Goal: Information Seeking & Learning: Learn about a topic

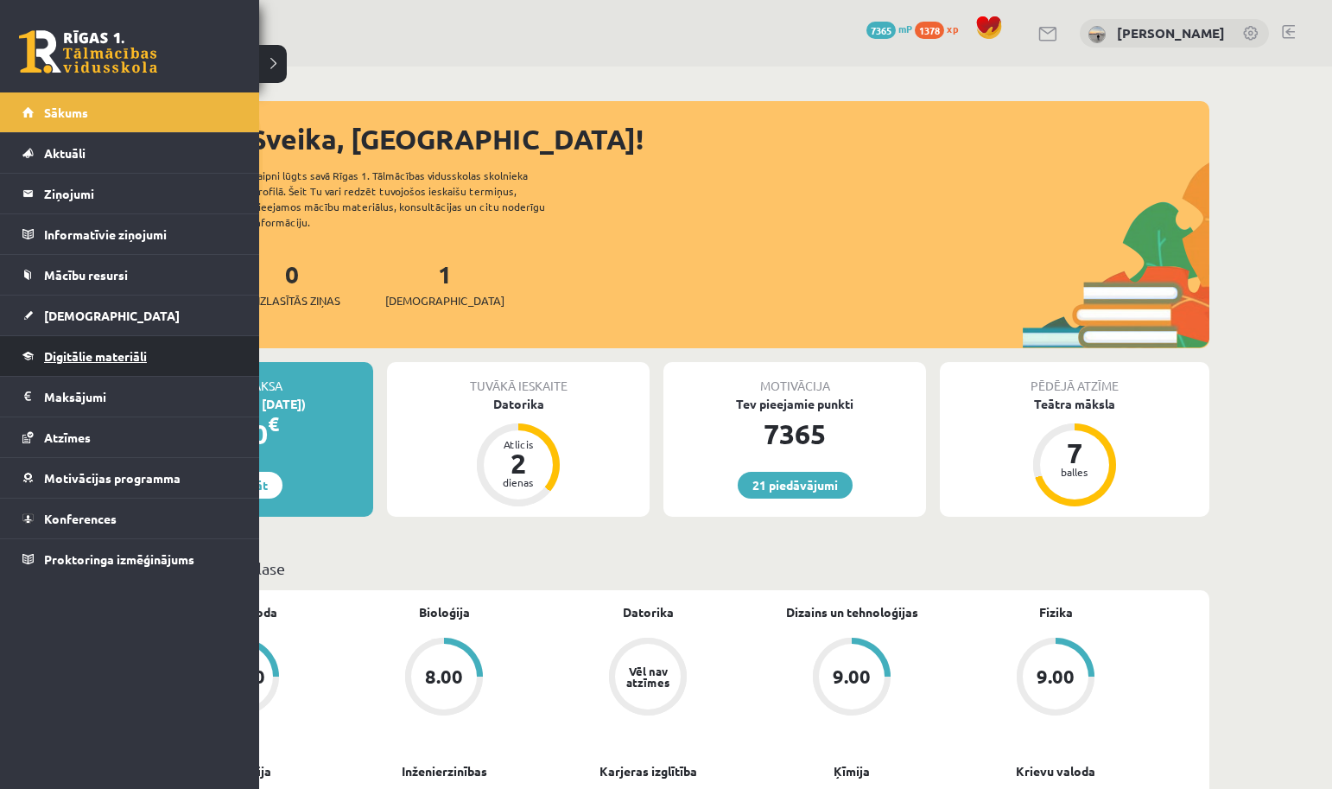
click at [66, 352] on span "Digitālie materiāli" at bounding box center [95, 356] width 103 height 16
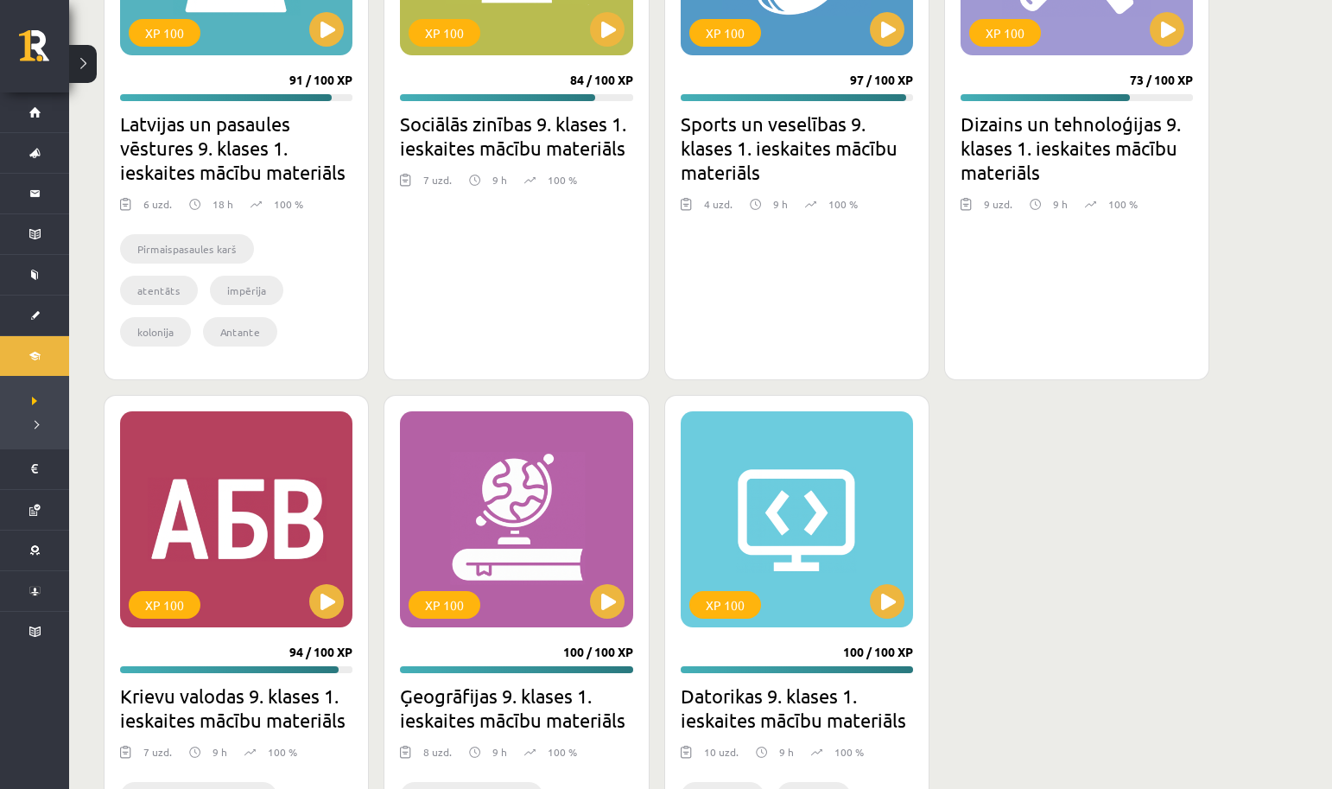
scroll to position [4853, 0]
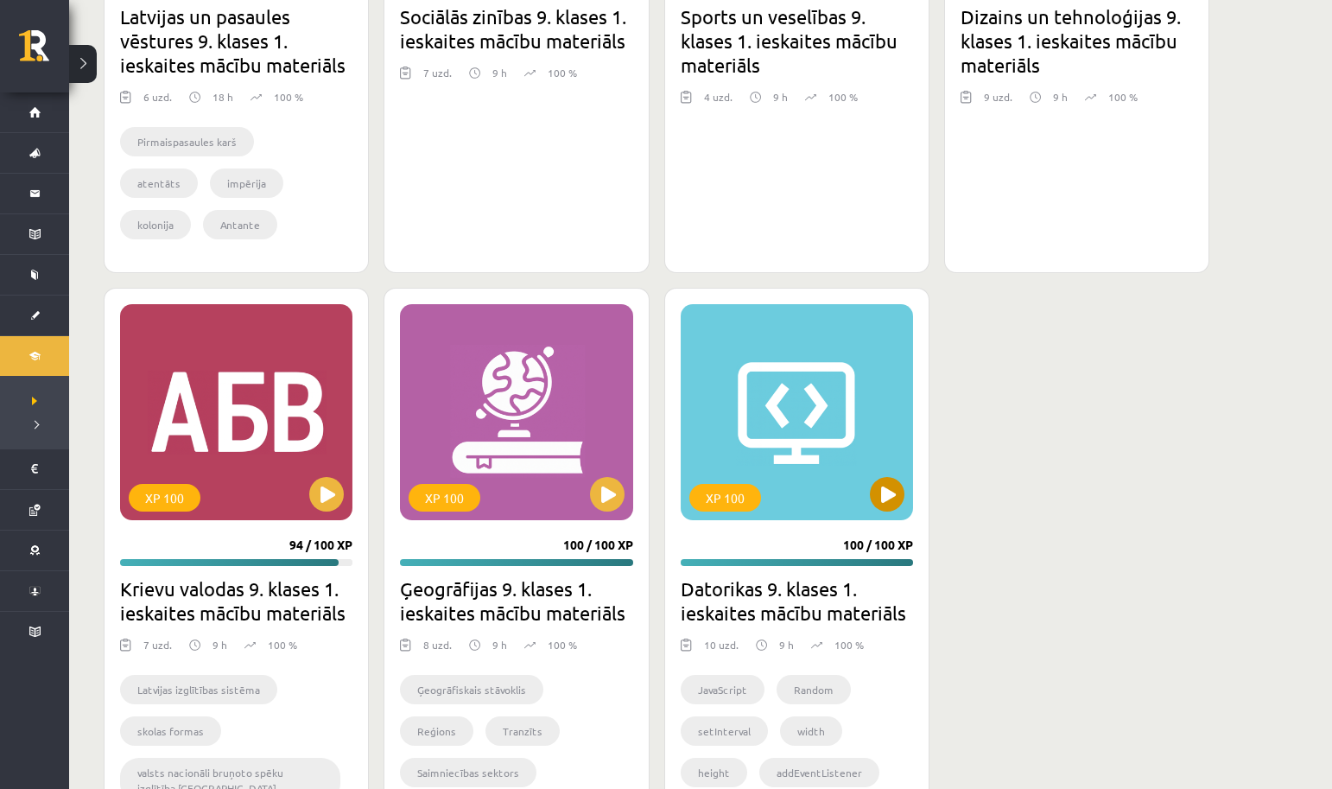
click at [897, 499] on button at bounding box center [887, 494] width 35 height 35
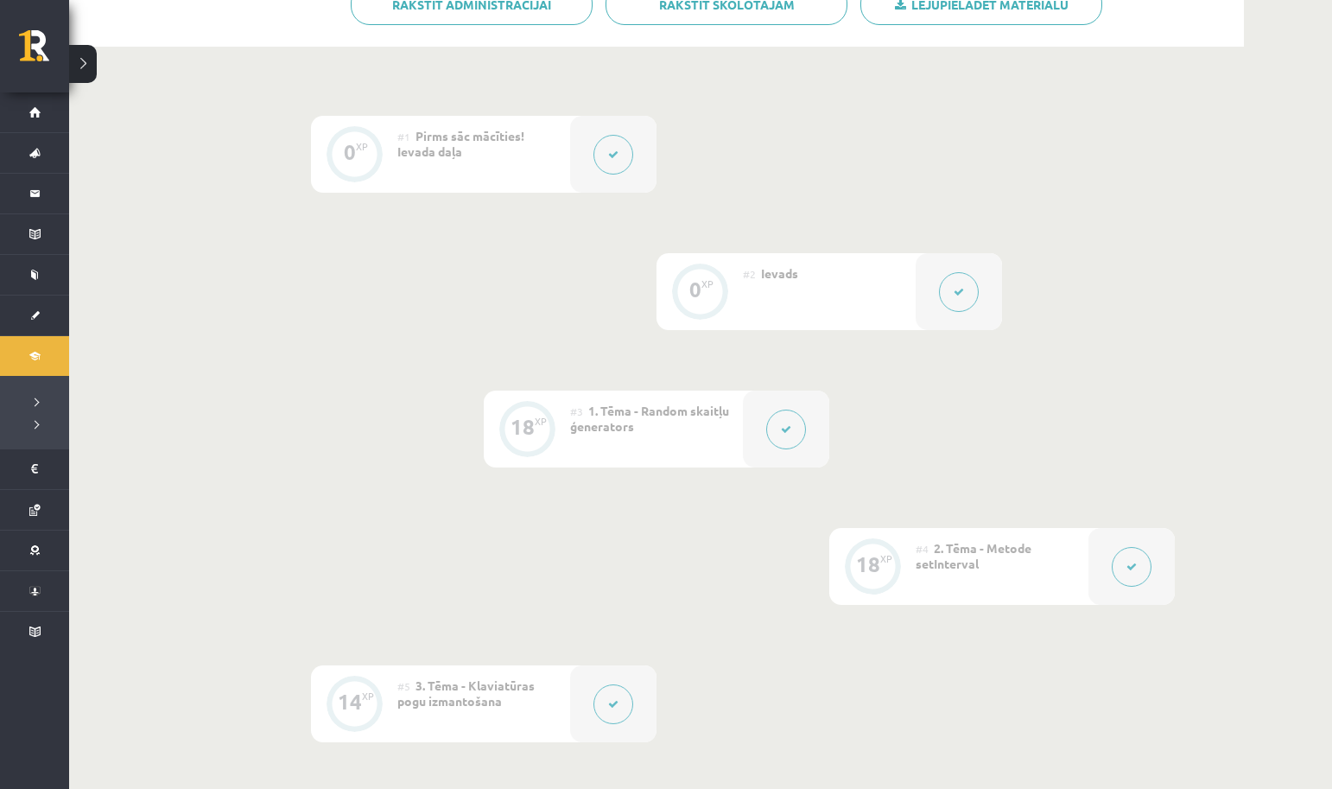
scroll to position [369, 0]
click at [1133, 571] on icon at bounding box center [1131, 567] width 10 height 10
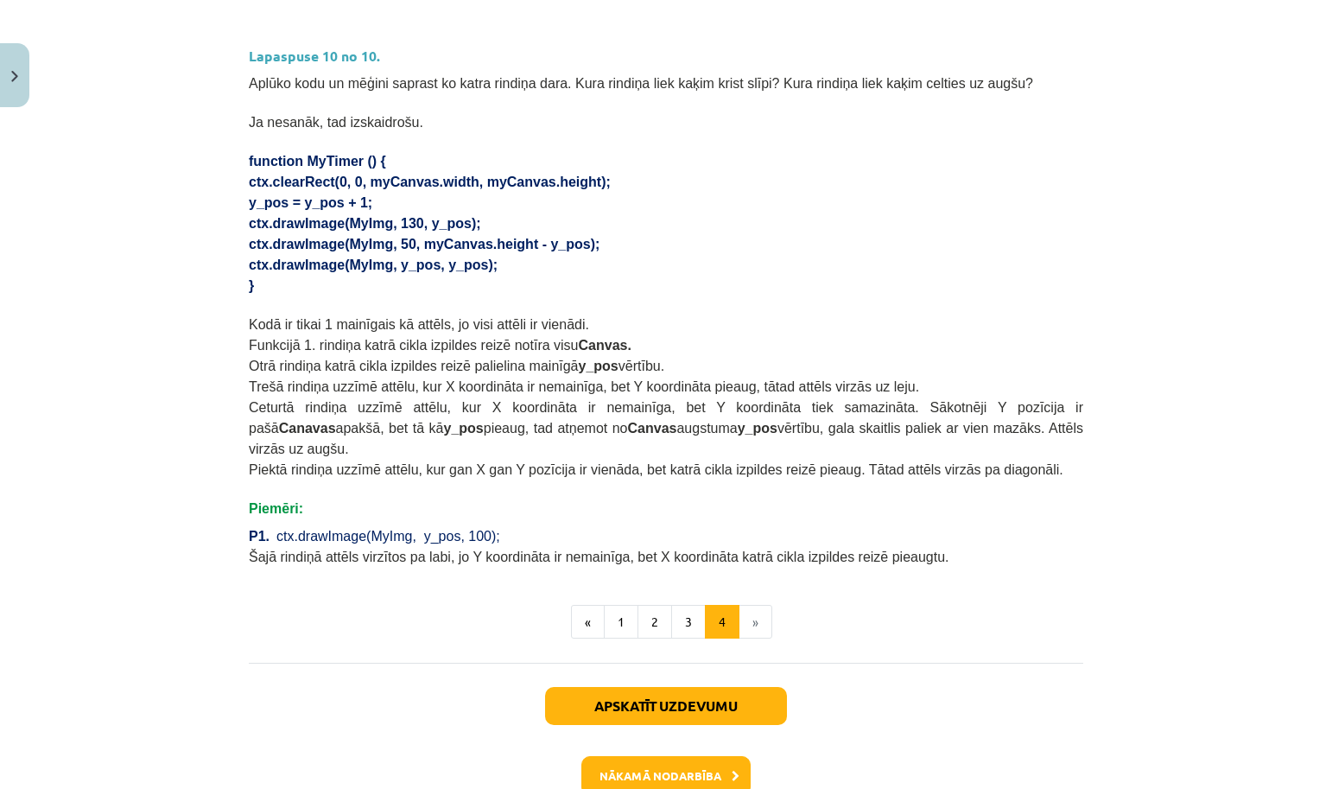
scroll to position [983, 0]
click at [697, 615] on button "3" at bounding box center [688, 621] width 35 height 35
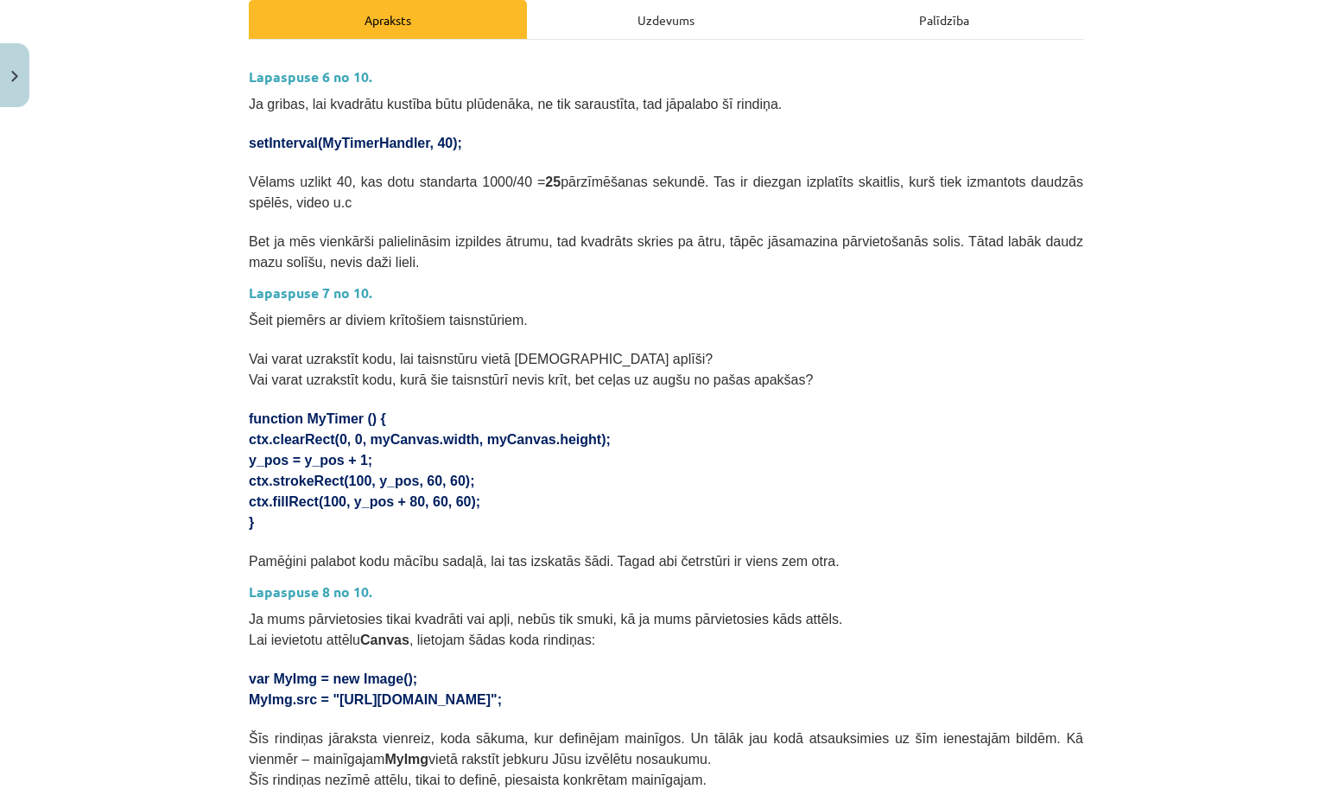
scroll to position [236, 0]
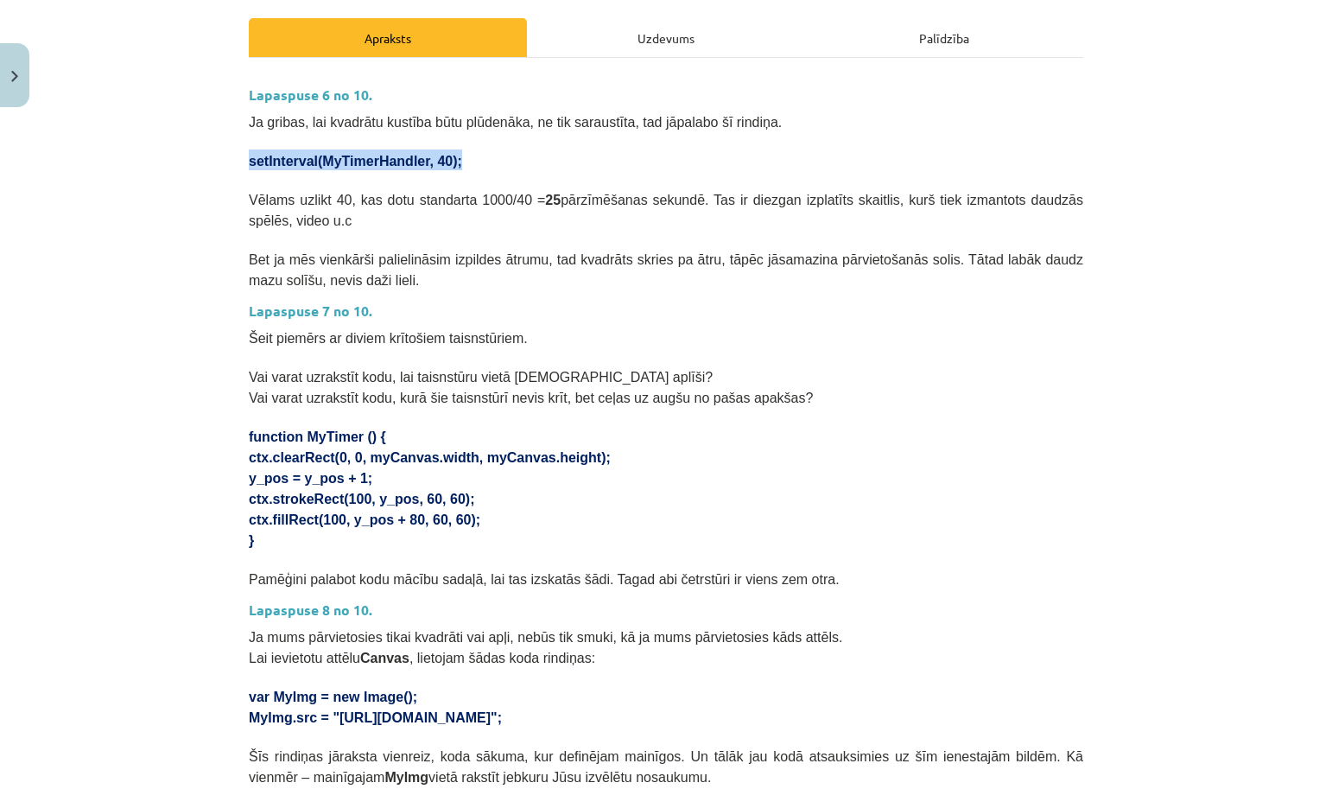
drag, startPoint x: 247, startPoint y: 155, endPoint x: 503, endPoint y: 158, distance: 255.7
copy span "setInterval(MyTimerHandler, 40);"
click at [623, 101] on h3 "Lapaspuse 6 no 10." at bounding box center [666, 89] width 834 height 32
click at [13, 56] on button "Close" at bounding box center [14, 75] width 29 height 64
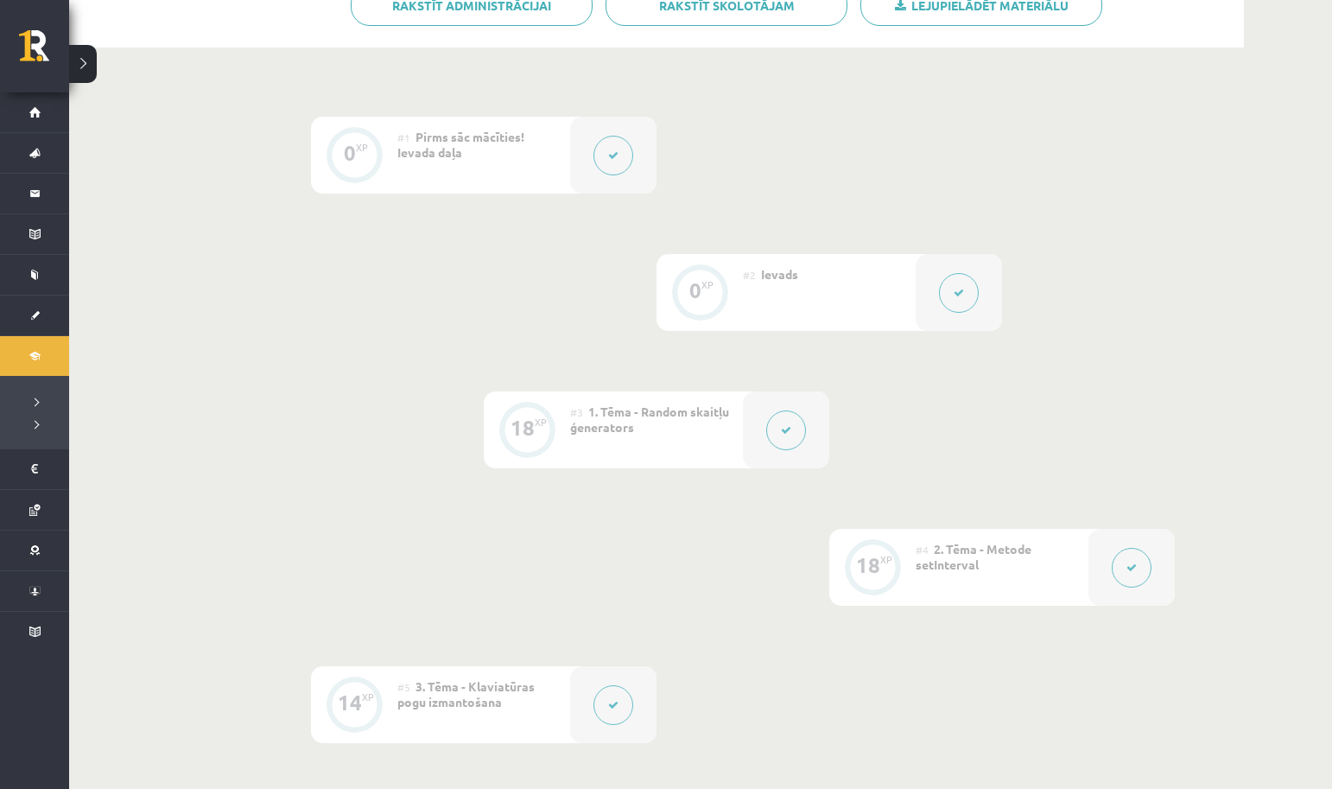
scroll to position [365, 0]
click at [788, 446] on button at bounding box center [786, 434] width 40 height 40
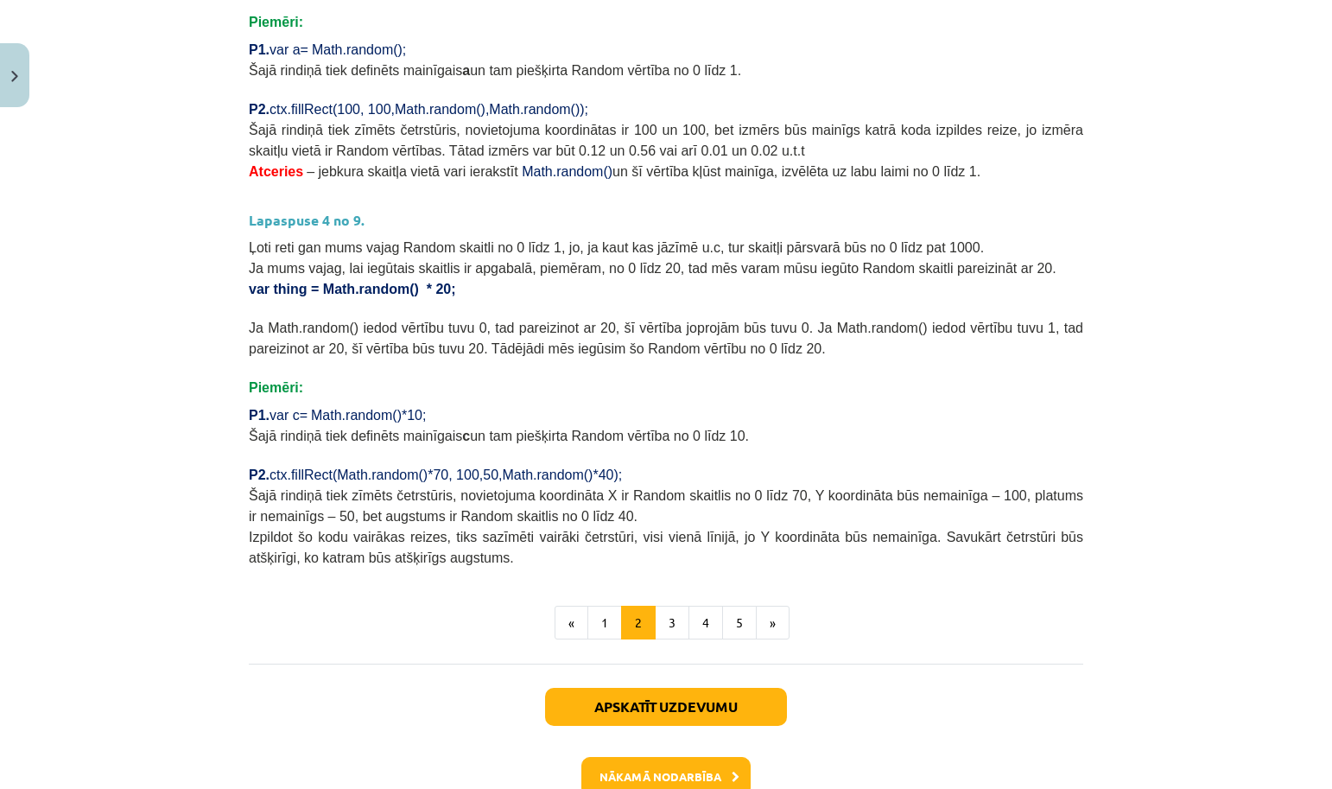
scroll to position [499, 0]
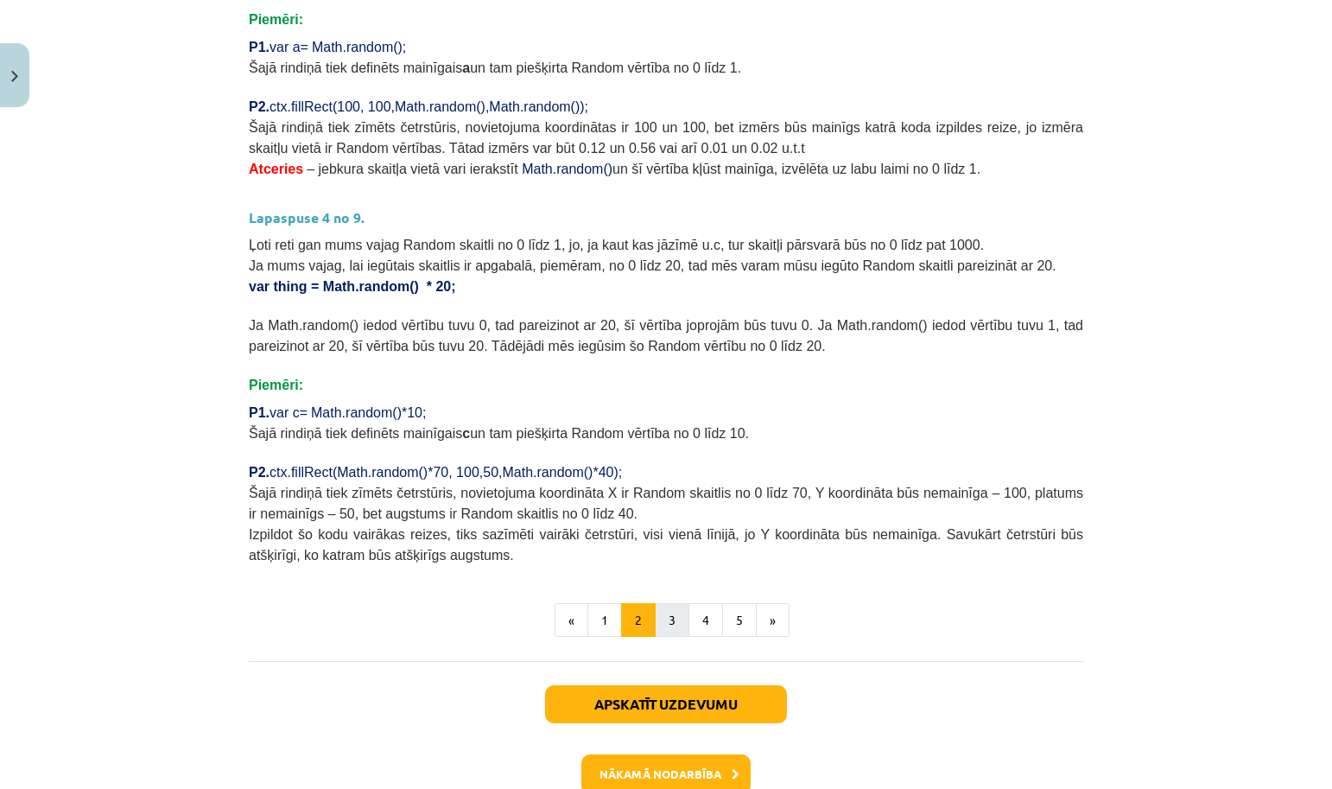
click at [665, 611] on button "3" at bounding box center [672, 620] width 35 height 35
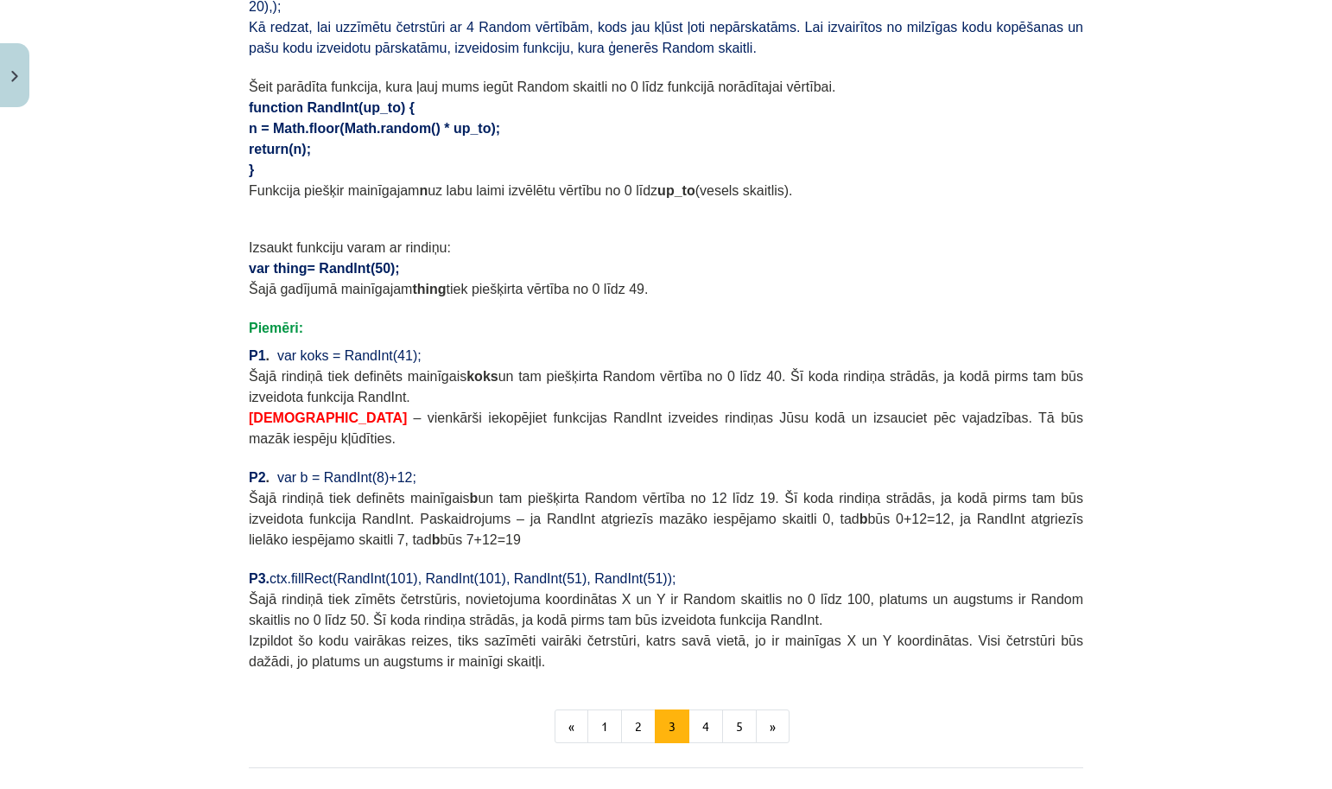
scroll to position [1201, 0]
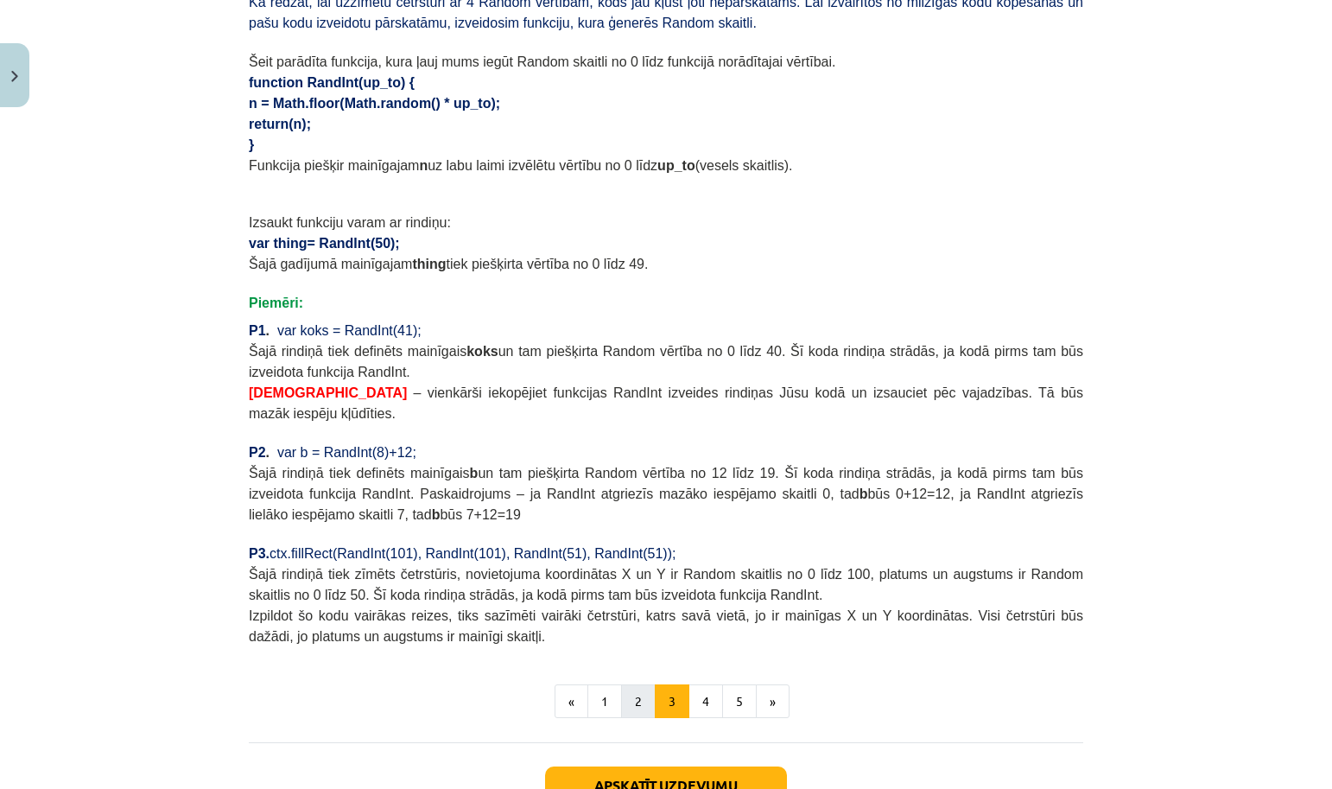
click at [627, 693] on button "2" at bounding box center [638, 701] width 35 height 35
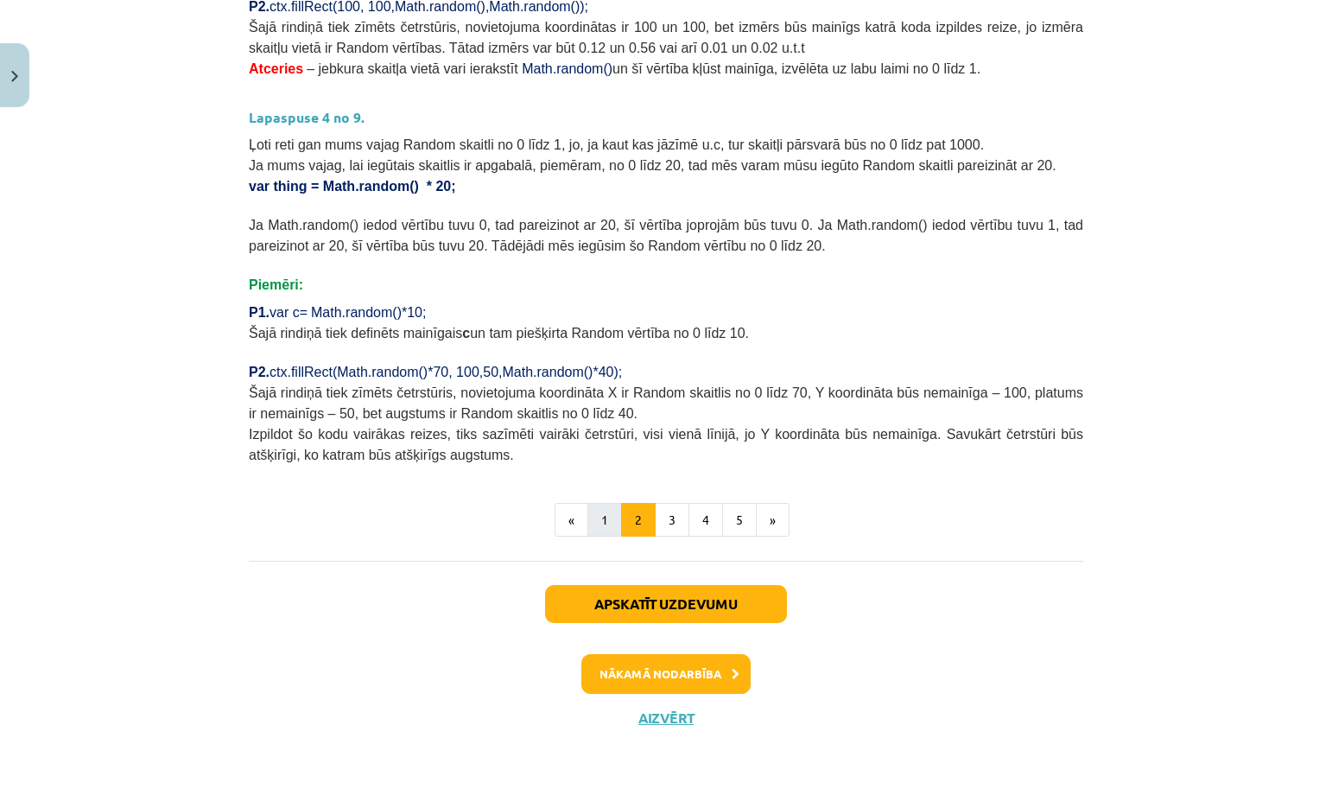
click at [597, 523] on button "1" at bounding box center [604, 520] width 35 height 35
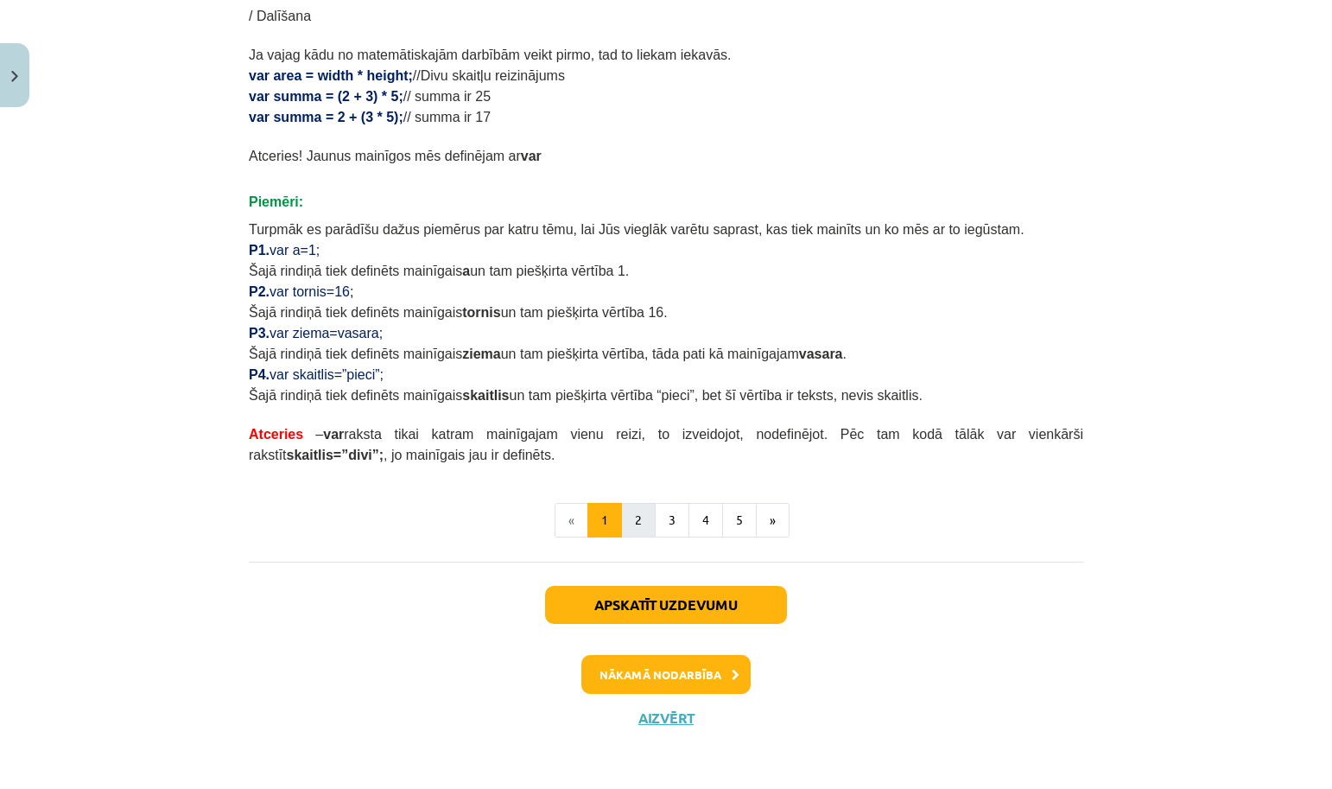
click at [627, 510] on button "2" at bounding box center [638, 520] width 35 height 35
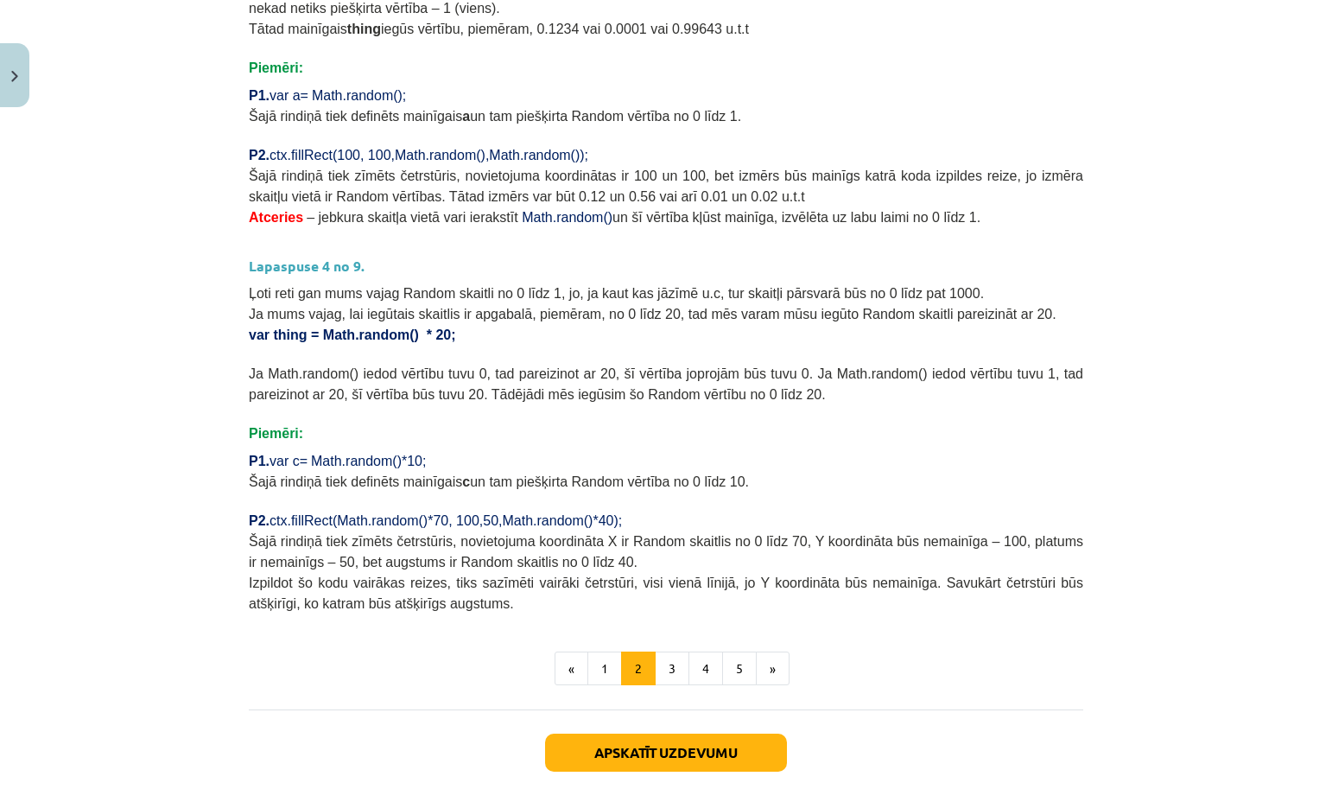
scroll to position [444, 0]
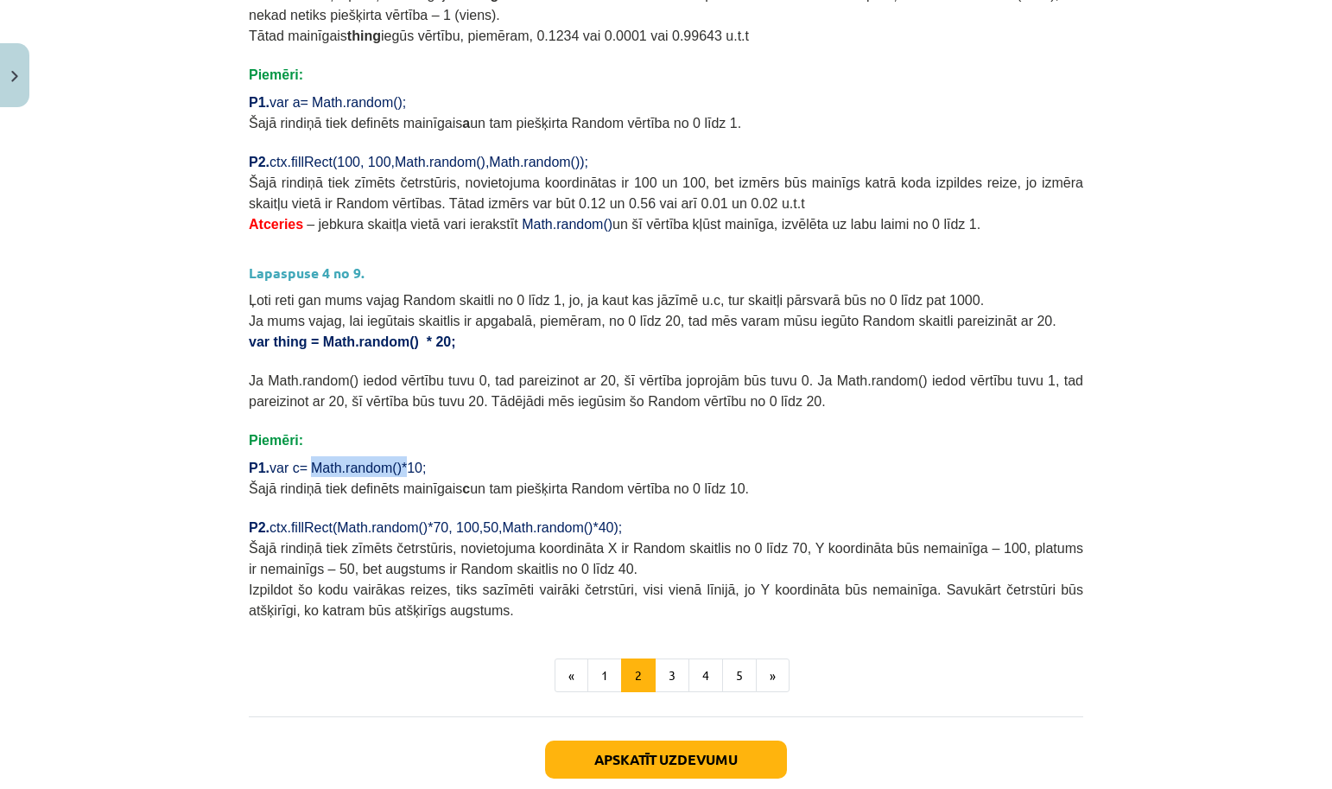
drag, startPoint x: 317, startPoint y: 464, endPoint x: 414, endPoint y: 464, distance: 96.7
click at [414, 464] on span "P1. var c= Math.random()*10;" at bounding box center [337, 467] width 177 height 15
copy span "Math.random()*"
click at [611, 359] on p at bounding box center [666, 360] width 834 height 18
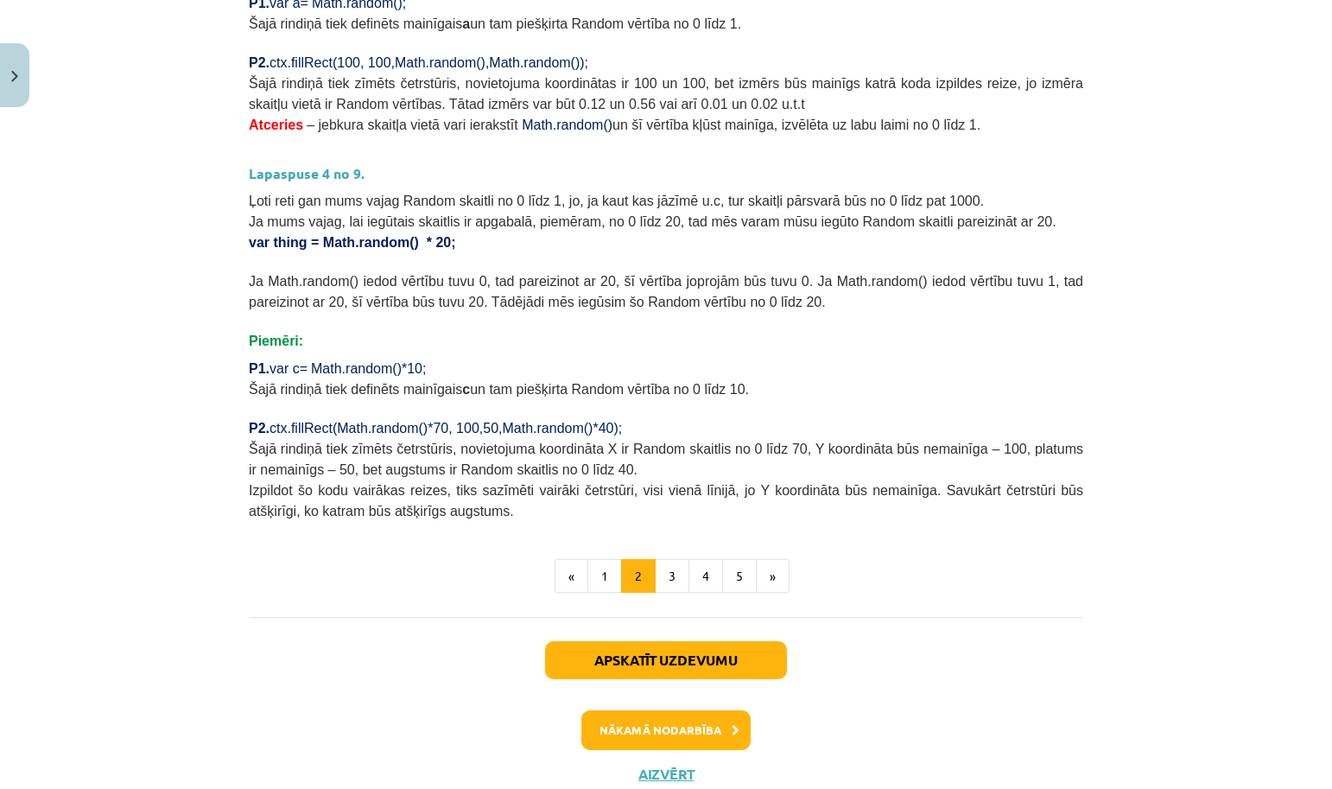
scroll to position [531, 0]
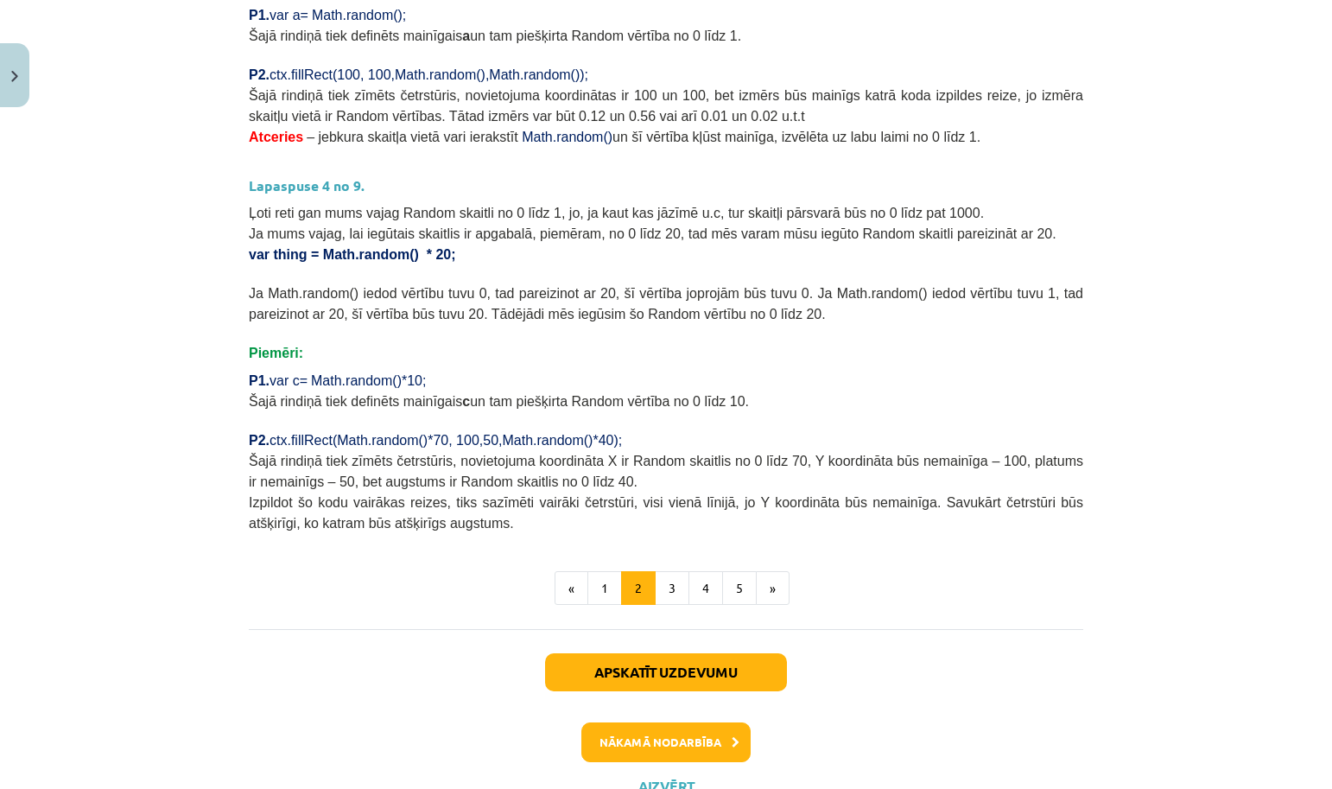
click at [15, 85] on button "Close" at bounding box center [14, 75] width 29 height 64
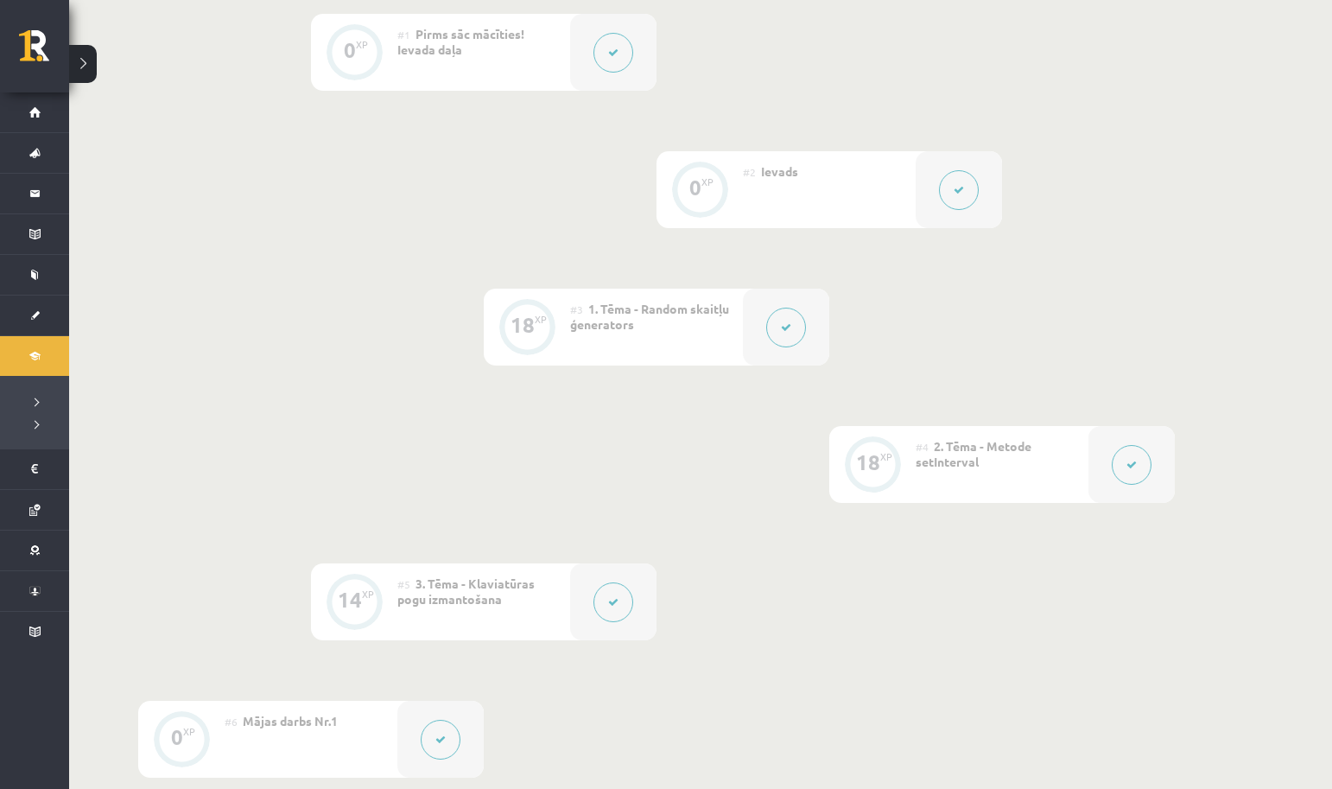
scroll to position [504, 0]
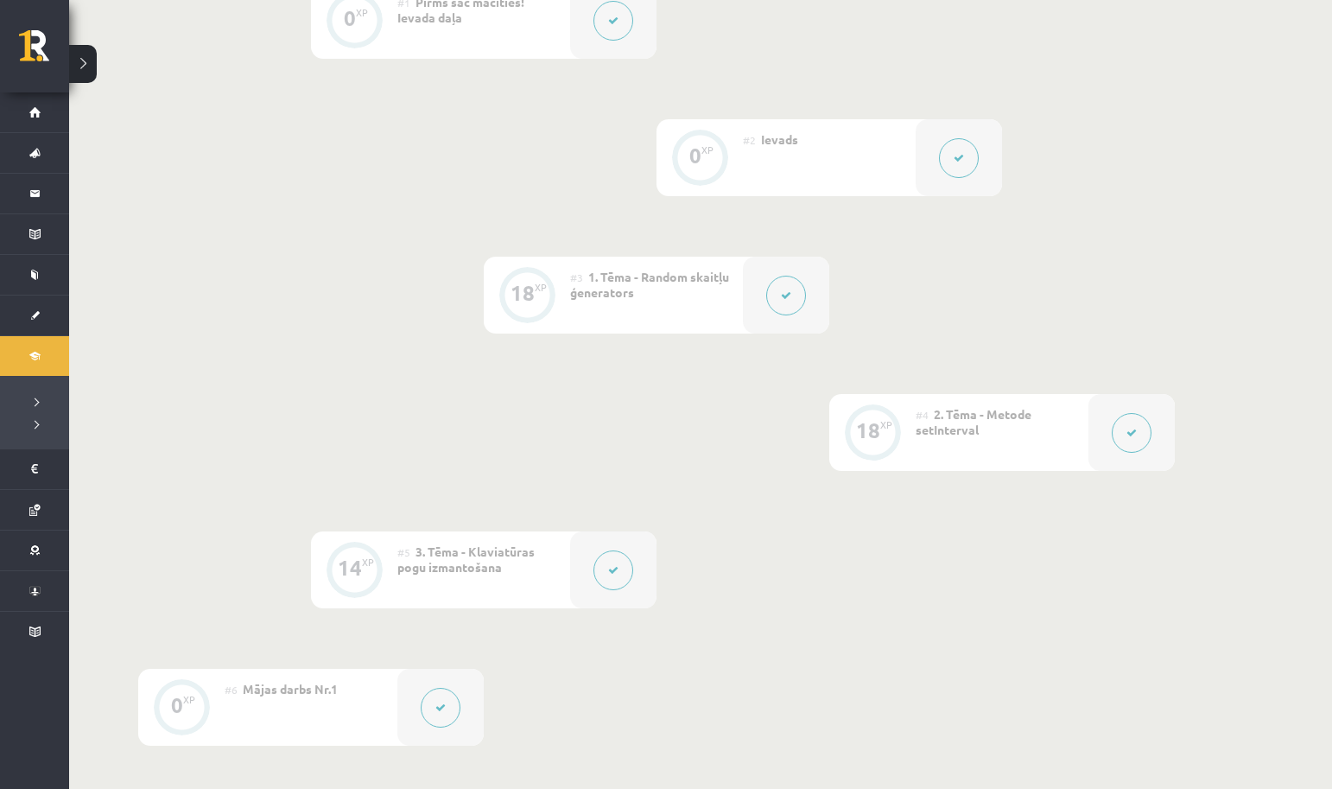
click at [1141, 418] on button at bounding box center [1132, 433] width 40 height 40
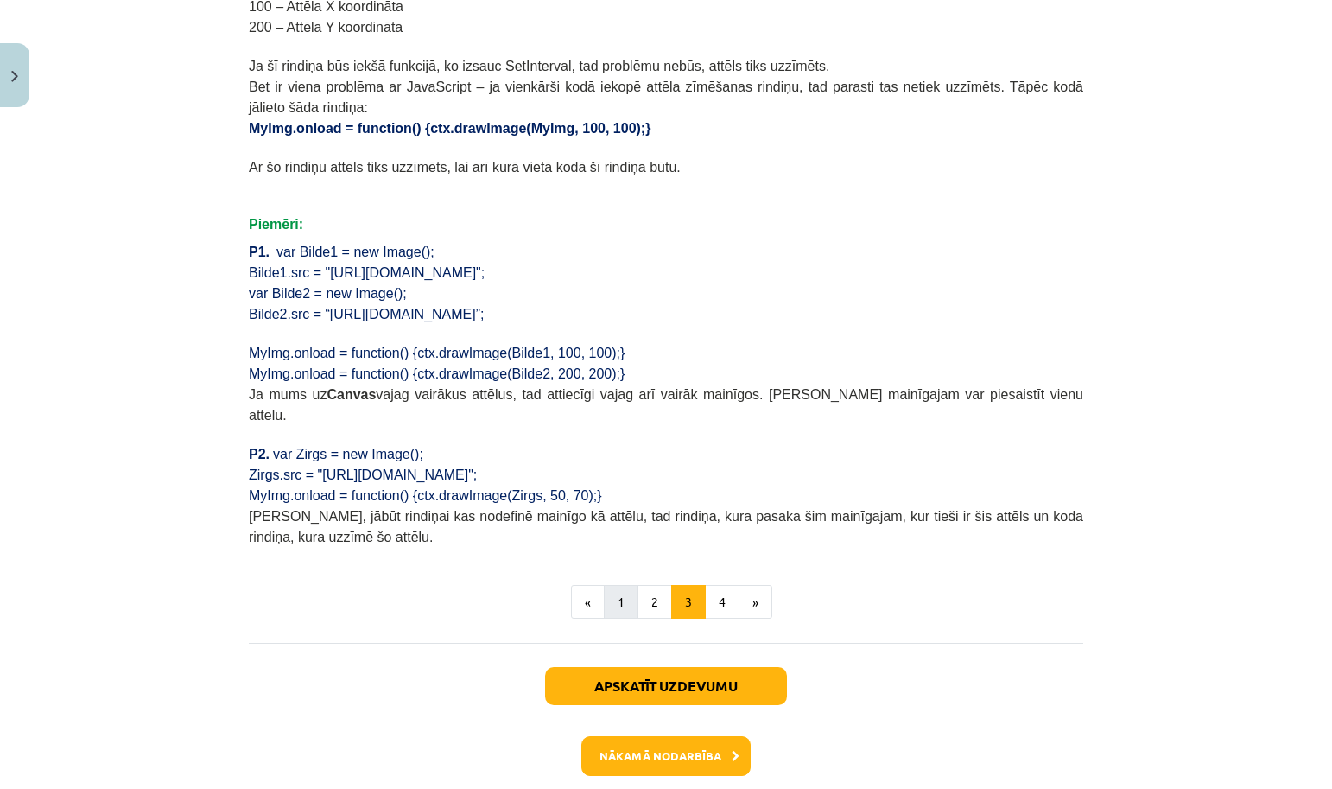
click at [620, 590] on button "1" at bounding box center [621, 602] width 35 height 35
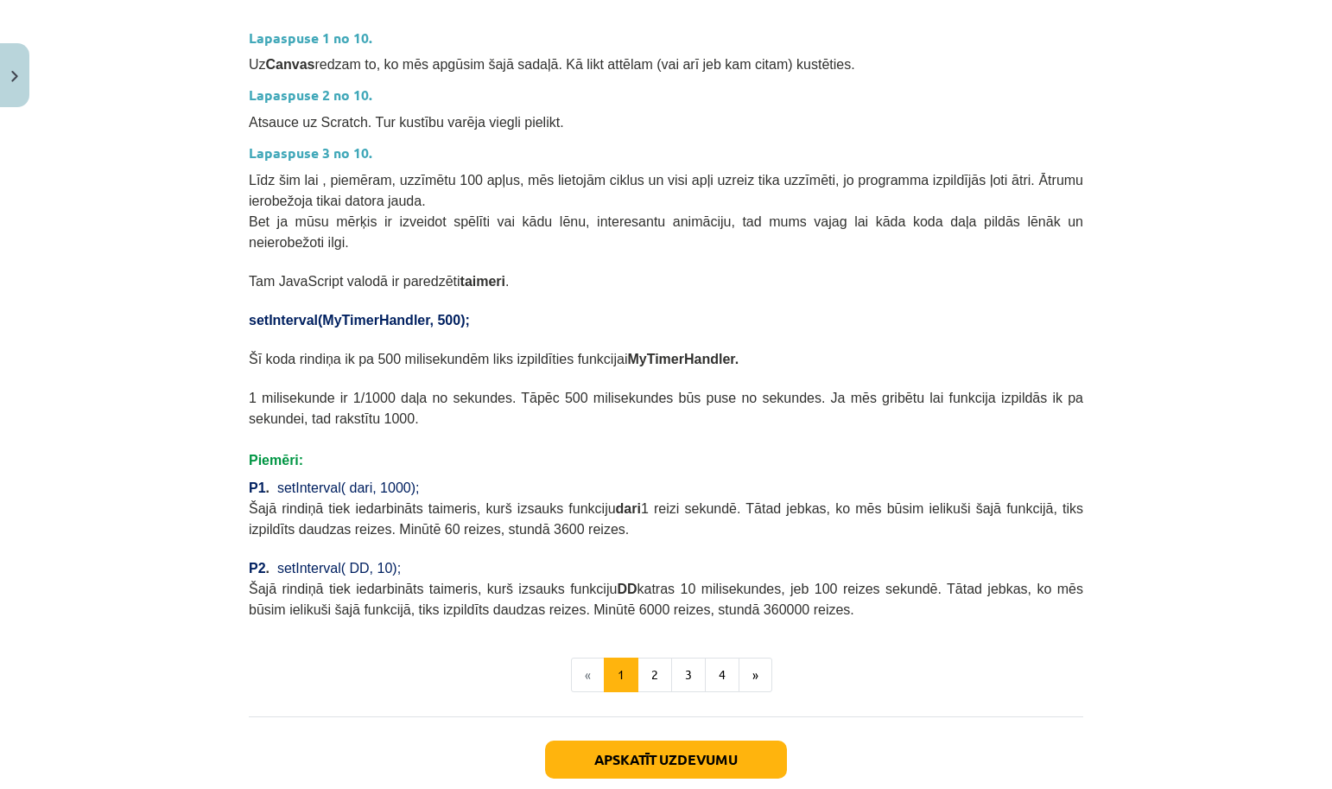
scroll to position [538, 0]
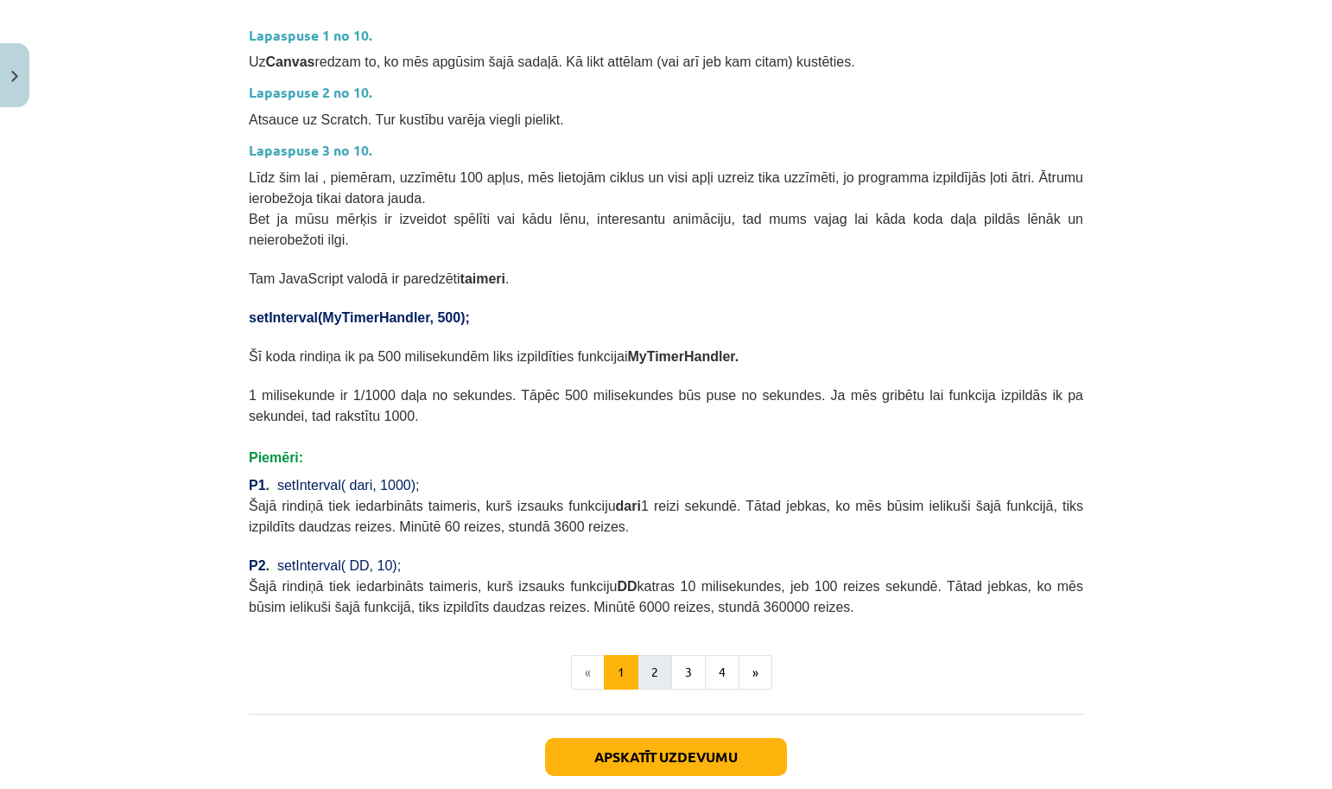
click at [655, 662] on button "2" at bounding box center [654, 672] width 35 height 35
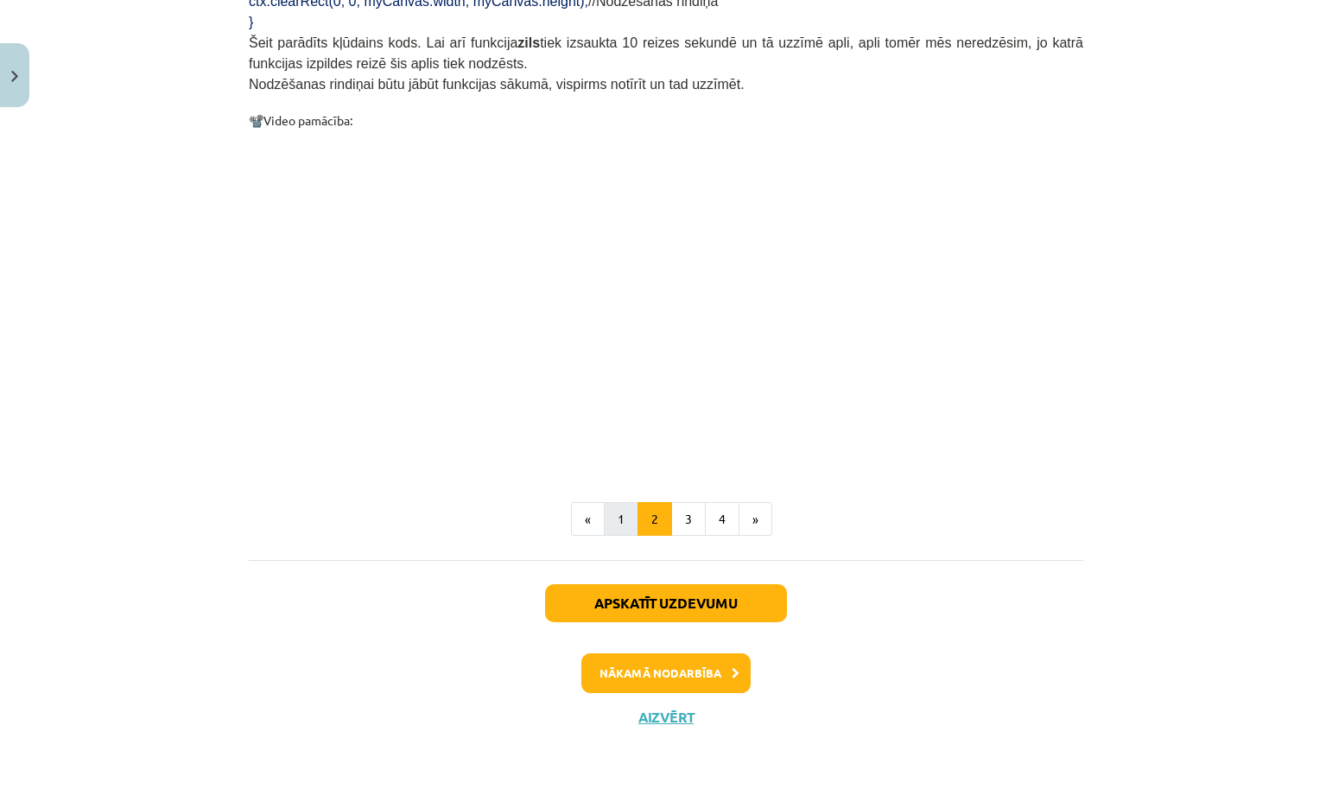
click at [625, 507] on button "1" at bounding box center [621, 519] width 35 height 35
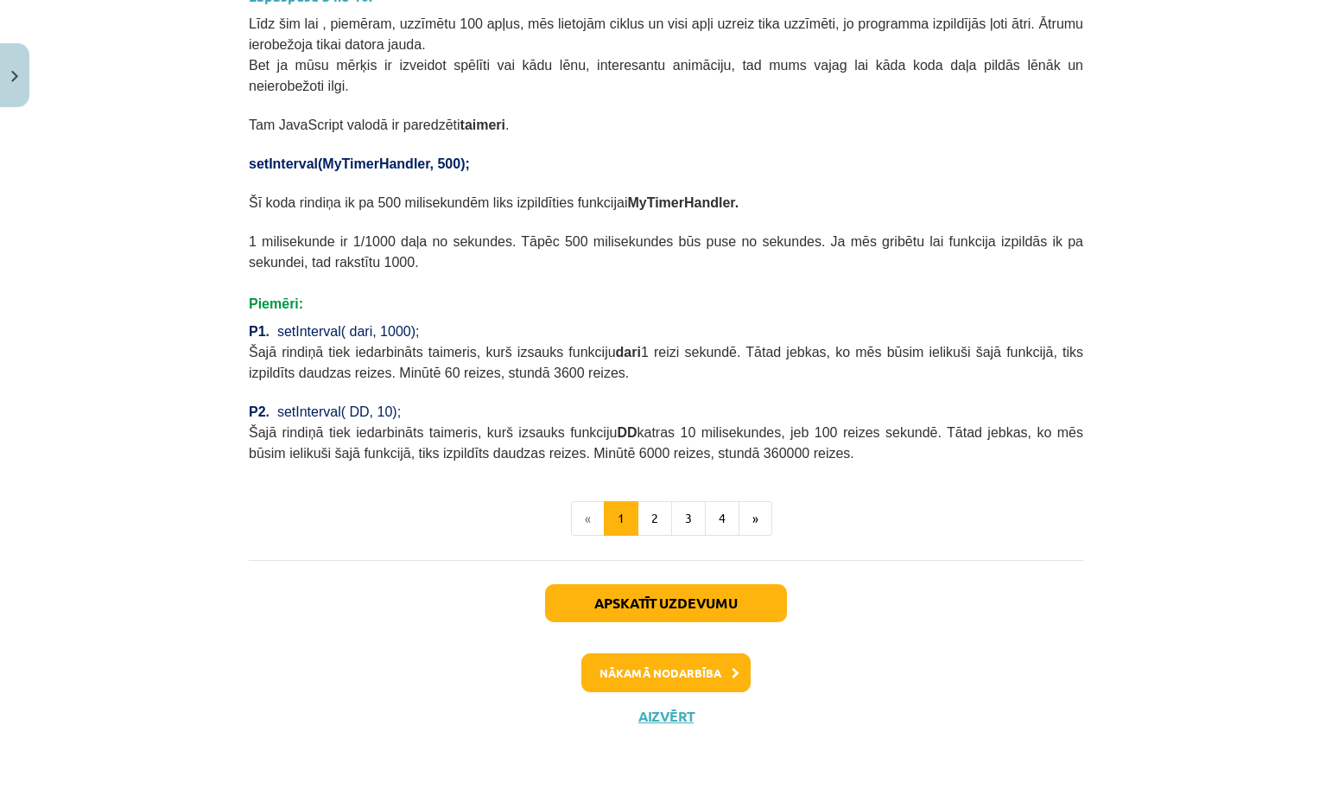
scroll to position [688, 0]
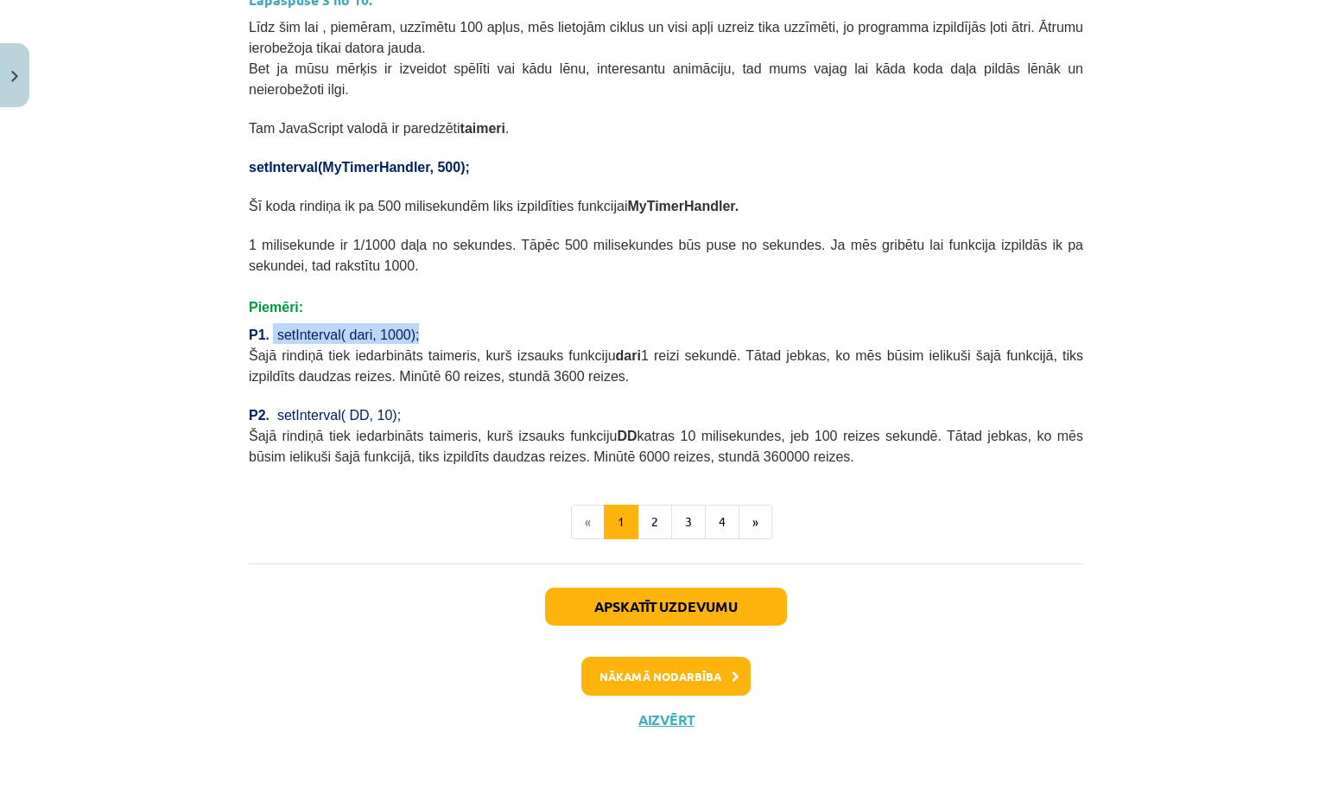
drag, startPoint x: 272, startPoint y: 326, endPoint x: 431, endPoint y: 332, distance: 159.0
click at [431, 333] on p "P1 . setInterval( dari, 1000);" at bounding box center [666, 333] width 834 height 21
copy span "setInterval( dari, 1000);"
click at [658, 523] on button "2" at bounding box center [654, 521] width 35 height 35
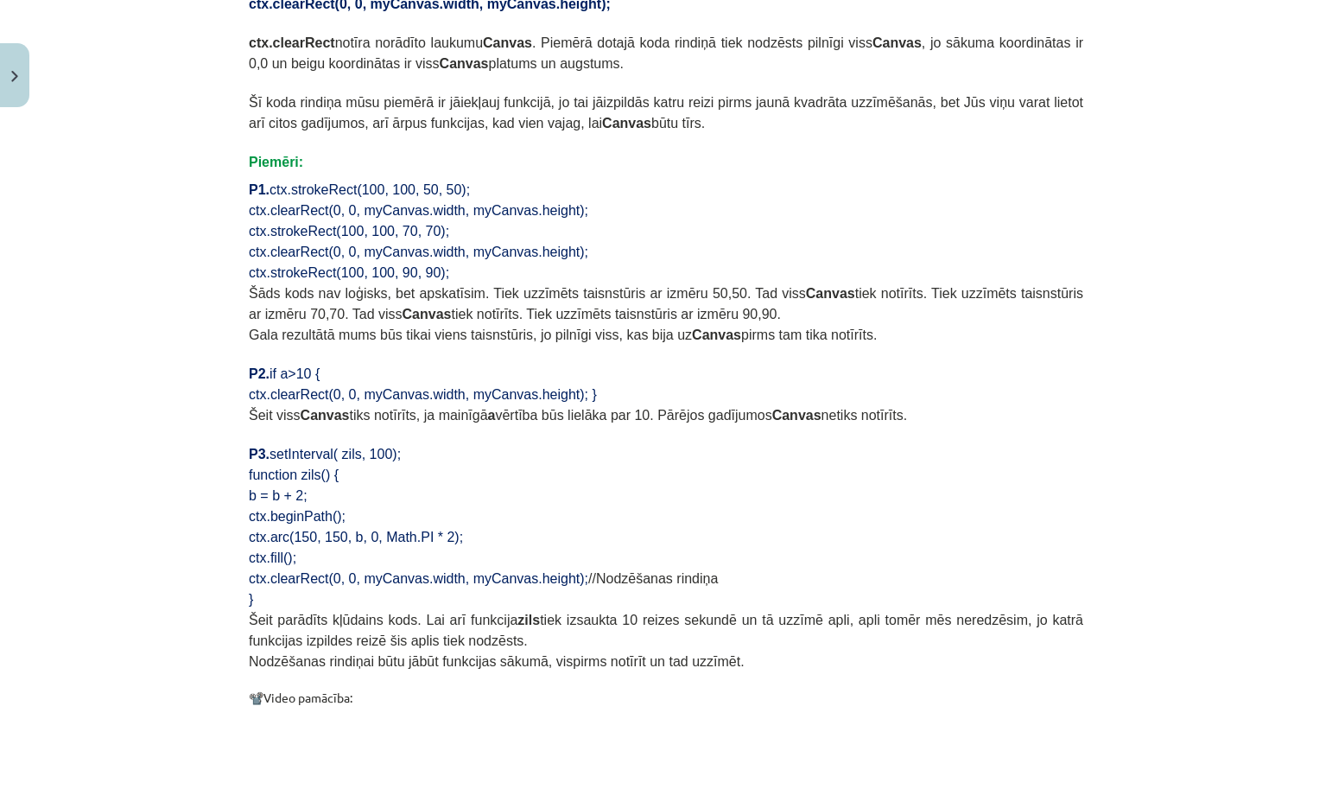
scroll to position [1112, 0]
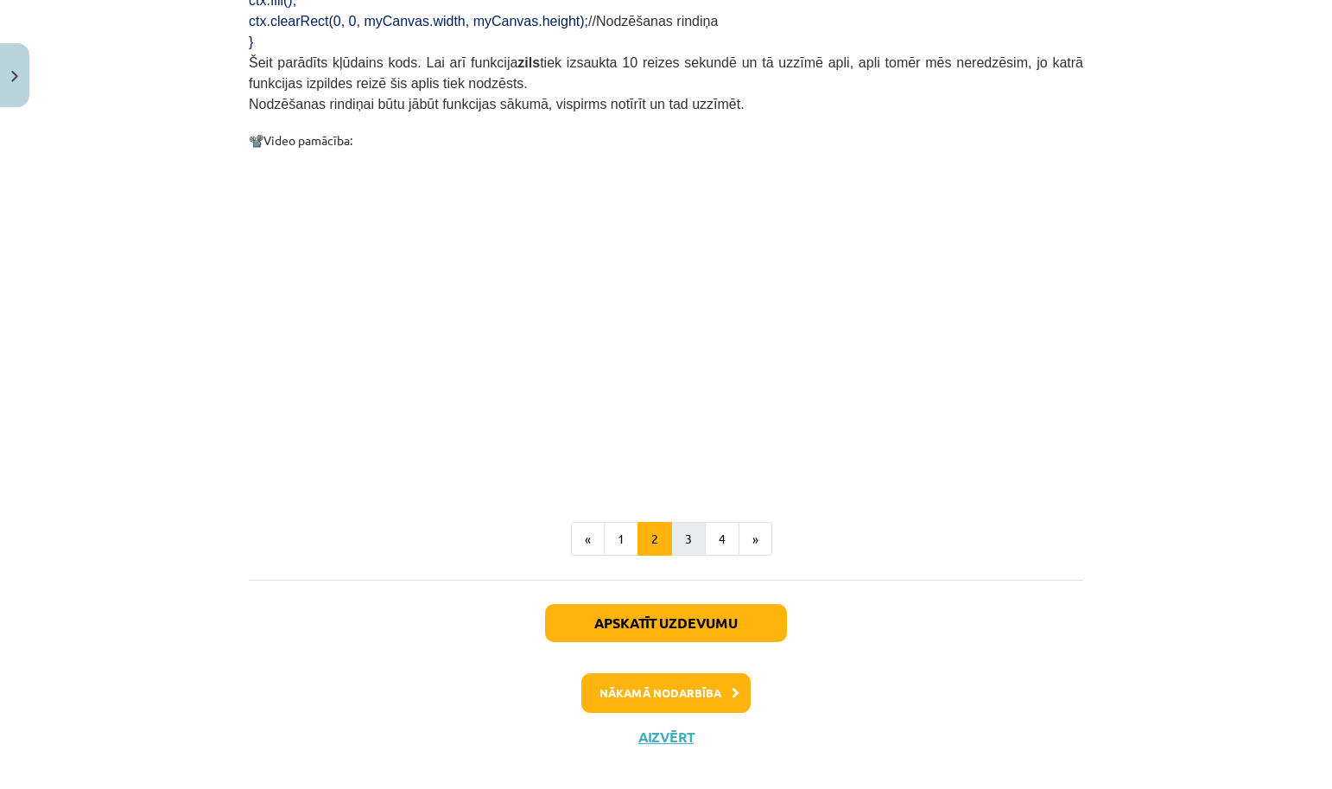
click at [685, 536] on button "3" at bounding box center [688, 539] width 35 height 35
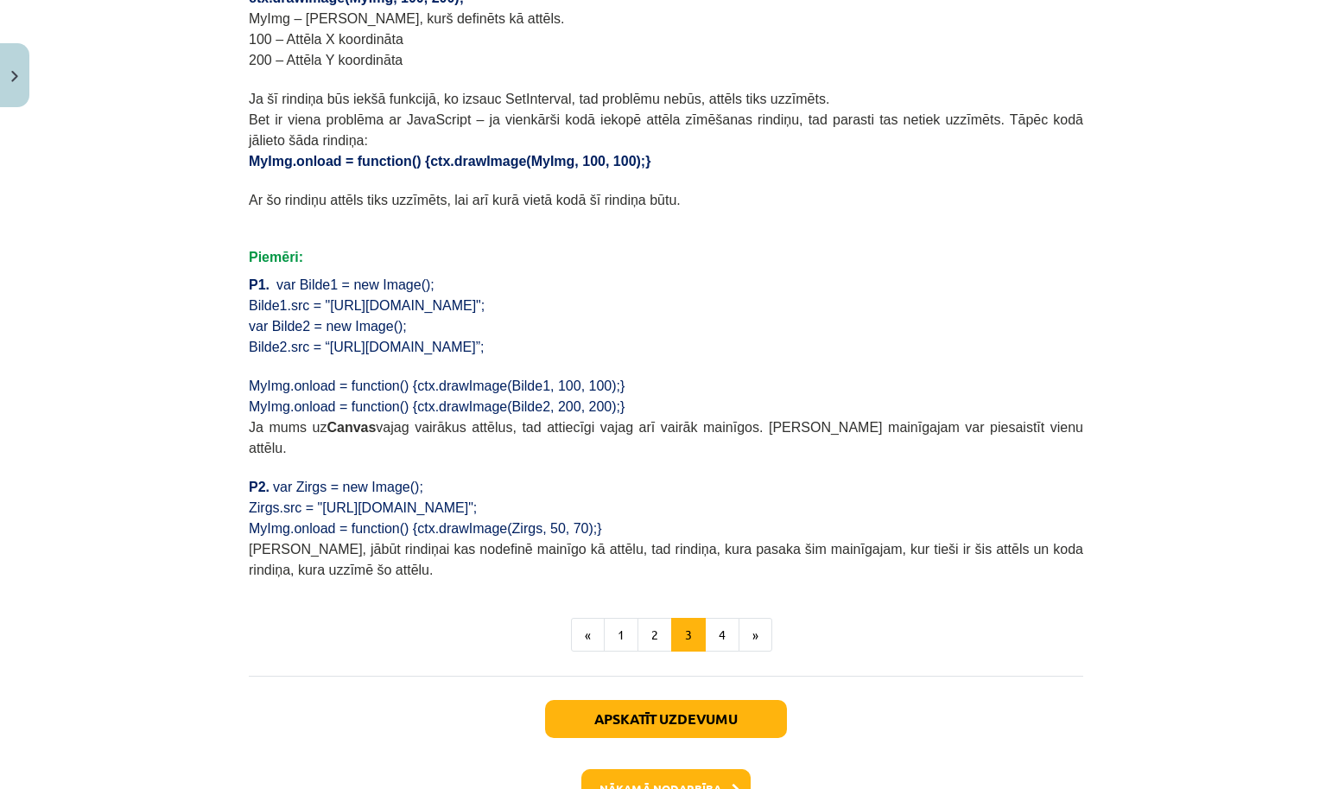
scroll to position [1206, 0]
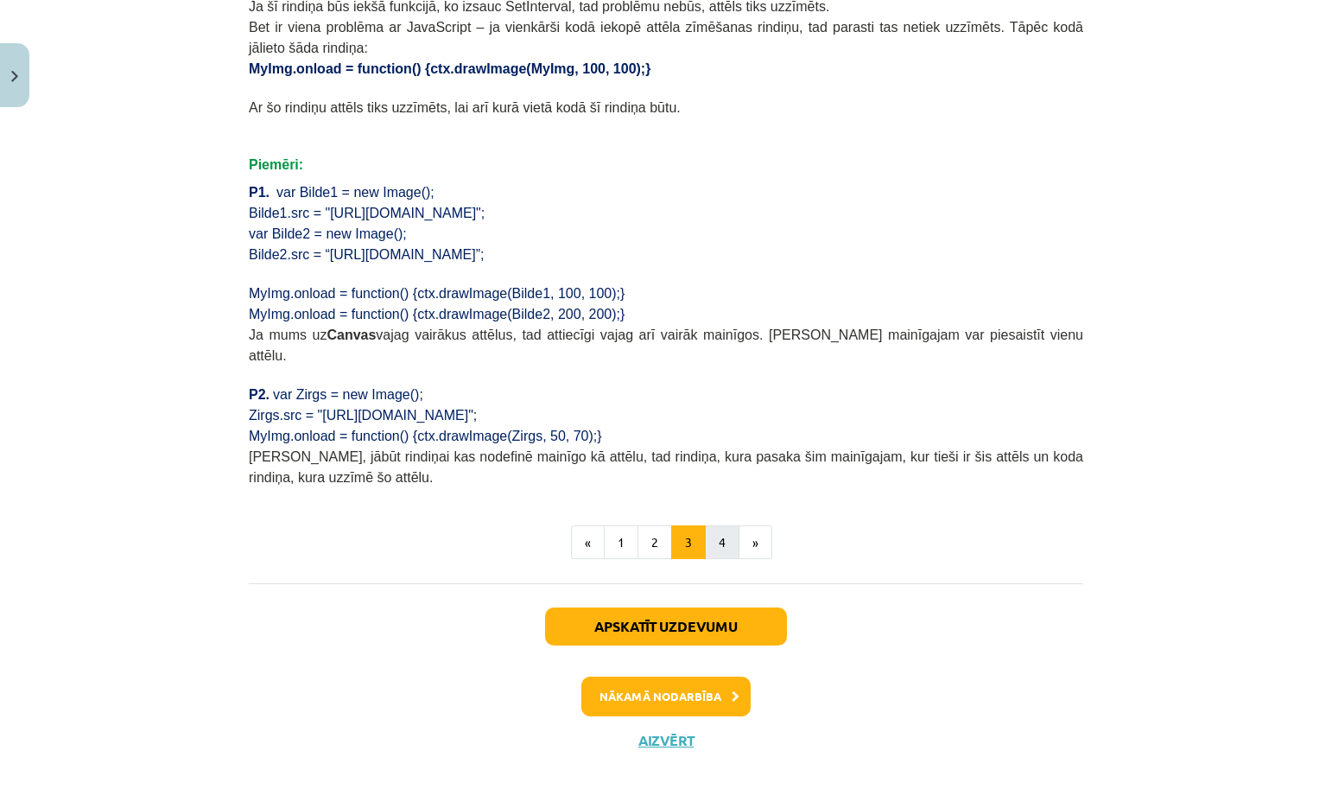
click at [722, 525] on button "4" at bounding box center [722, 542] width 35 height 35
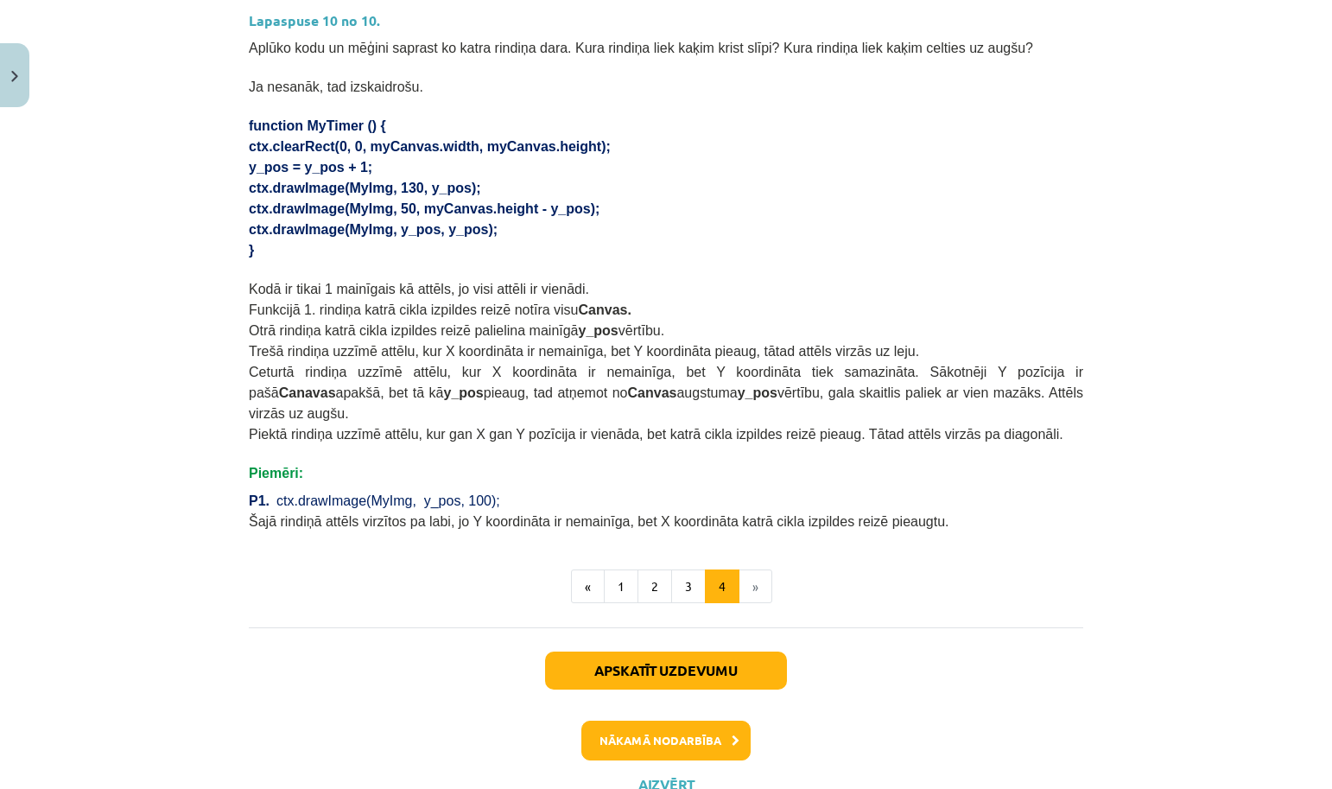
scroll to position [1013, 0]
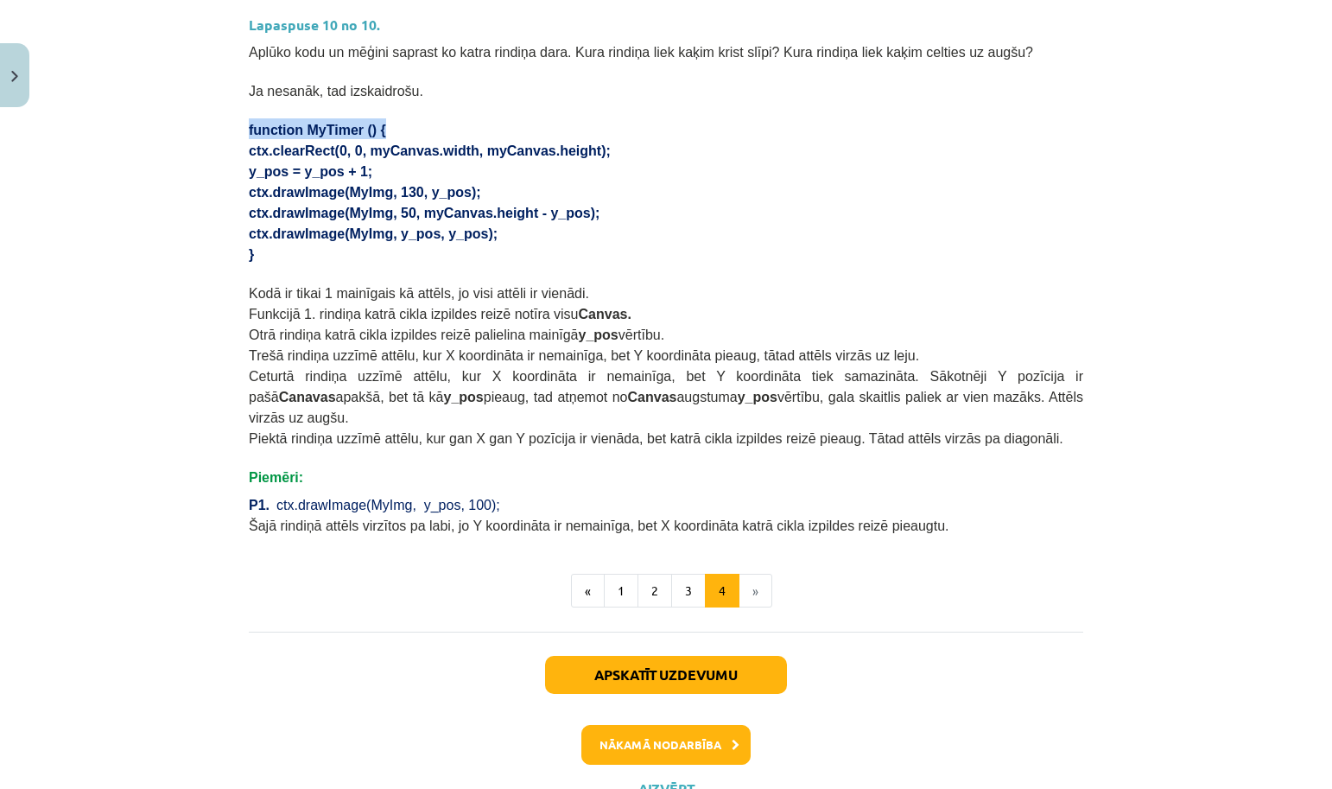
drag, startPoint x: 243, startPoint y: 123, endPoint x: 407, endPoint y: 126, distance: 164.1
copy span "function MyTimer () {"
click at [682, 191] on p "ctx.drawImage(MyImg, 130, y_pos);" at bounding box center [666, 191] width 834 height 21
click at [672, 742] on button "Nākamā nodarbība" at bounding box center [665, 745] width 169 height 40
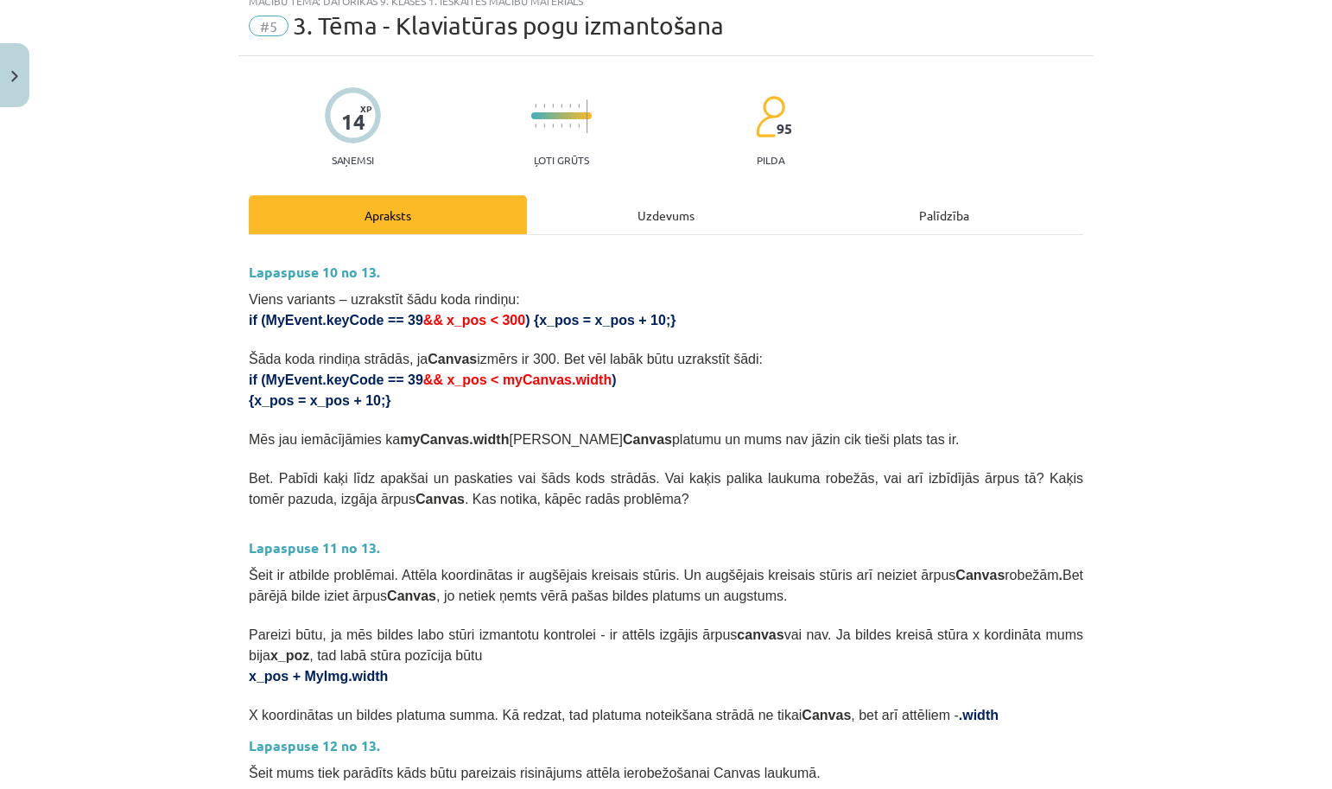
scroll to position [87, 0]
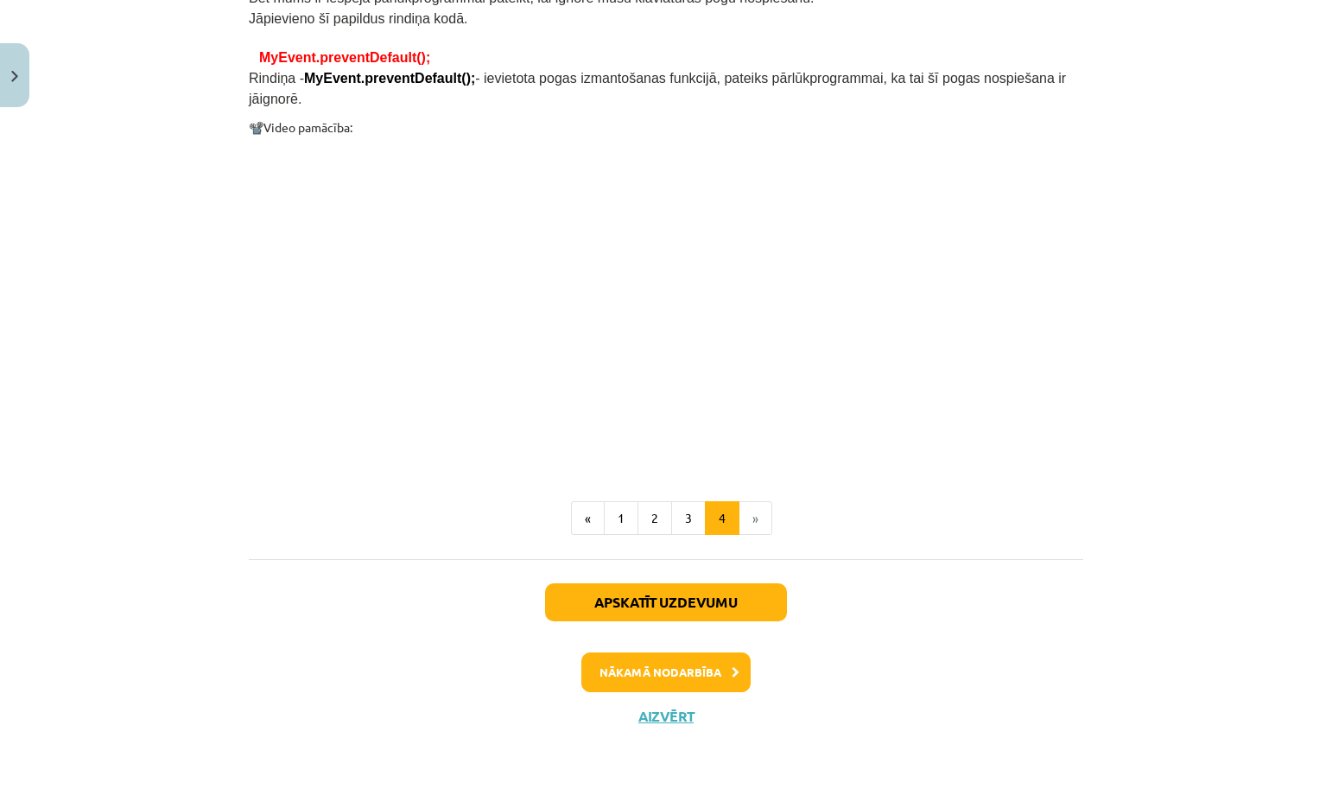
click at [624, 666] on button "Nākamā nodarbība" at bounding box center [665, 672] width 169 height 40
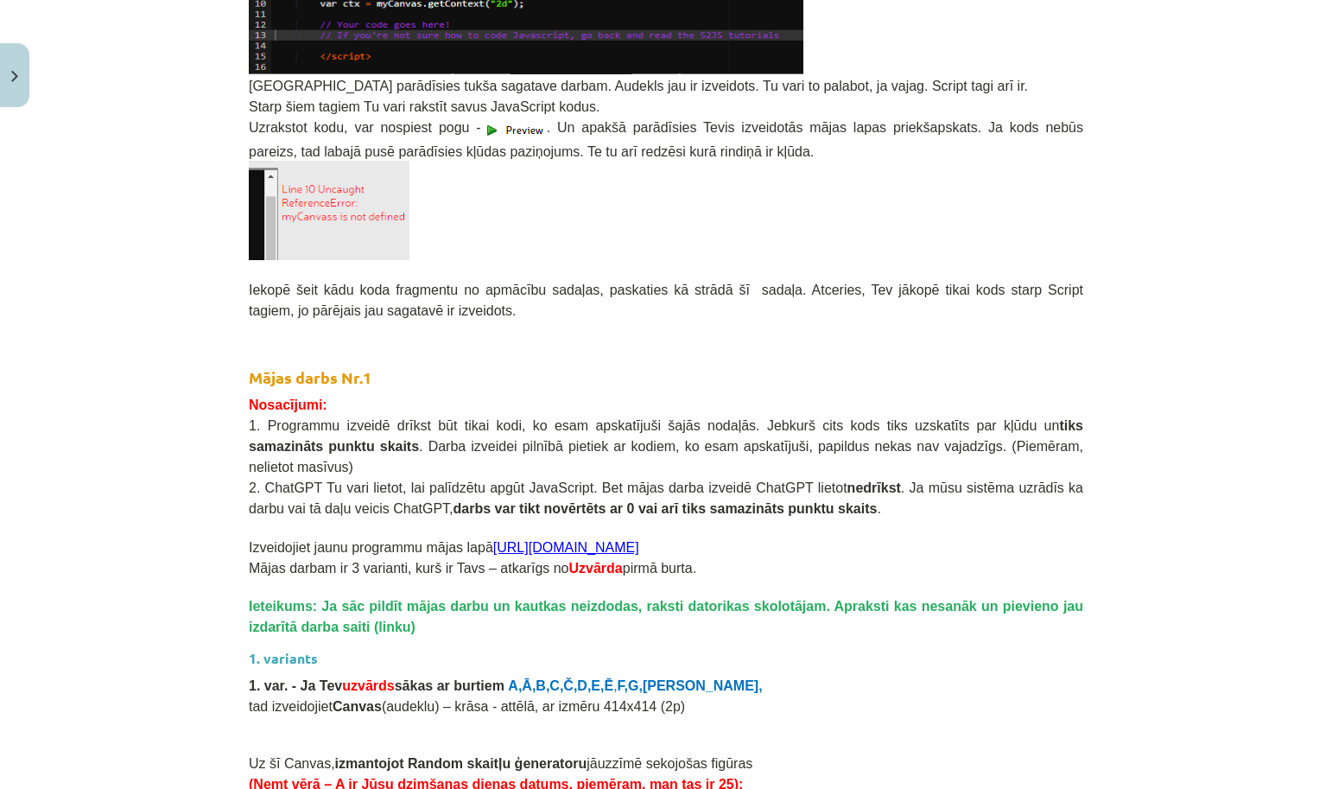
scroll to position [1176, 0]
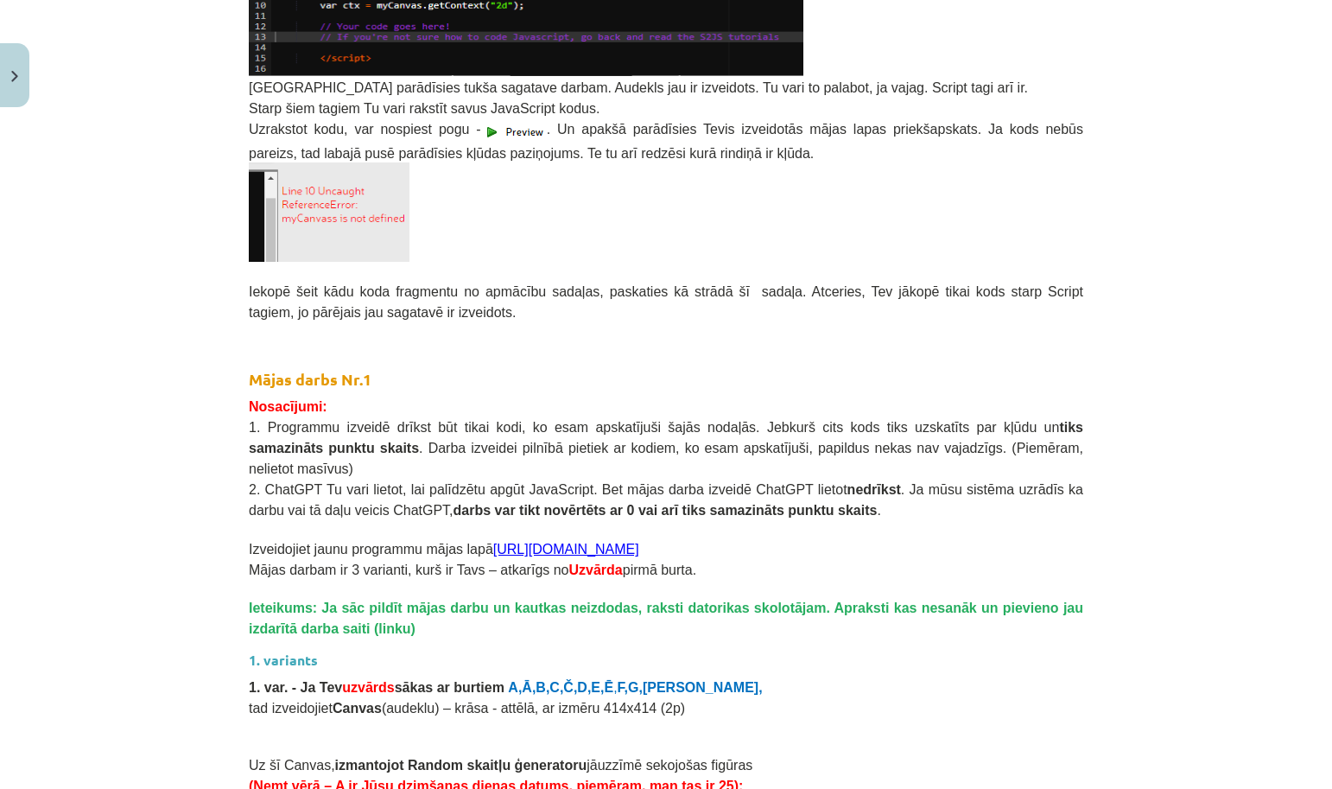
click at [14, 86] on button "Close" at bounding box center [14, 75] width 29 height 64
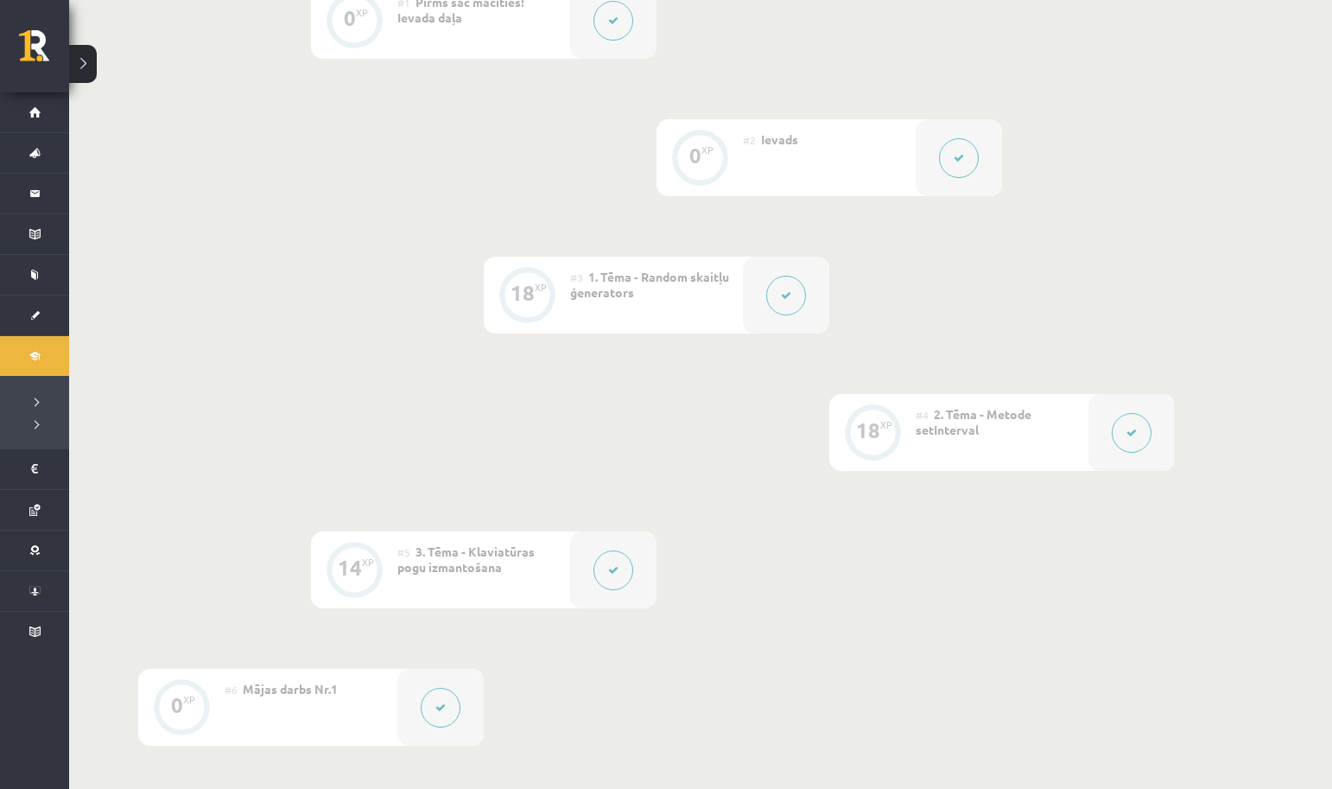
click at [646, 568] on div at bounding box center [613, 569] width 86 height 77
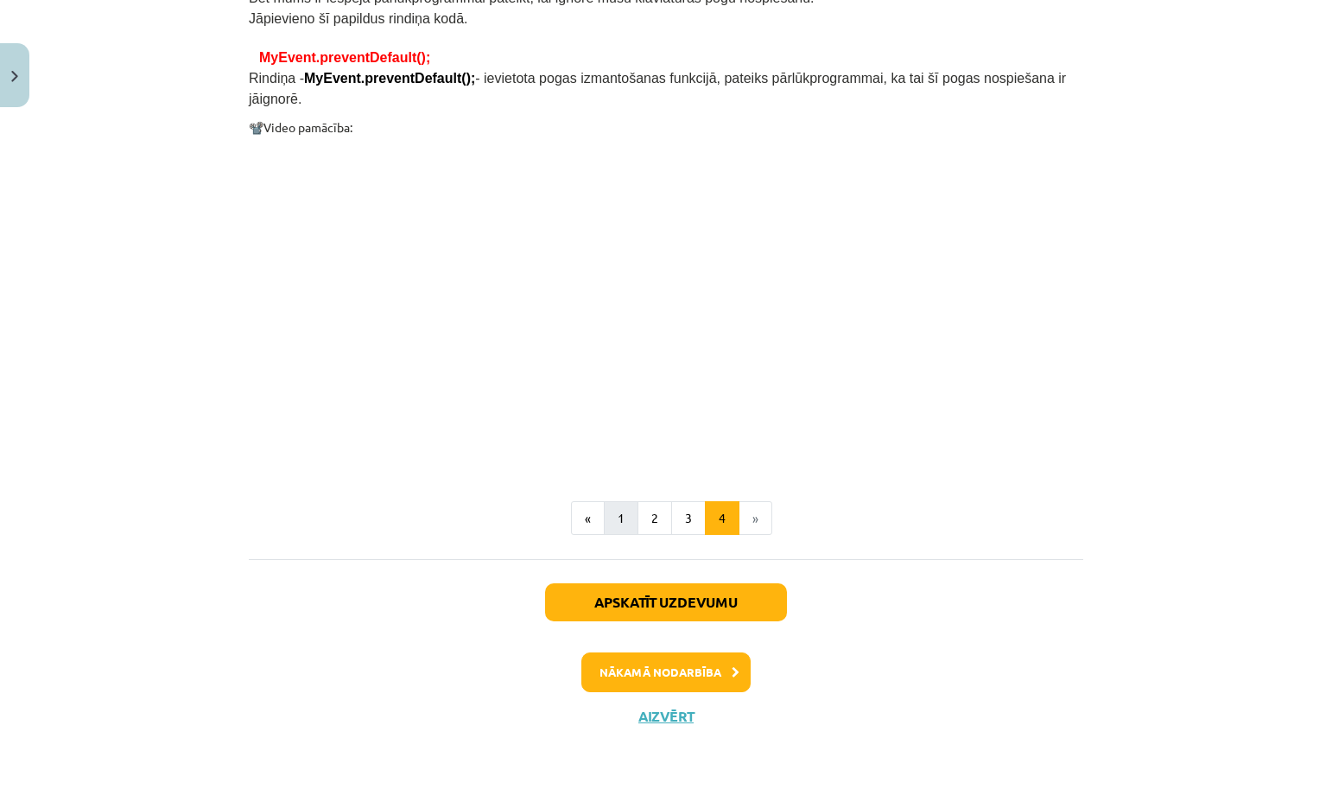
click at [629, 513] on button "1" at bounding box center [621, 518] width 35 height 35
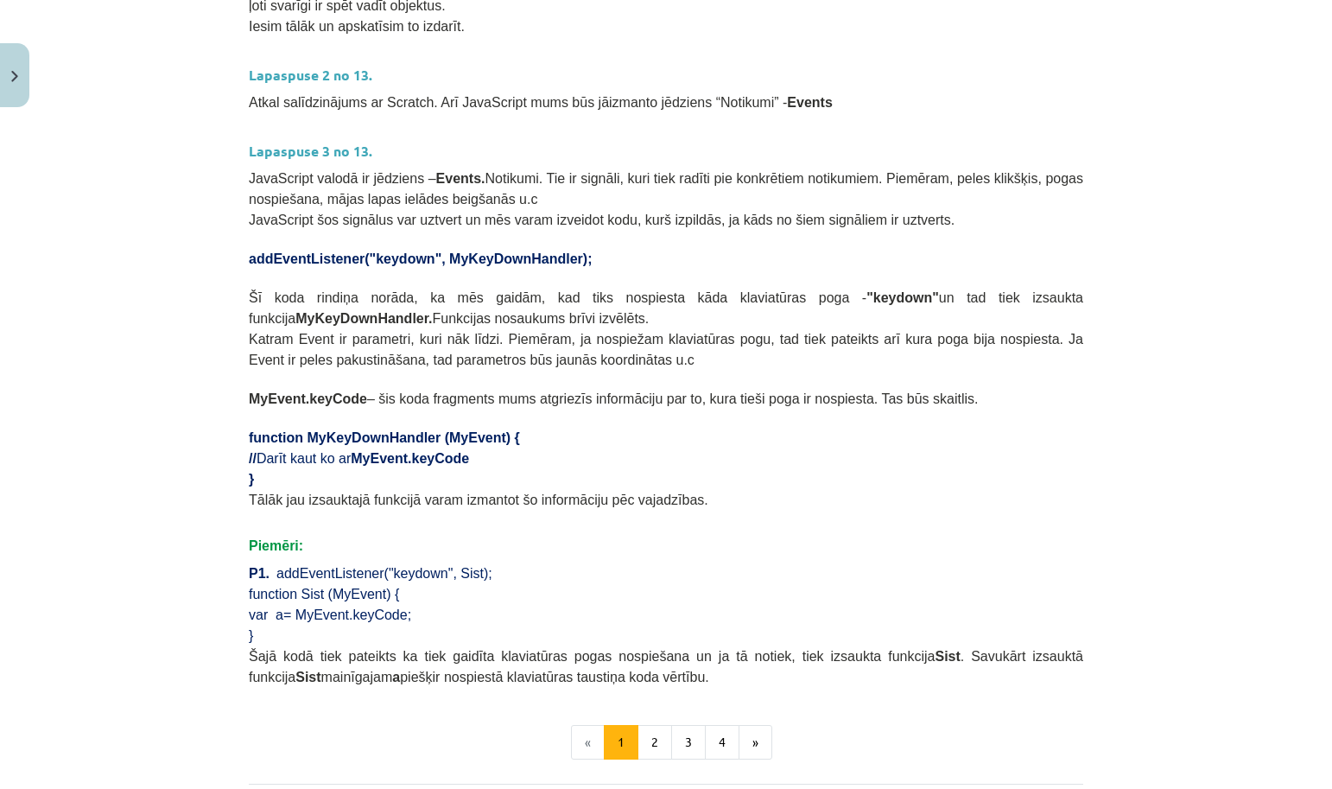
scroll to position [729, 0]
click at [645, 734] on button "2" at bounding box center [654, 743] width 35 height 35
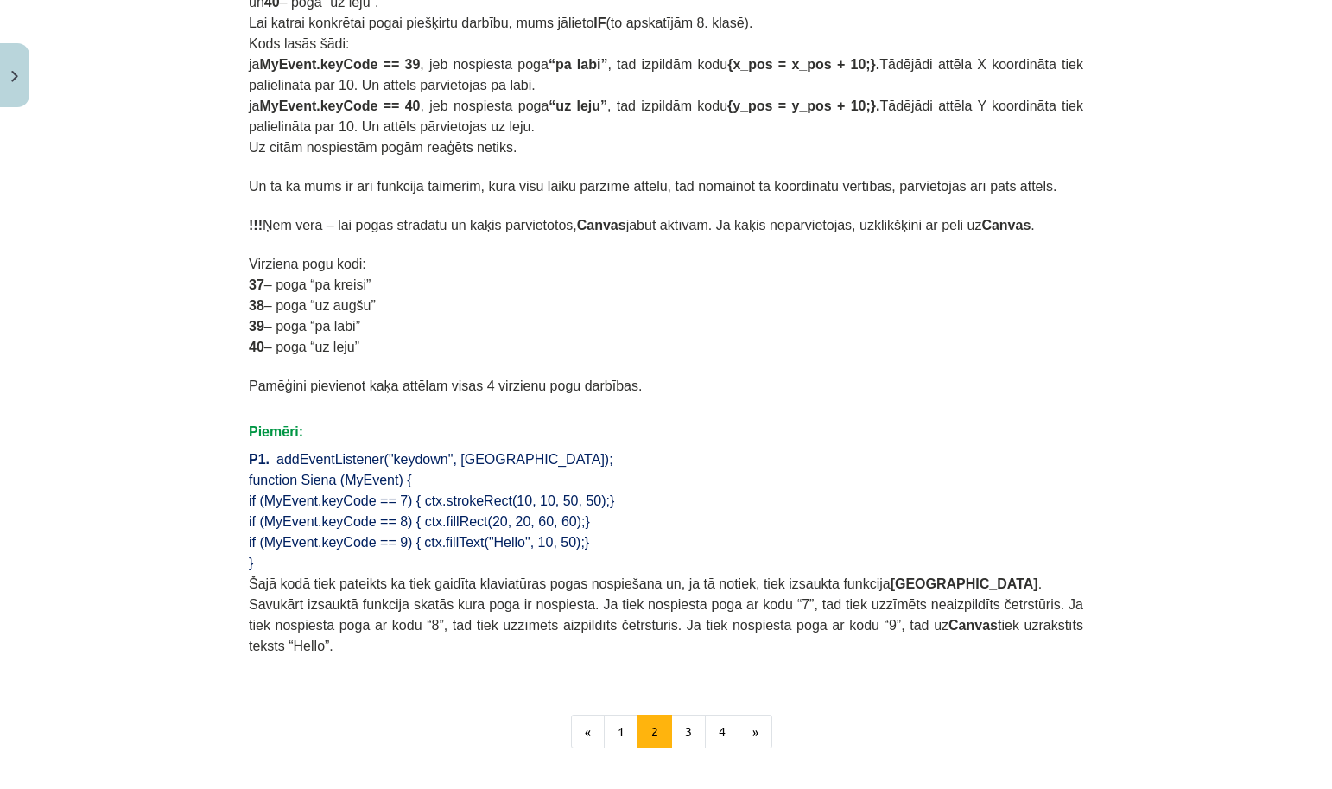
scroll to position [901, 0]
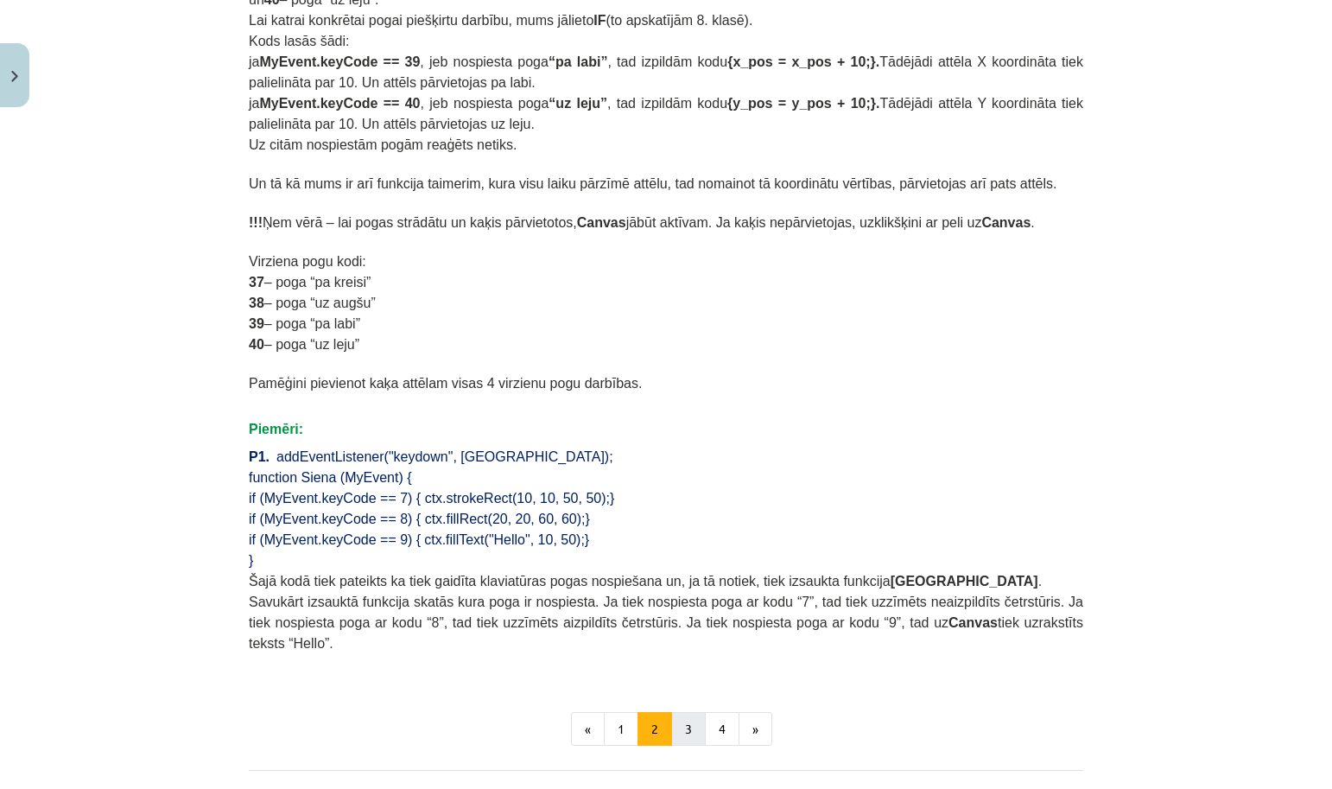
click at [685, 728] on button "3" at bounding box center [688, 729] width 35 height 35
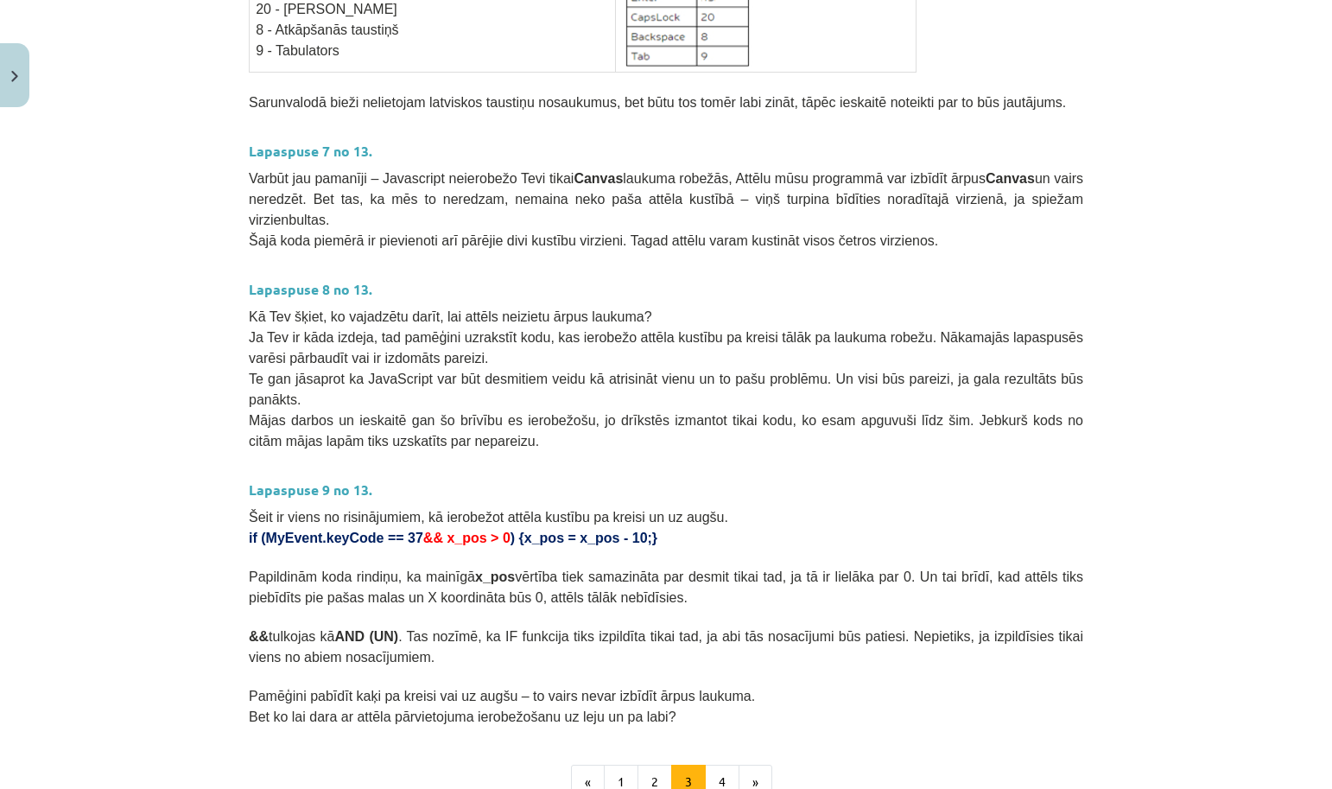
scroll to position [717, 0]
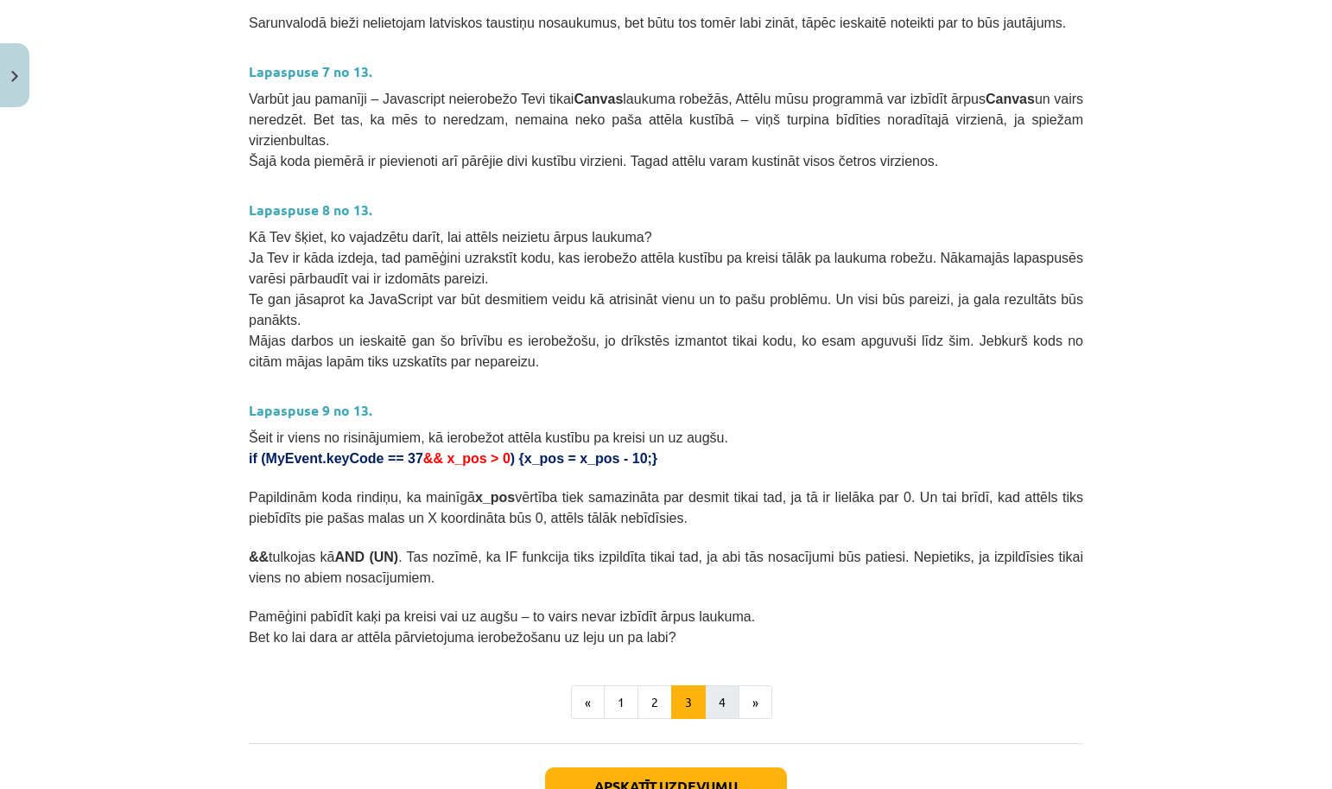
click at [723, 693] on button "4" at bounding box center [722, 702] width 35 height 35
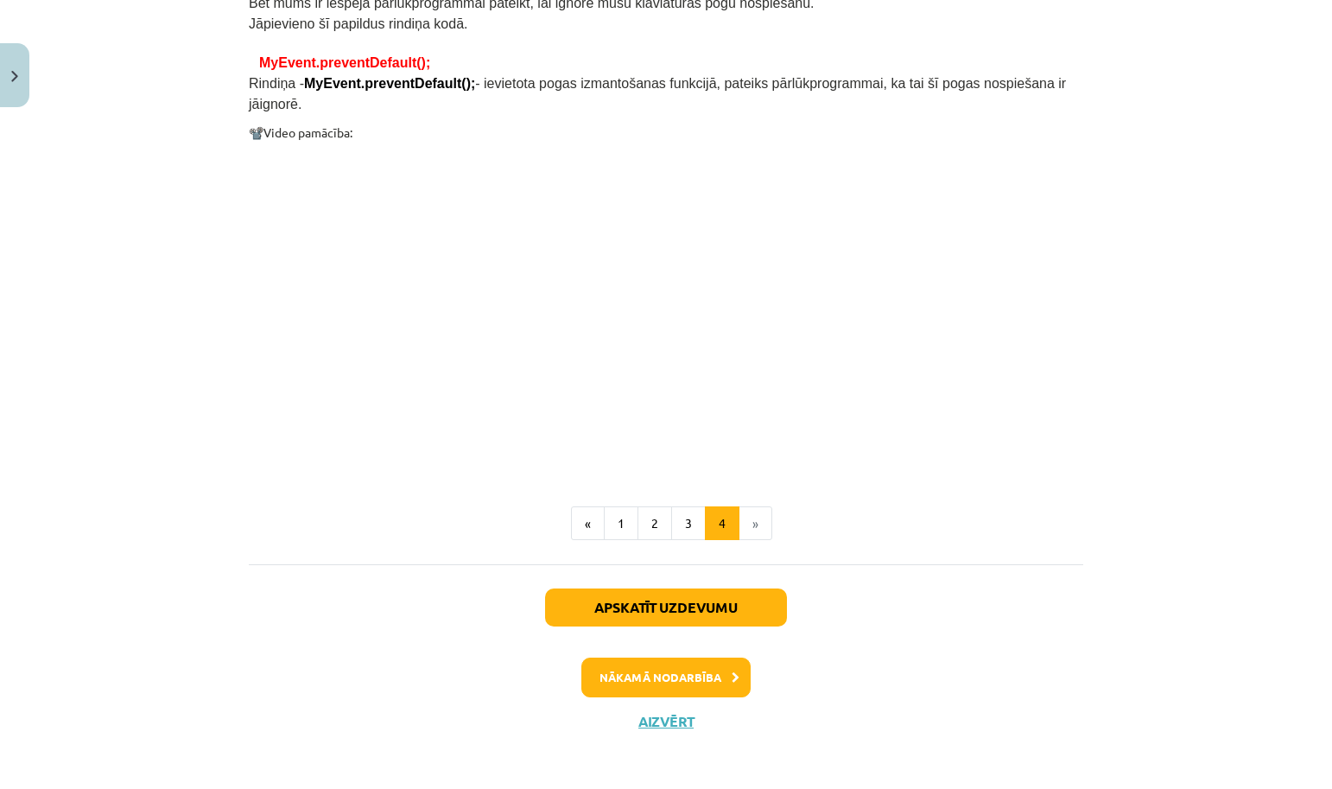
scroll to position [1416, 0]
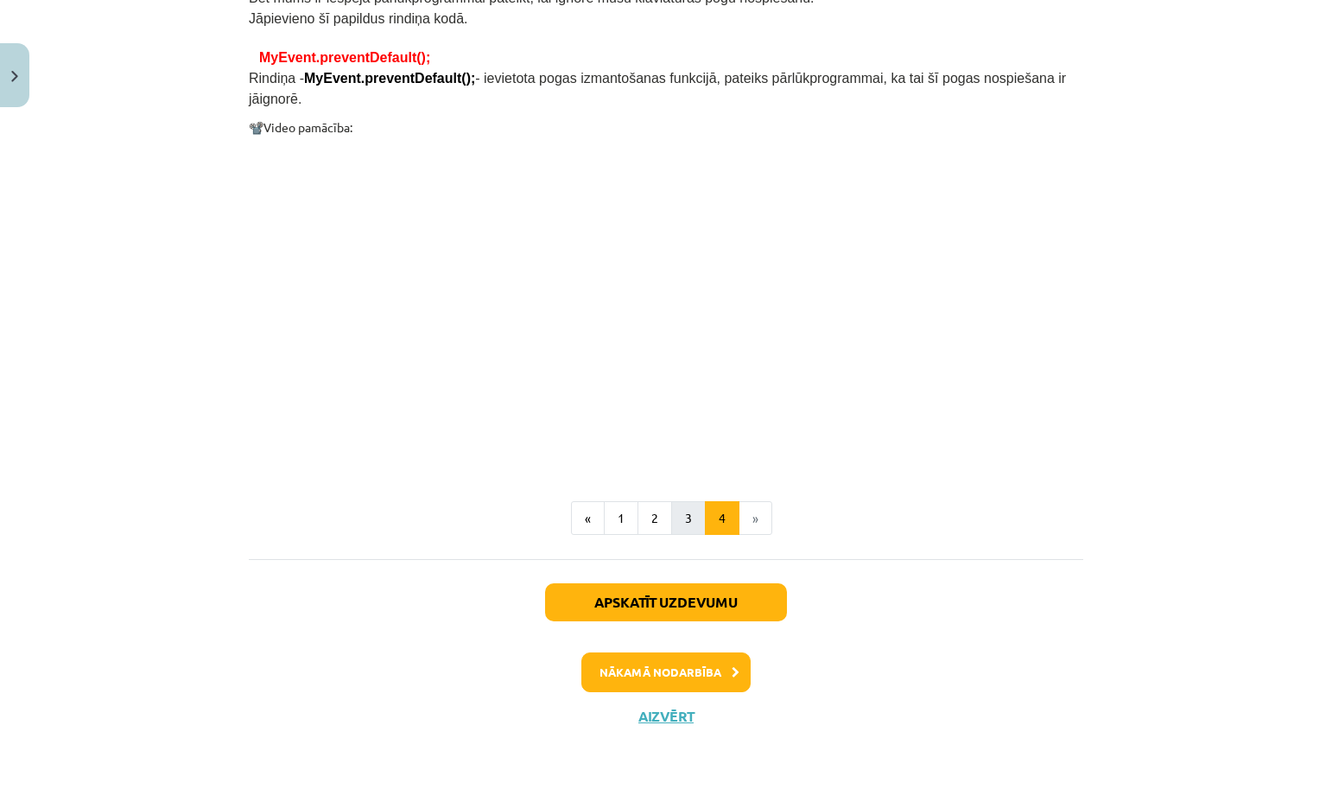
click at [690, 518] on button "3" at bounding box center [688, 518] width 35 height 35
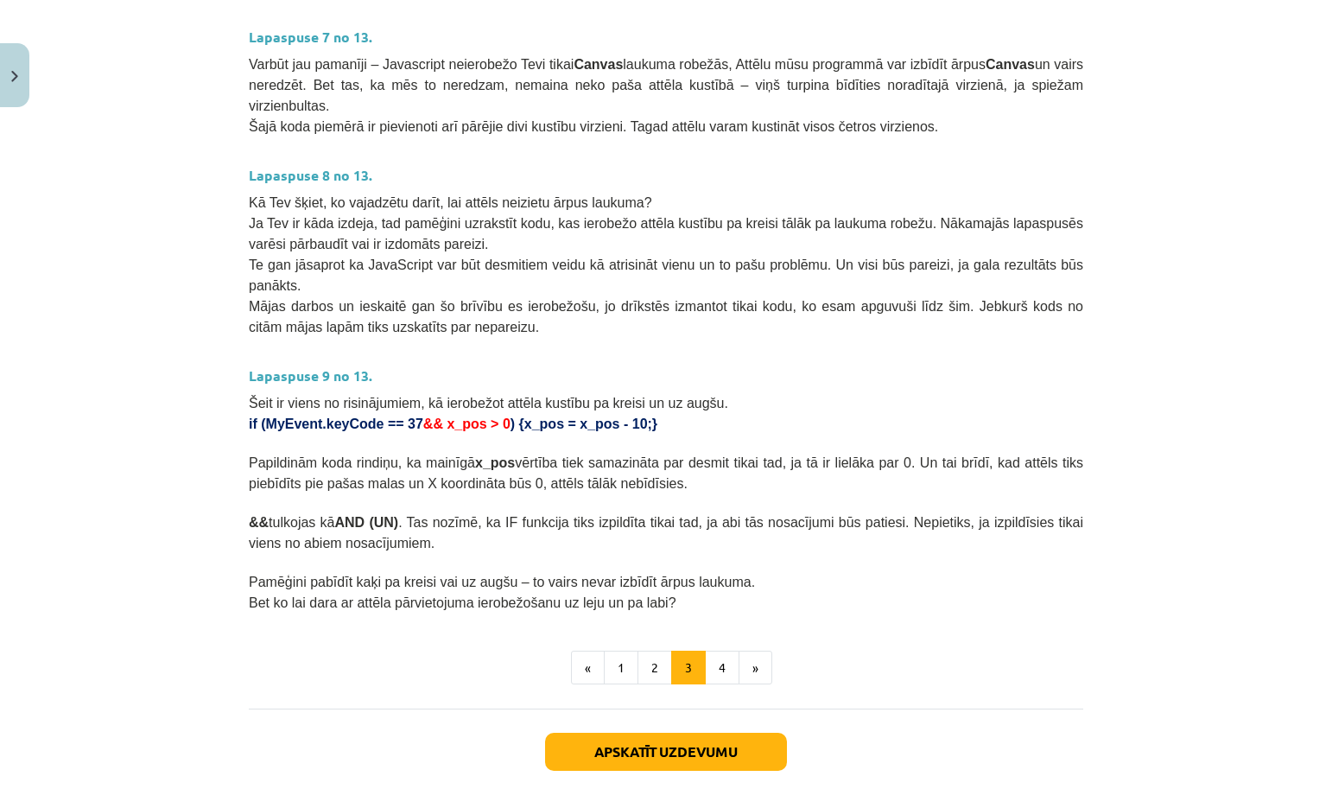
scroll to position [751, 0]
click at [713, 651] on button "4" at bounding box center [722, 668] width 35 height 35
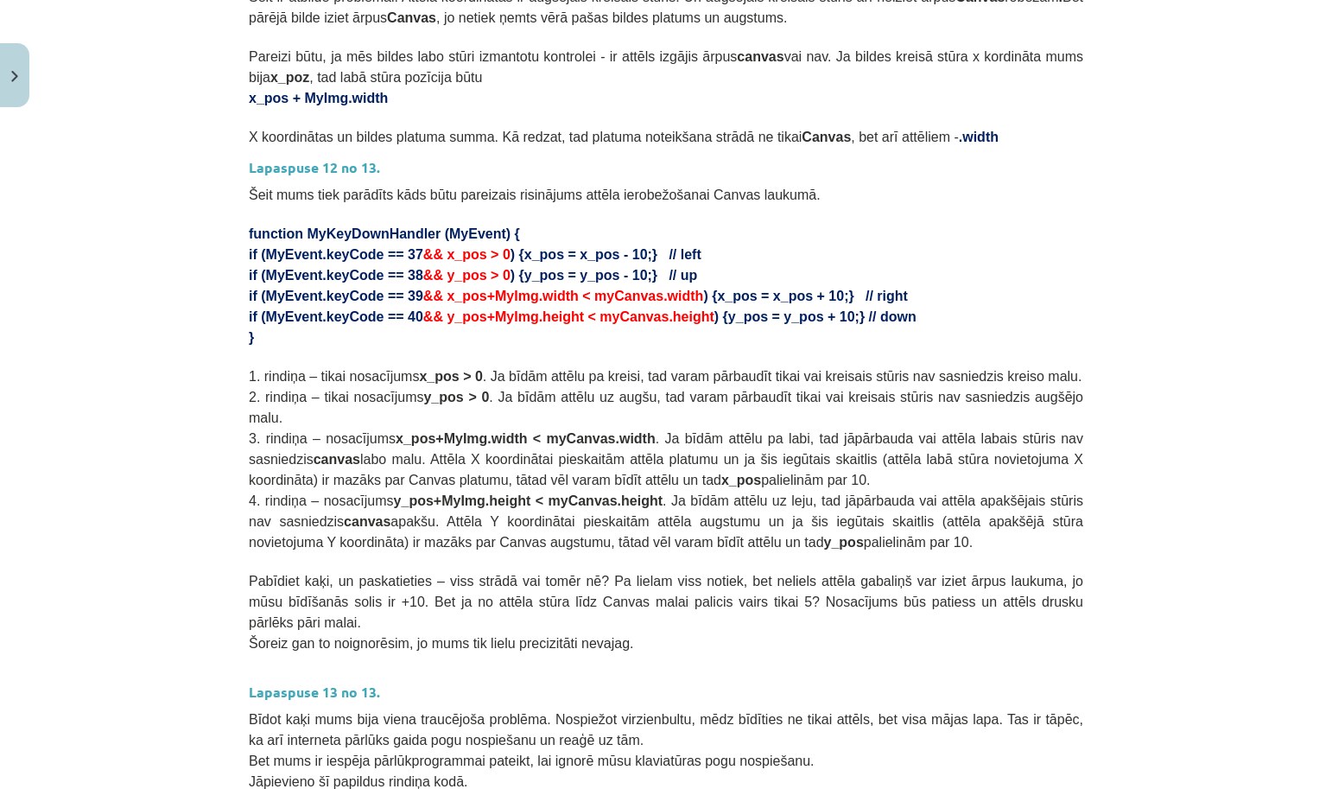
scroll to position [519, 0]
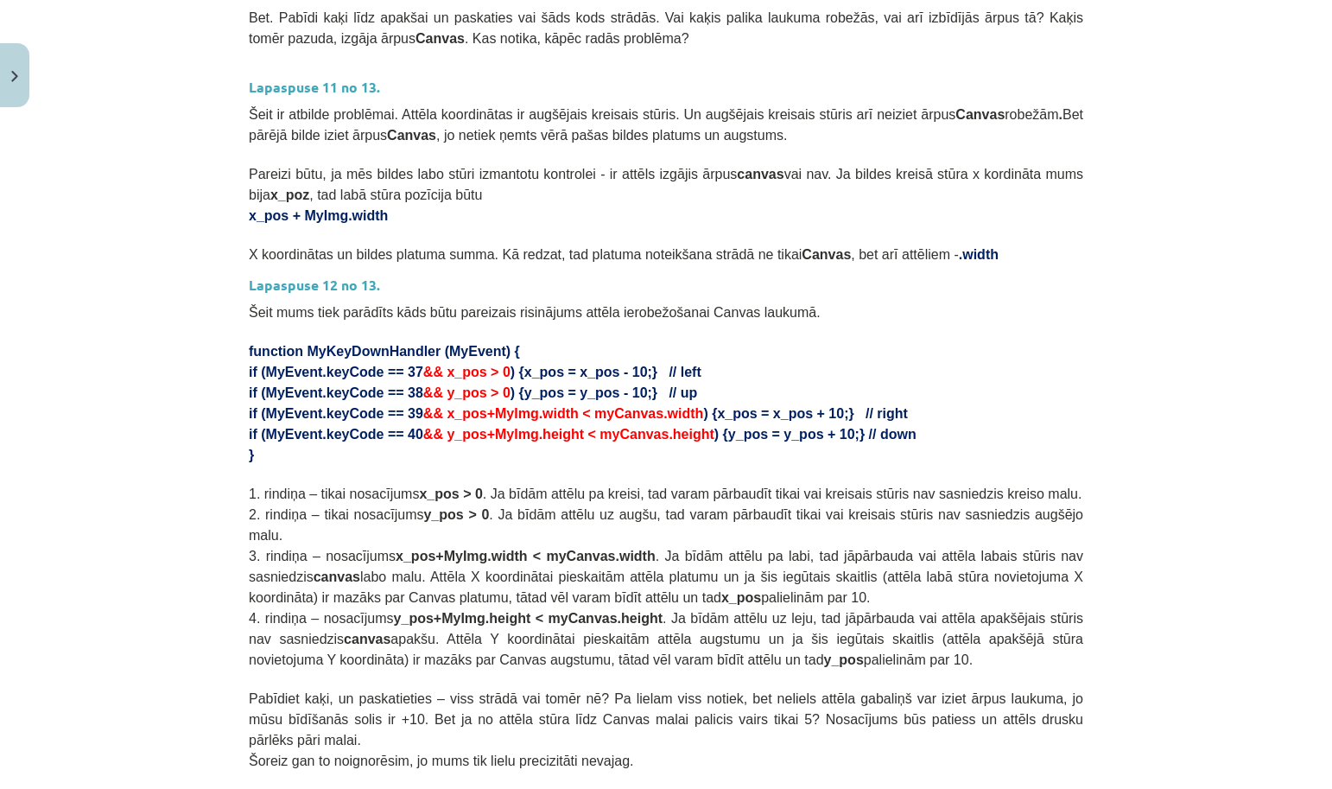
click at [16, 92] on button "Close" at bounding box center [14, 75] width 29 height 64
click at [53, 117] on div "Mācību tēma: Datorikas 9. klases 1. ieskaites mācību materiāls #5 3. Tēma - Kla…" at bounding box center [666, 394] width 1332 height 789
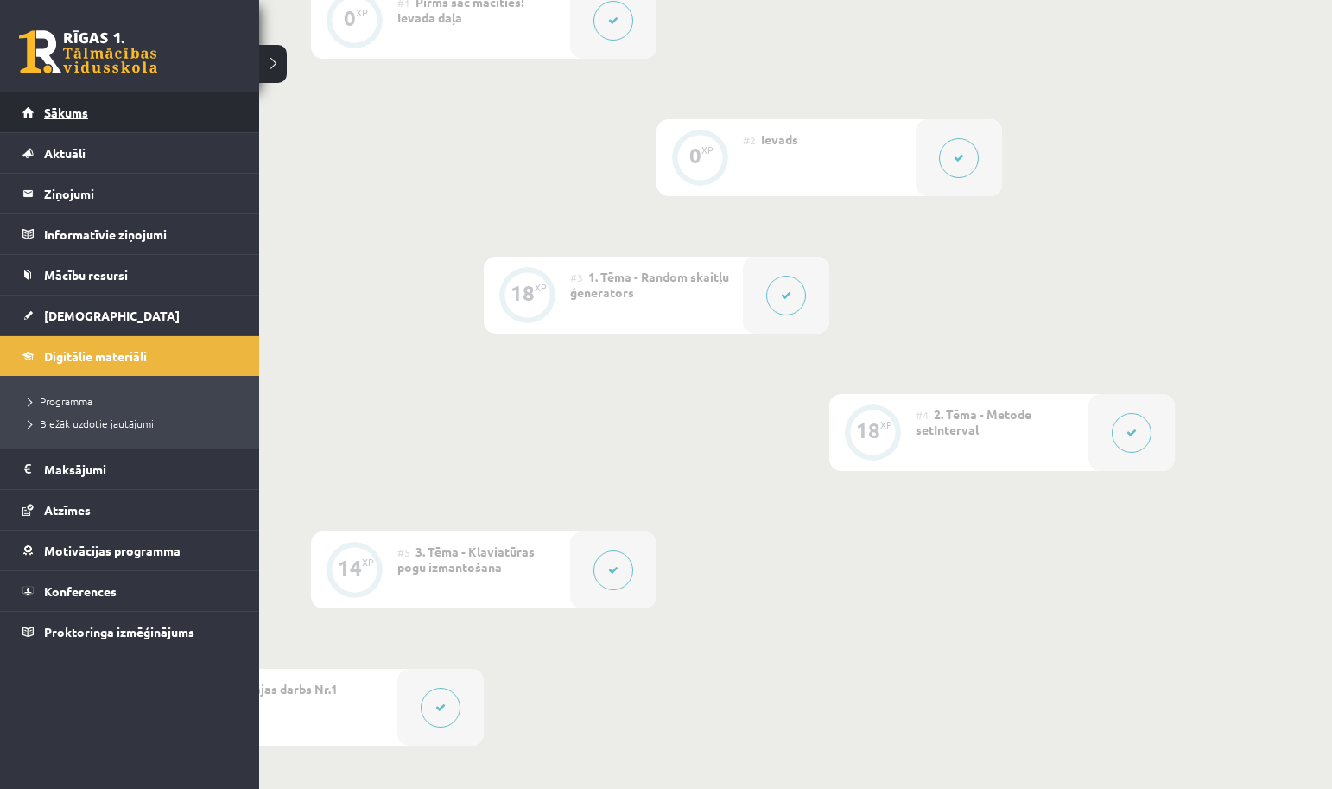
click at [45, 115] on span "Sākums" at bounding box center [66, 113] width 44 height 16
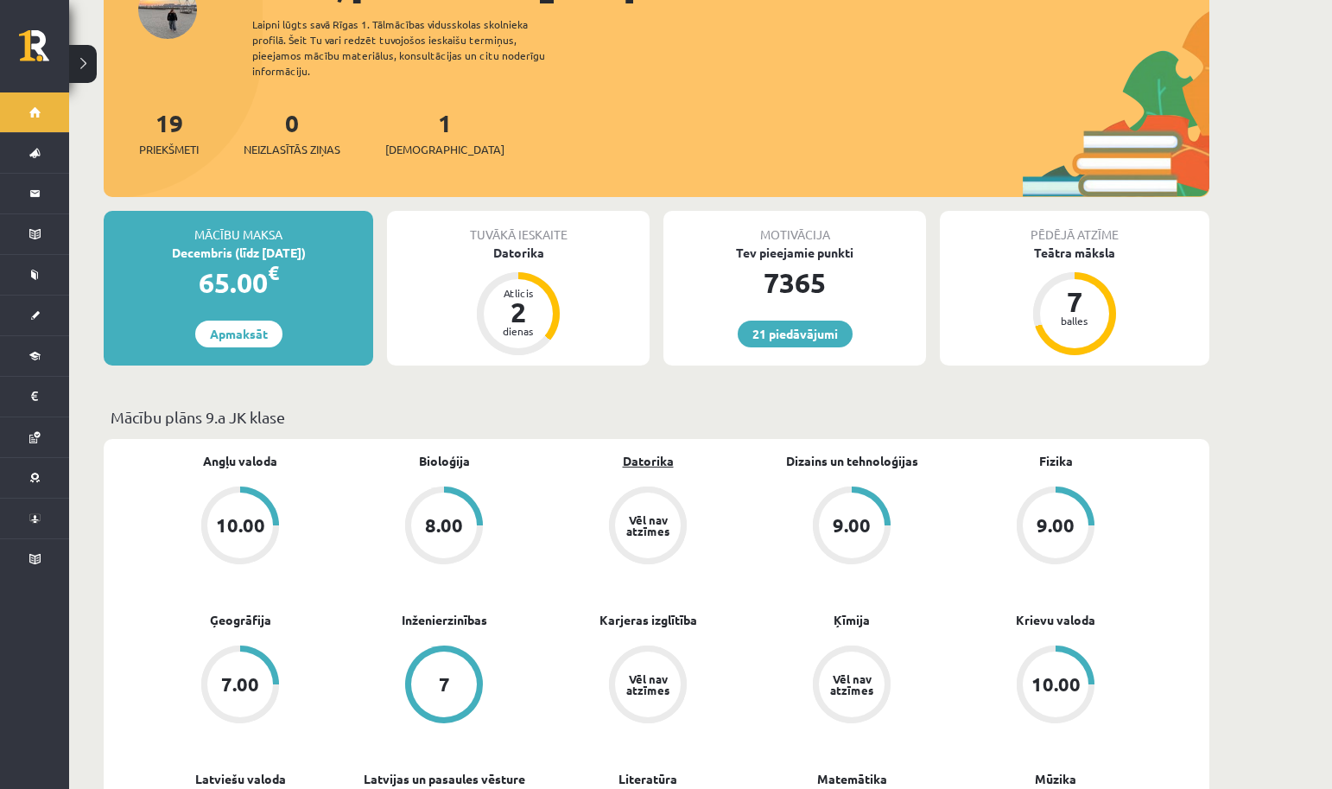
scroll to position [69, 0]
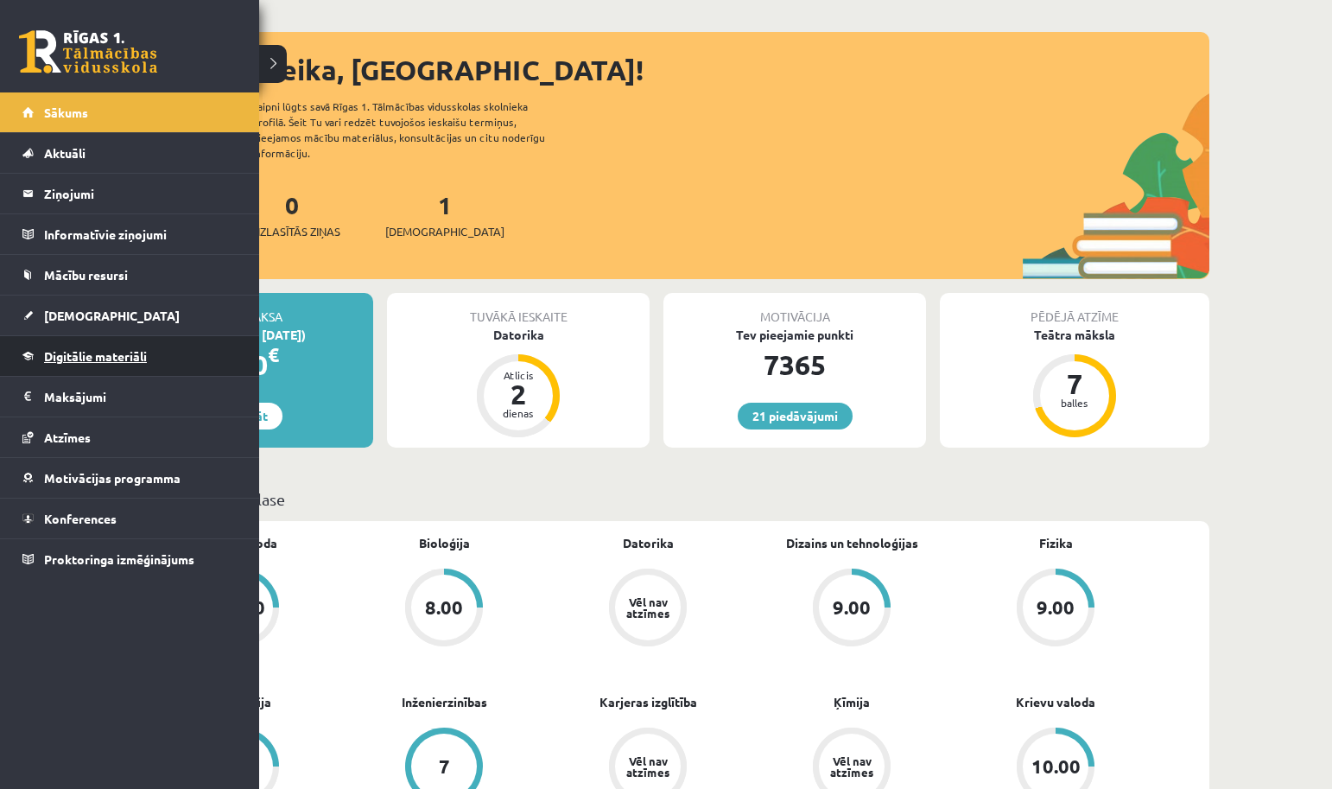
click at [84, 368] on link "Digitālie materiāli" at bounding box center [129, 356] width 215 height 40
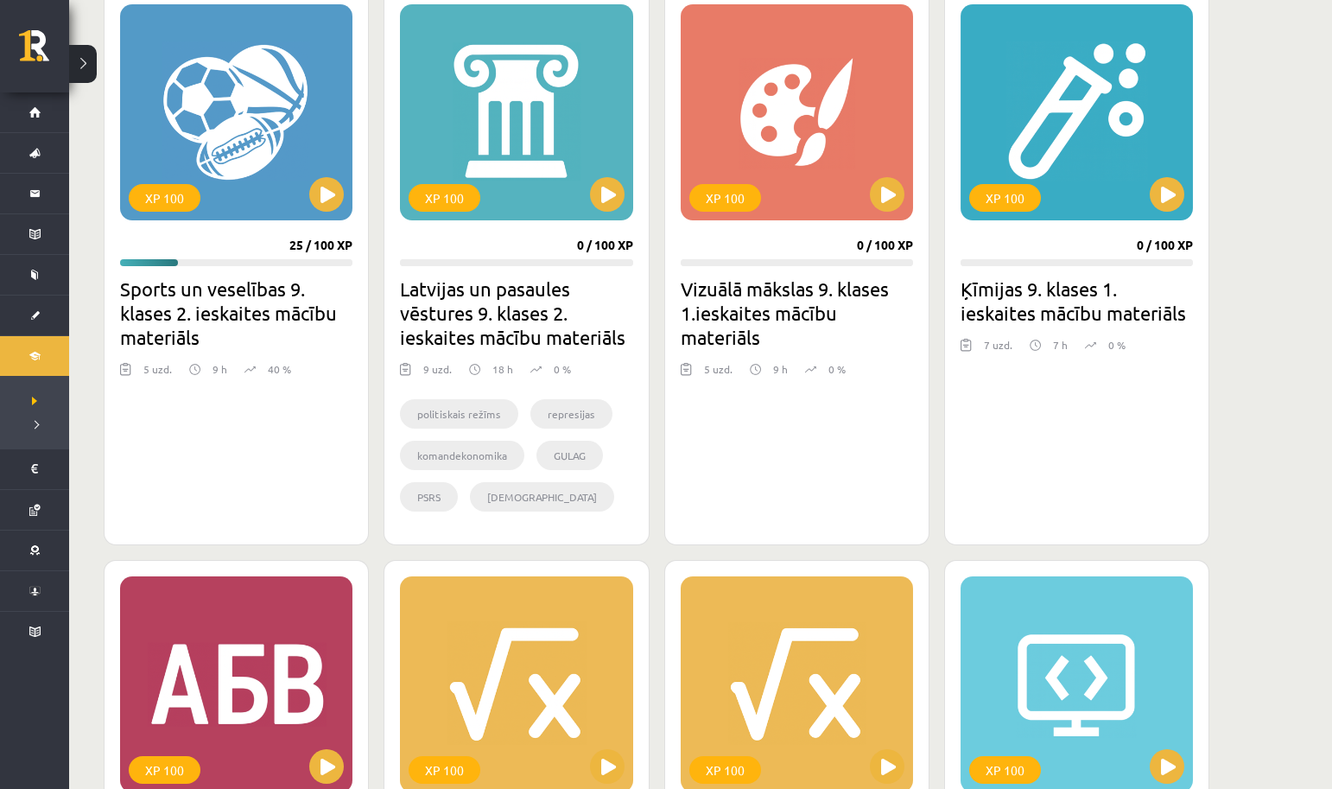
scroll to position [501, 0]
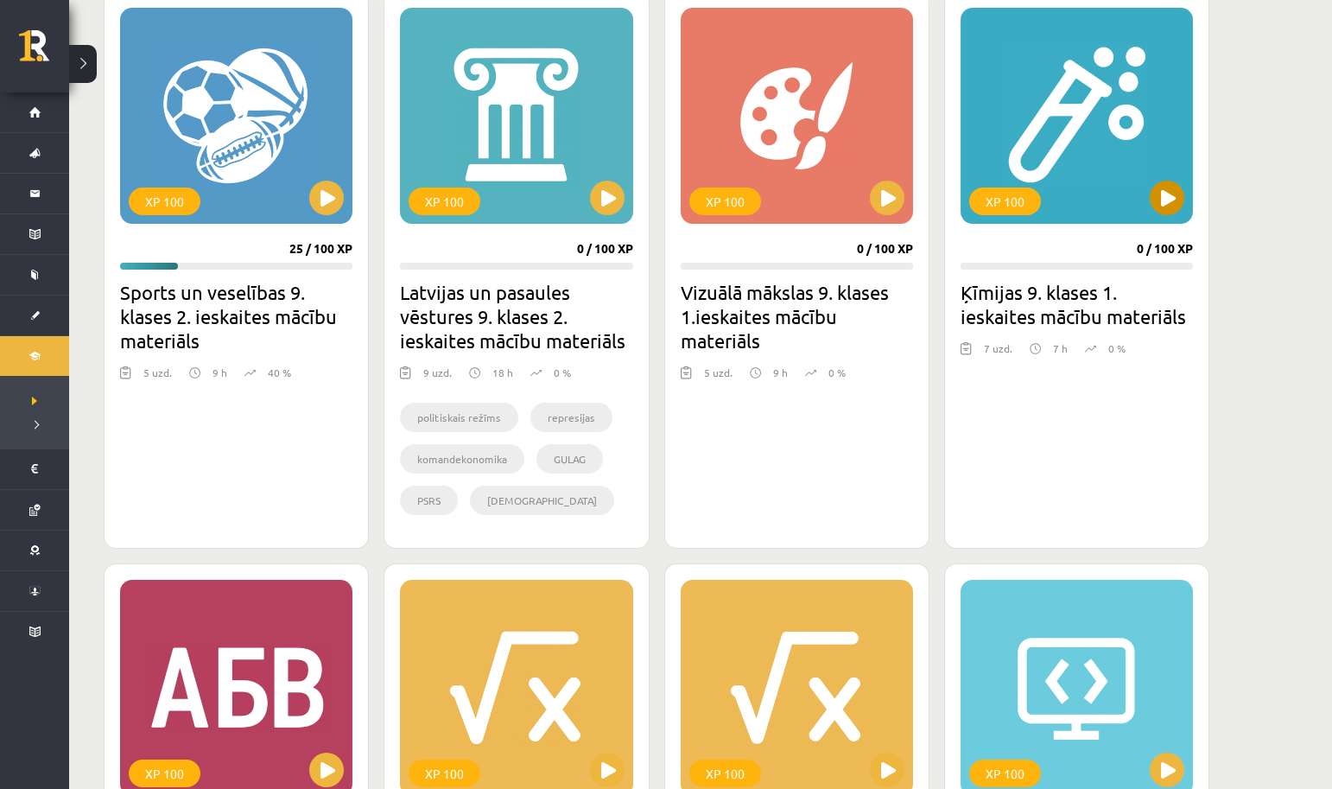
click at [1169, 213] on button at bounding box center [1167, 198] width 35 height 35
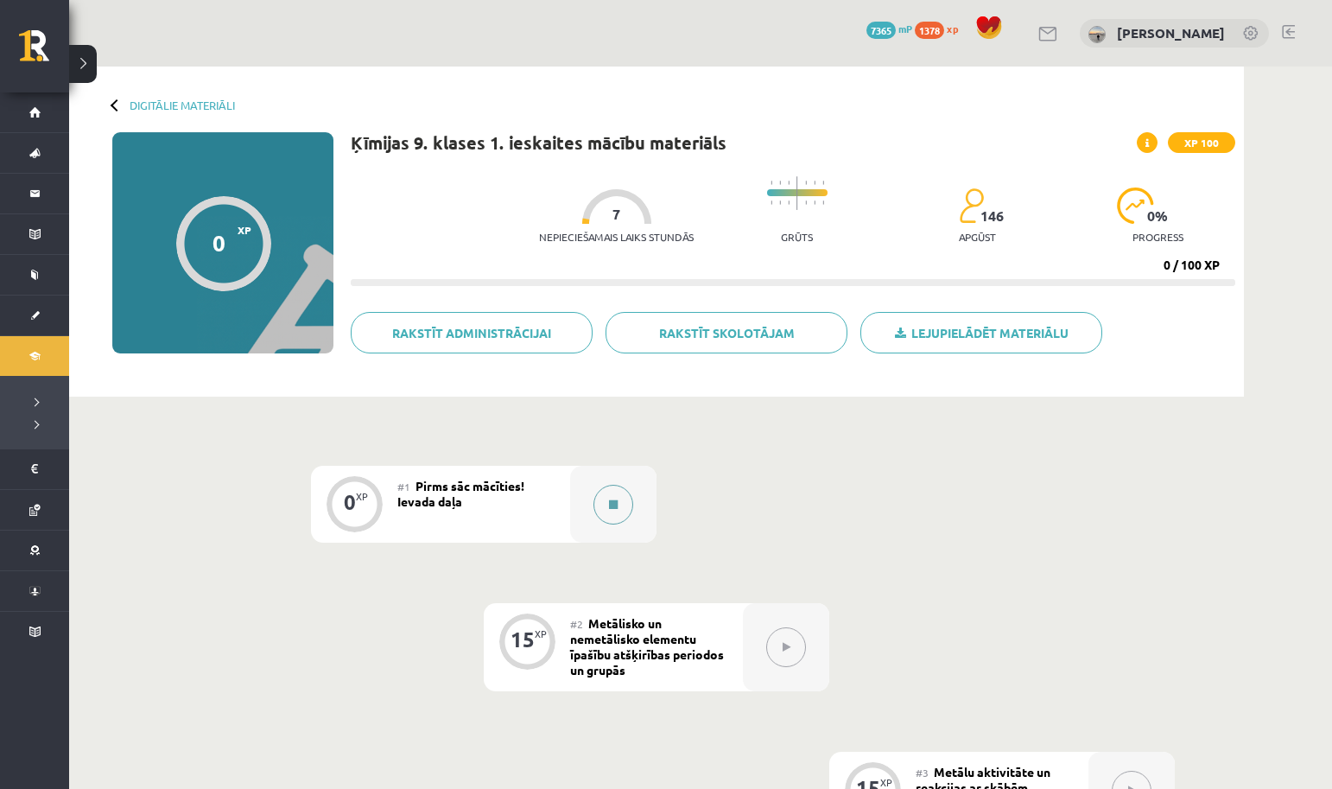
click at [649, 491] on div at bounding box center [613, 504] width 86 height 77
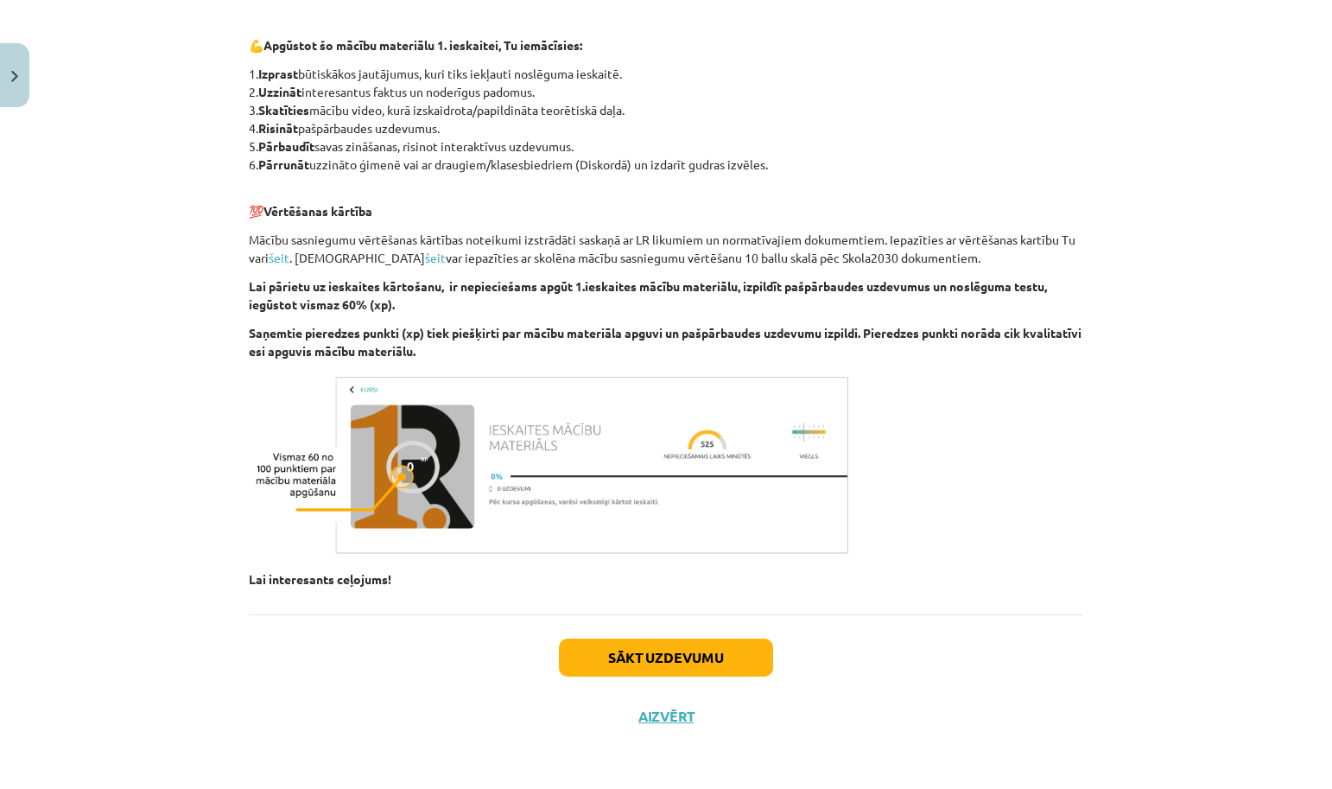
scroll to position [884, 0]
click at [602, 643] on button "Sākt uzdevumu" at bounding box center [666, 657] width 214 height 38
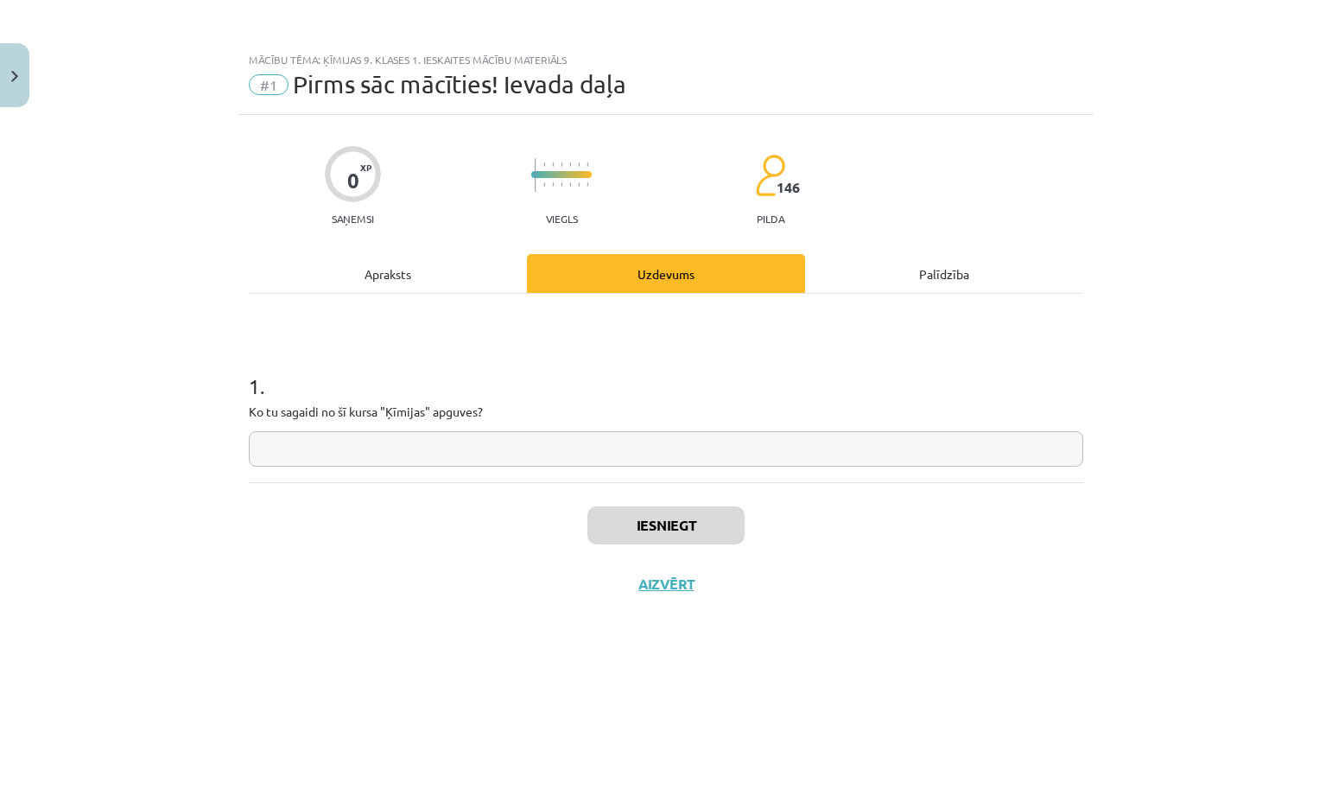
click at [295, 448] on input "text" at bounding box center [666, 448] width 834 height 35
paste input "**********"
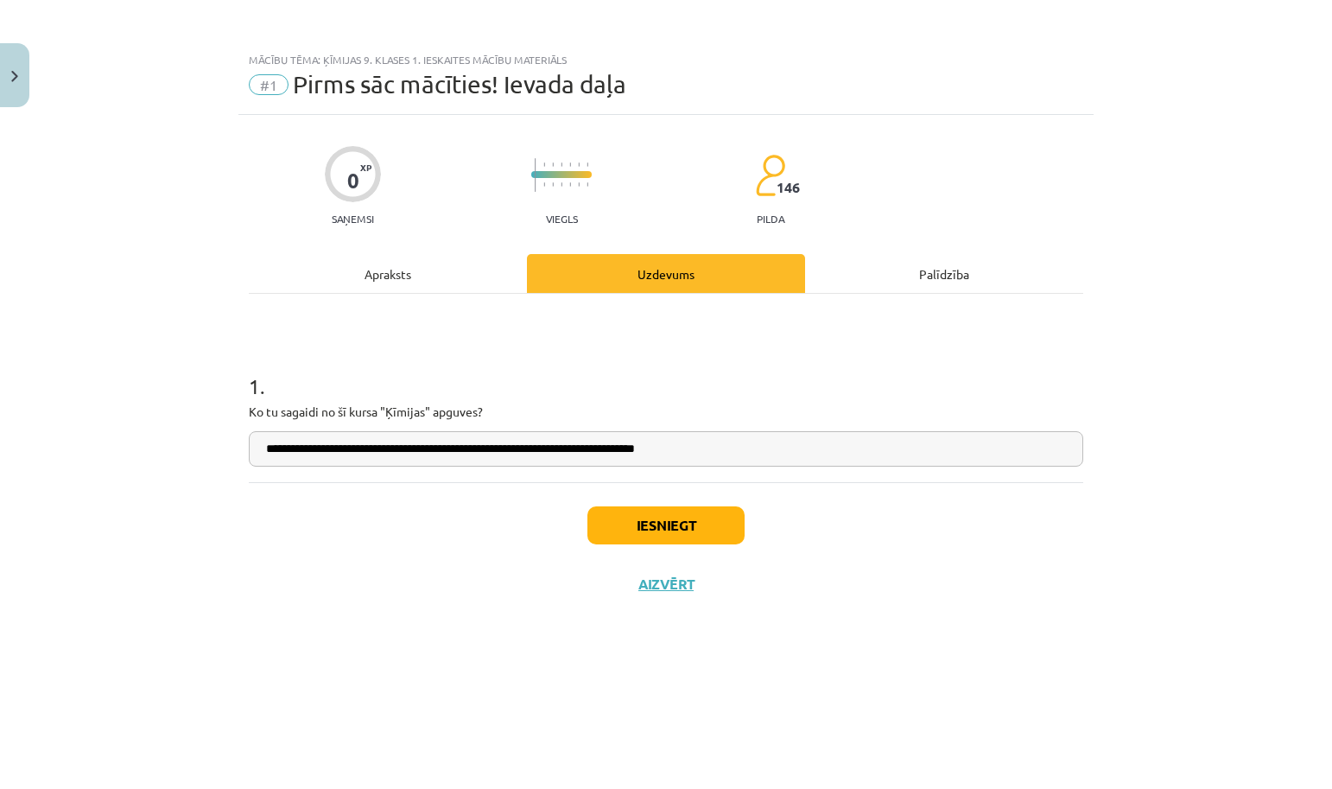
click at [548, 452] on input "**********" at bounding box center [666, 448] width 834 height 35
type input "**********"
click at [669, 539] on button "Iesniegt" at bounding box center [665, 525] width 157 height 38
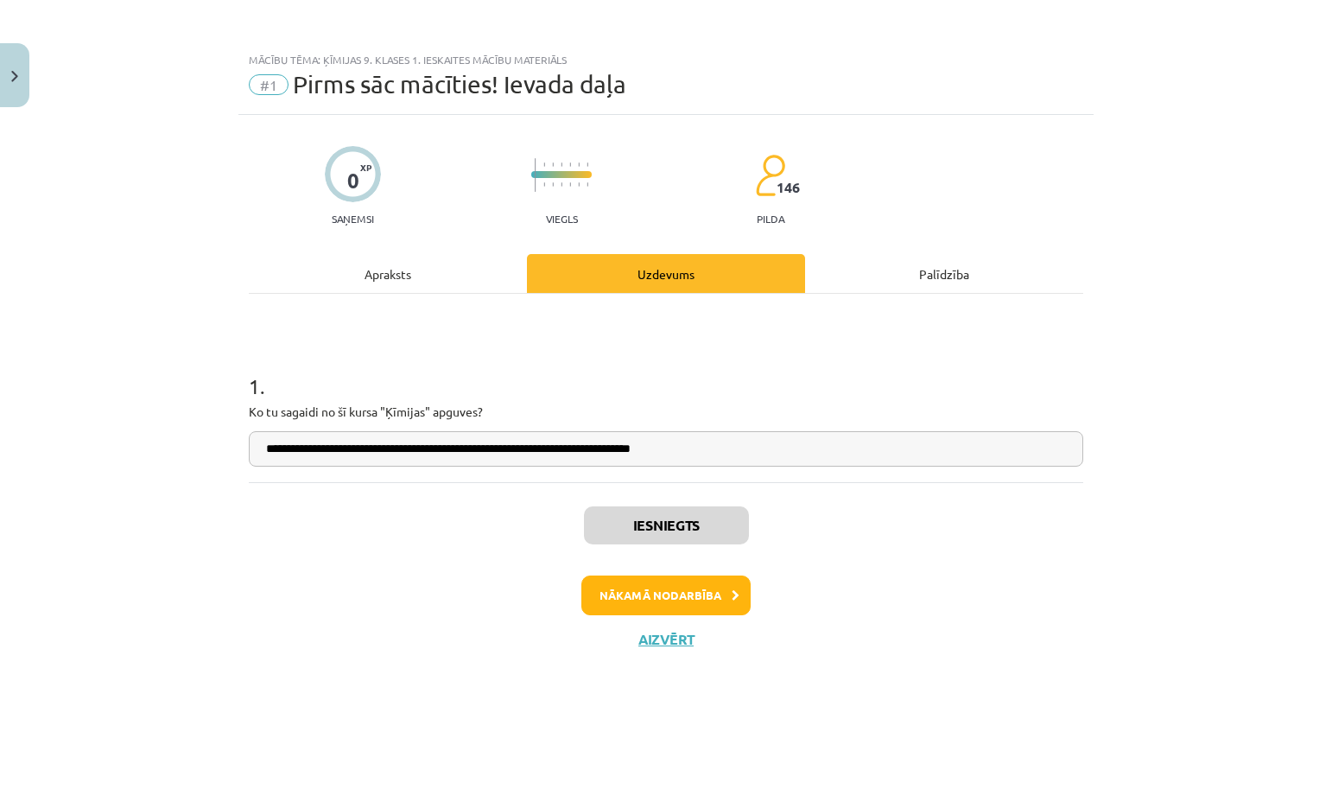
click at [701, 590] on button "Nākamā nodarbība" at bounding box center [665, 595] width 169 height 40
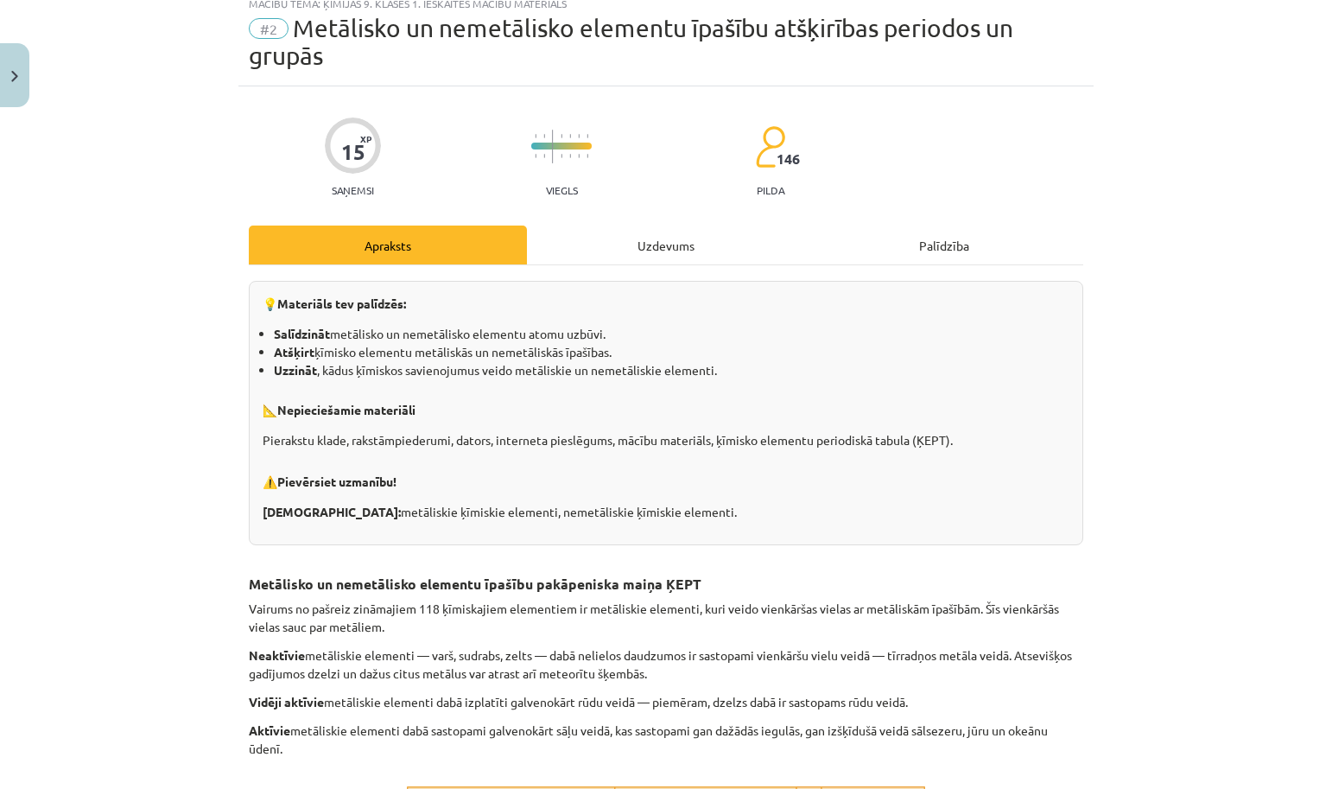
scroll to position [59, 0]
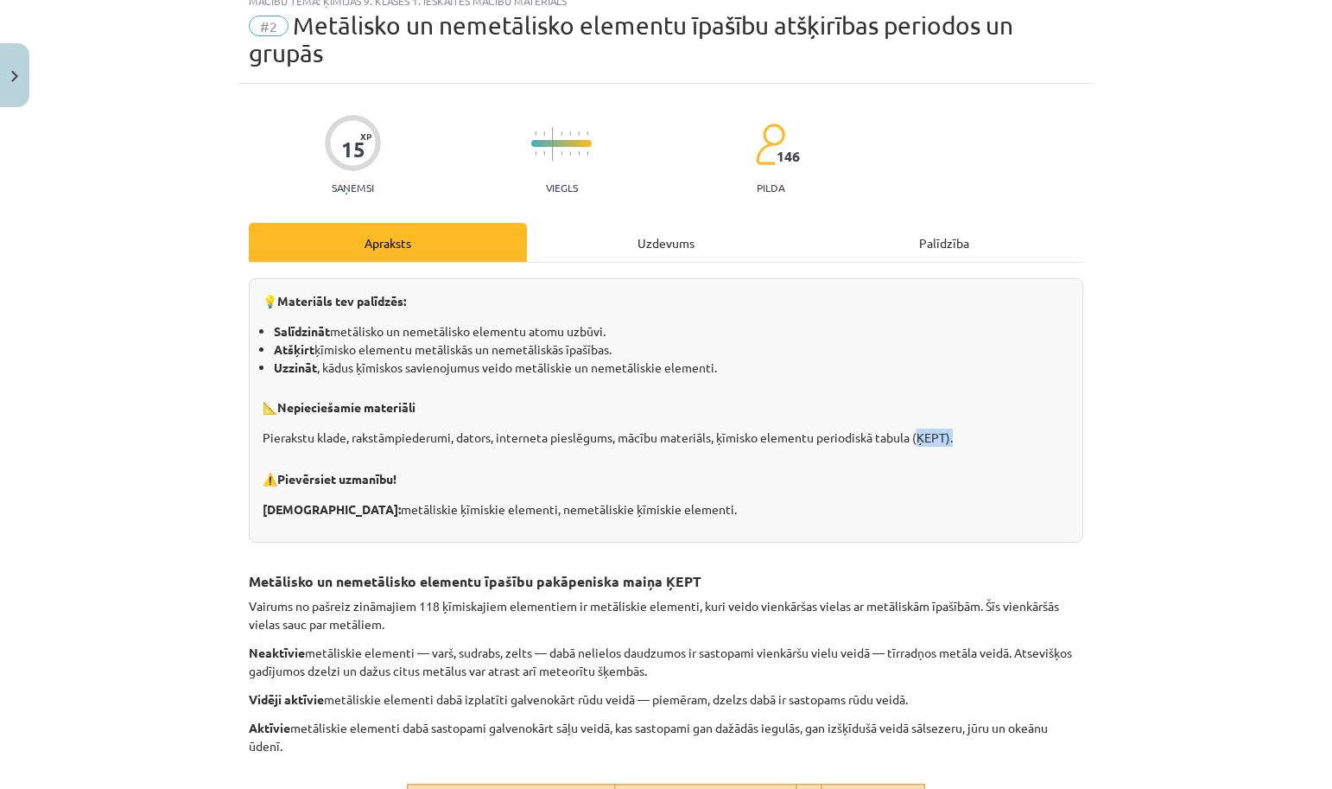
drag, startPoint x: 923, startPoint y: 439, endPoint x: 962, endPoint y: 437, distance: 38.9
click at [962, 437] on p "Pierakstu klade, rakstāmpiederumi, dators, interneta pieslēgums, mācību materiā…" at bounding box center [666, 437] width 807 height 18
copy p "ĶEPT)."
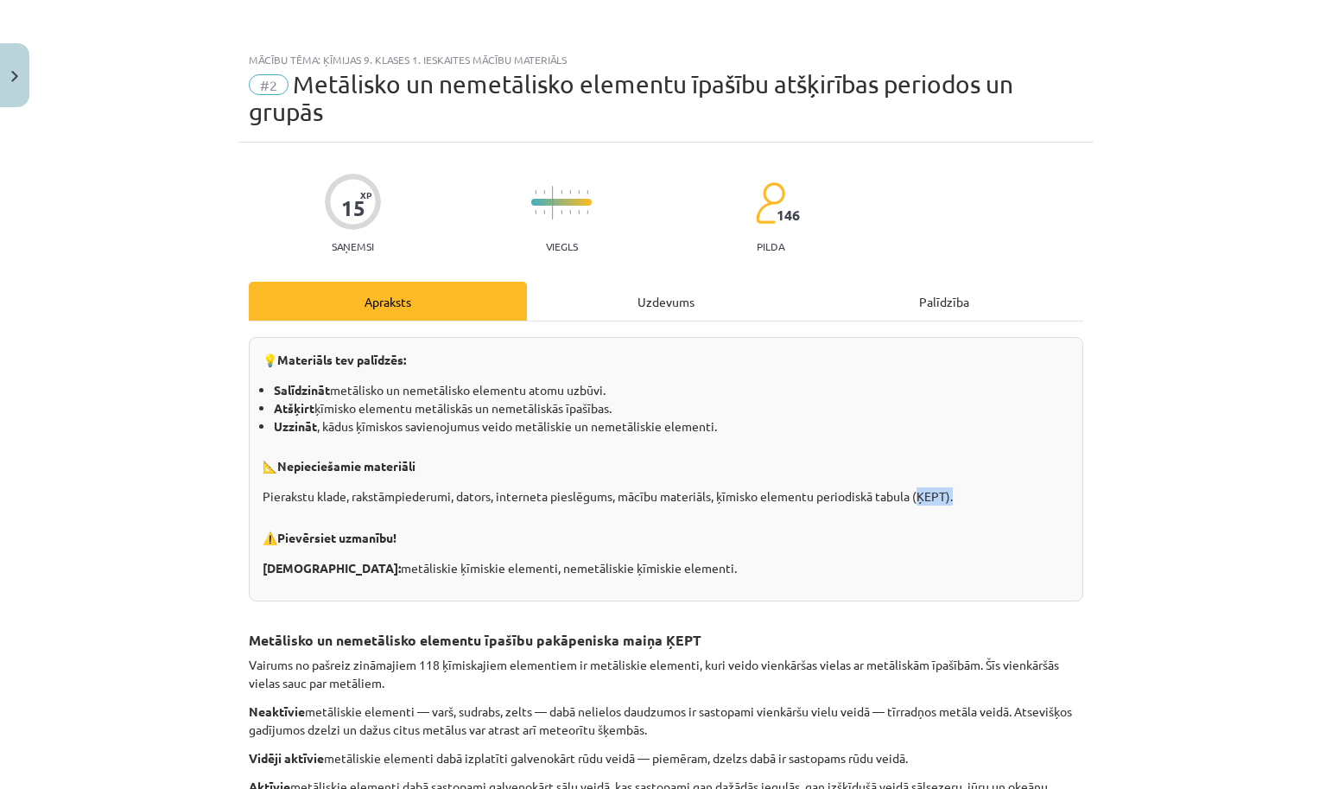
scroll to position [0, 0]
click at [586, 541] on p "⚠️ Pievērsiet uzmanību!" at bounding box center [666, 532] width 807 height 33
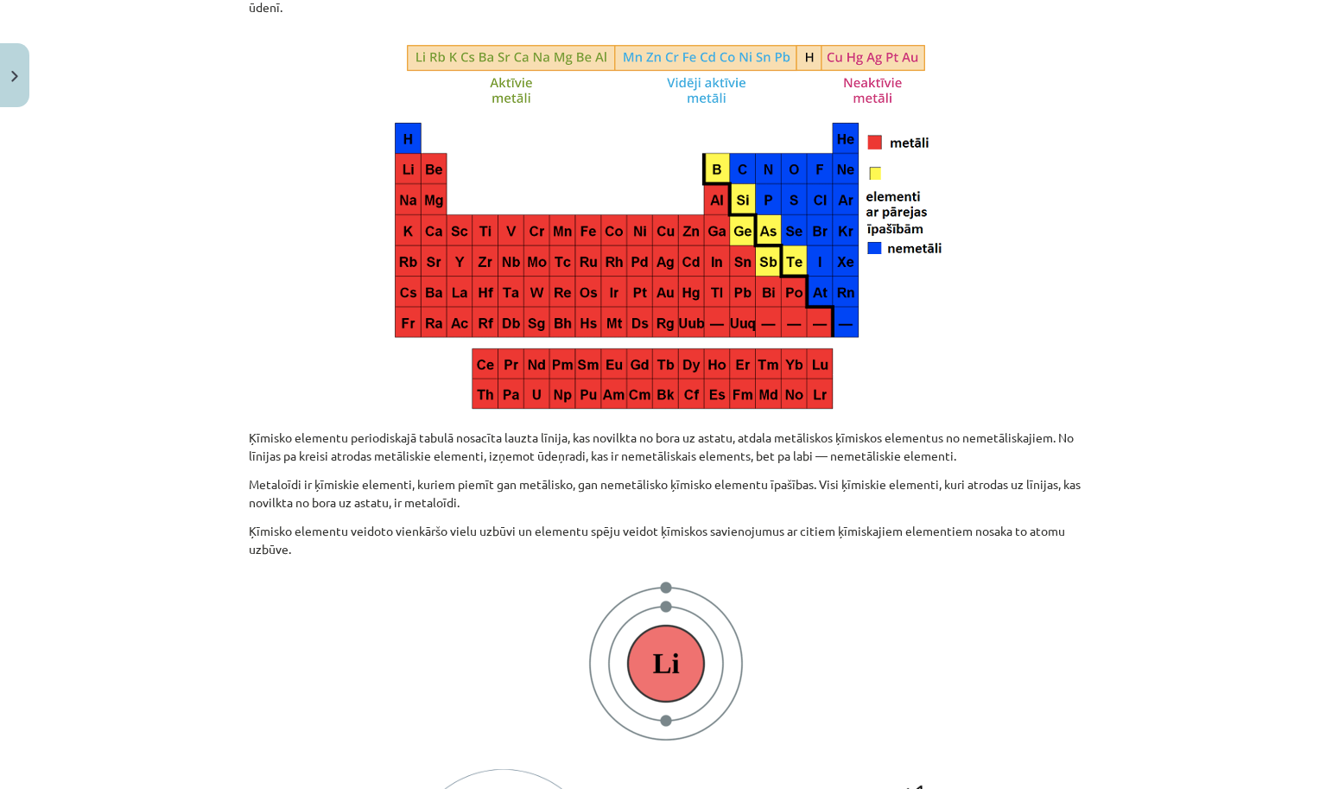
scroll to position [804, 0]
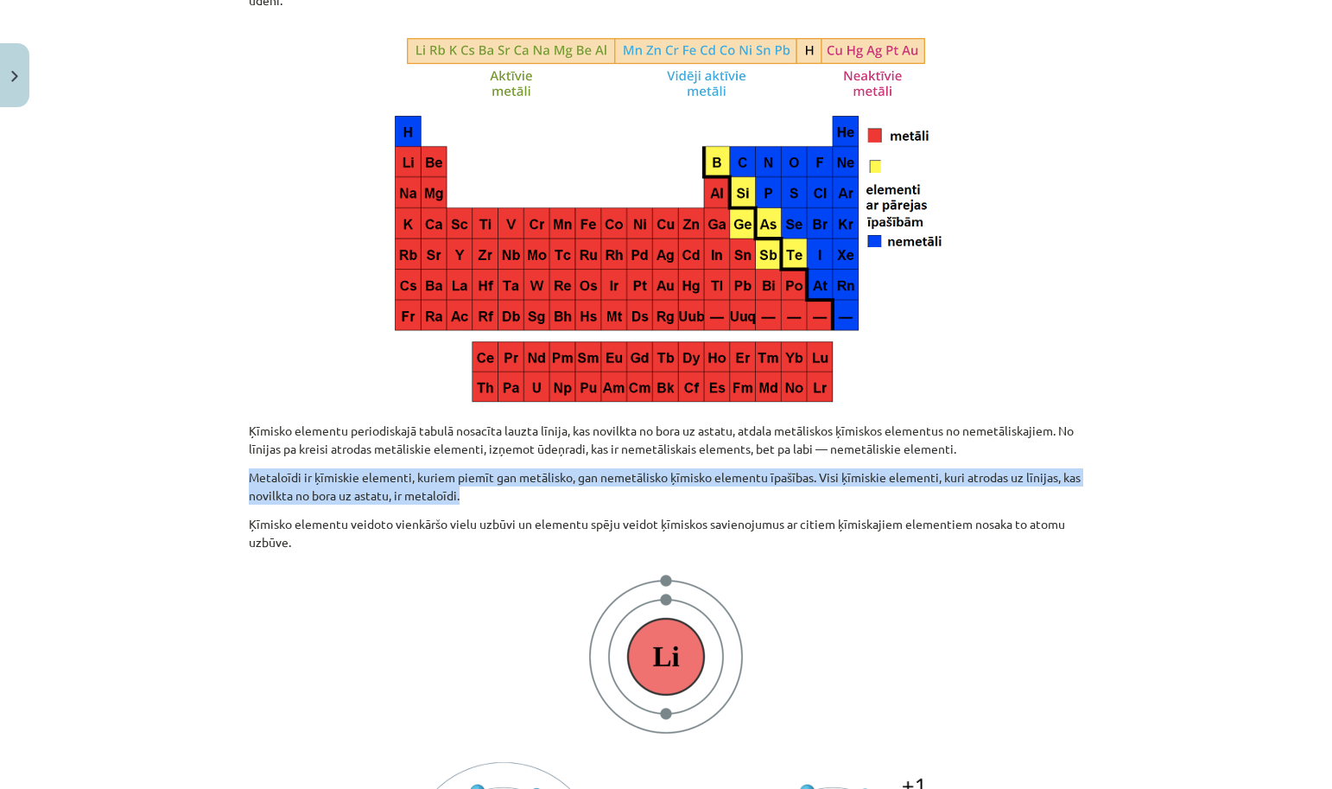
drag, startPoint x: 247, startPoint y: 477, endPoint x: 478, endPoint y: 486, distance: 230.8
copy span "Metaloīdi ir ķīmiskie elementi, kuriem piemīt gan metālisko, gan nemetālisko ķī…"
click at [608, 359] on img at bounding box center [665, 258] width 561 height 305
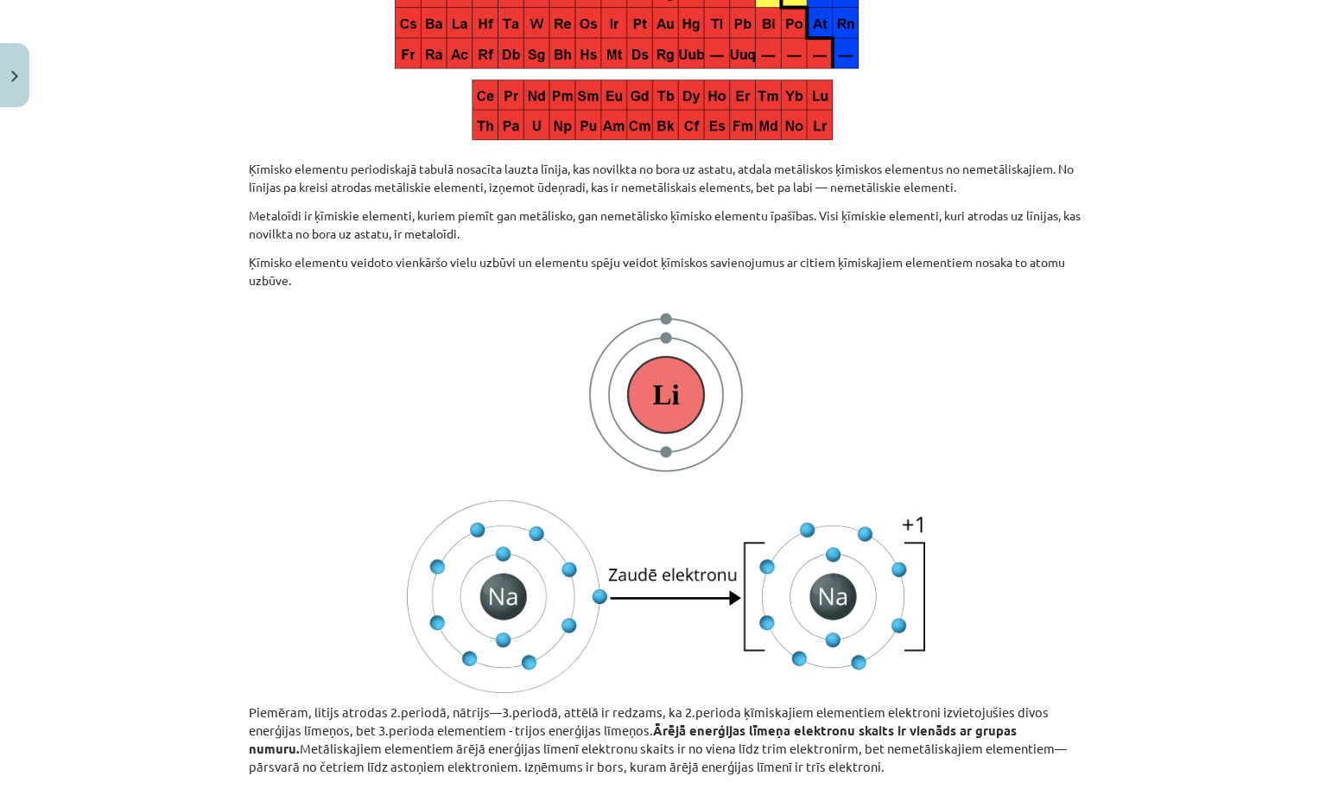
click at [515, 366] on p at bounding box center [666, 395] width 834 height 190
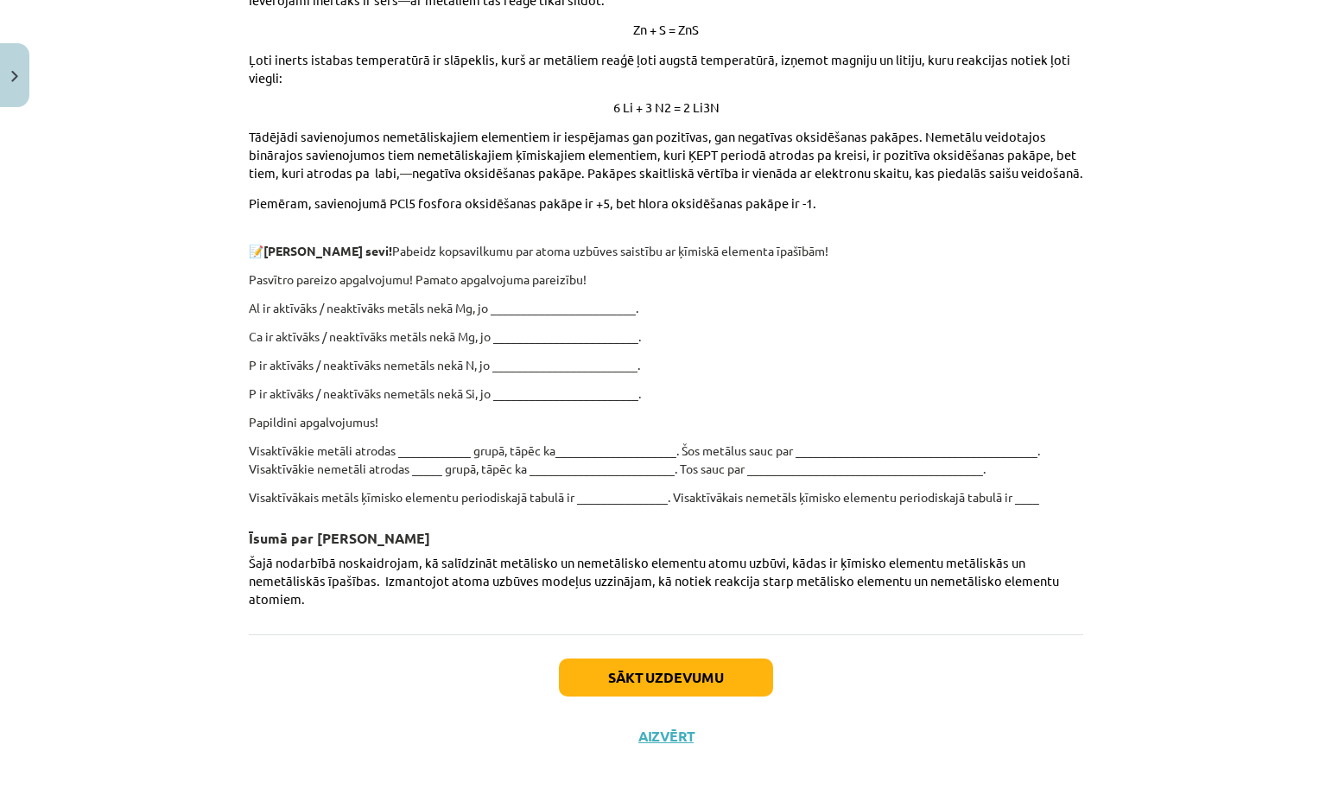
scroll to position [4950, 0]
click at [606, 667] on button "Sākt uzdevumu" at bounding box center [666, 678] width 214 height 38
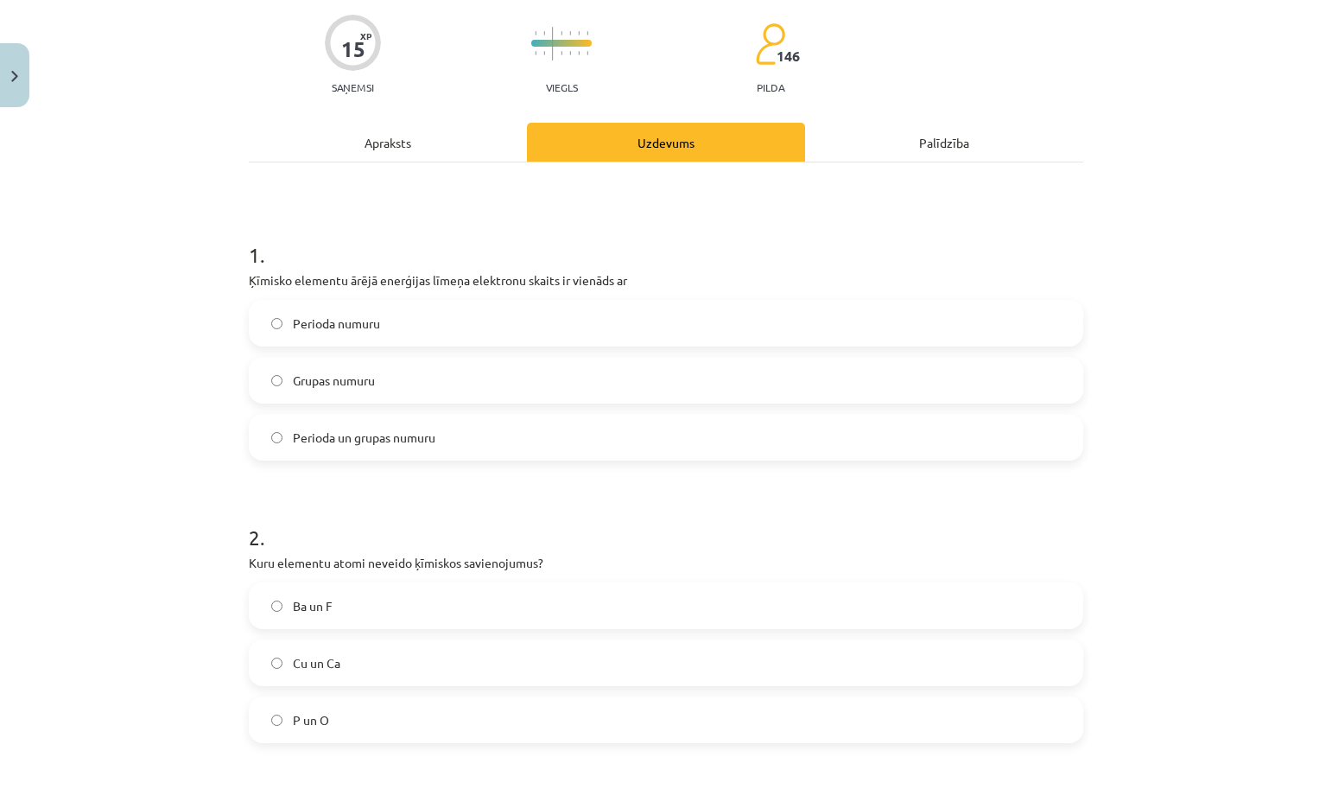
scroll to position [187, 0]
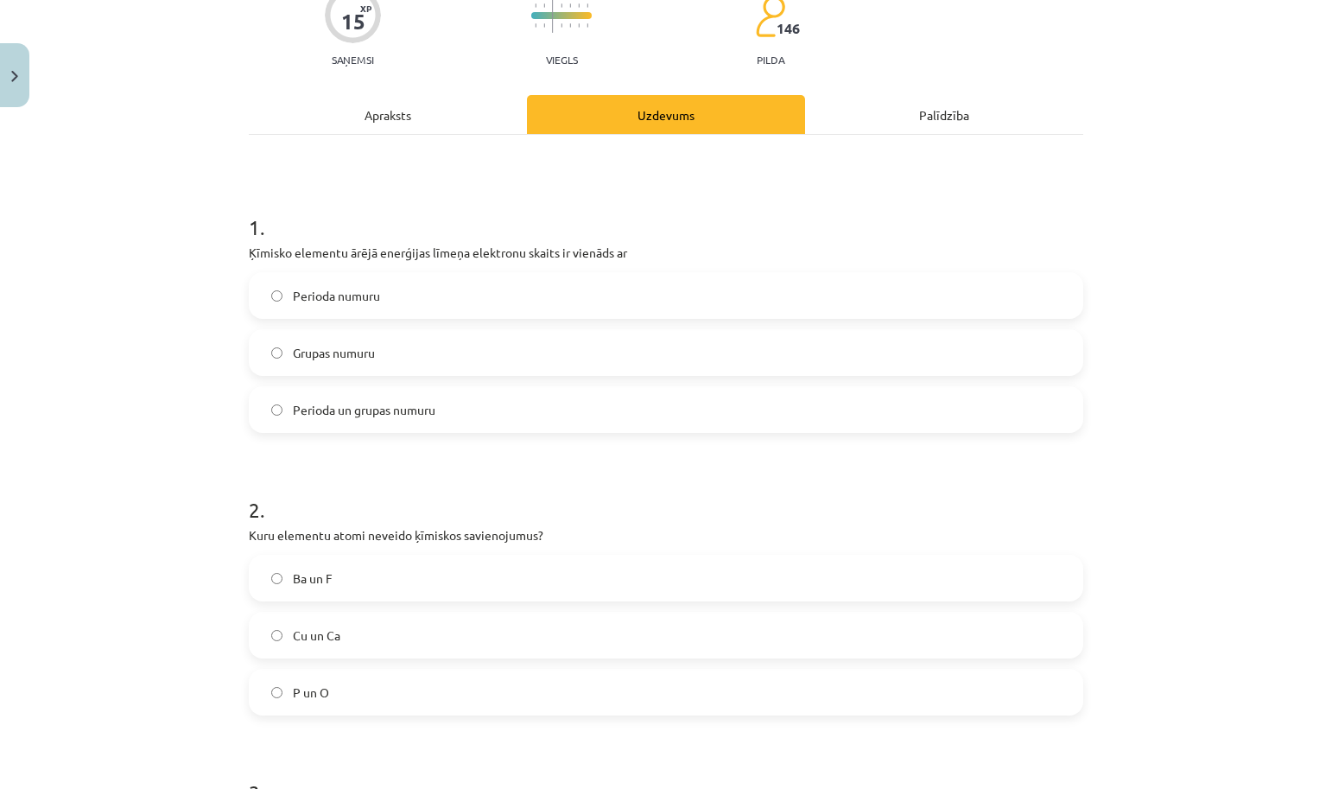
click at [350, 411] on span "Perioda un grupas numuru" at bounding box center [364, 410] width 143 height 18
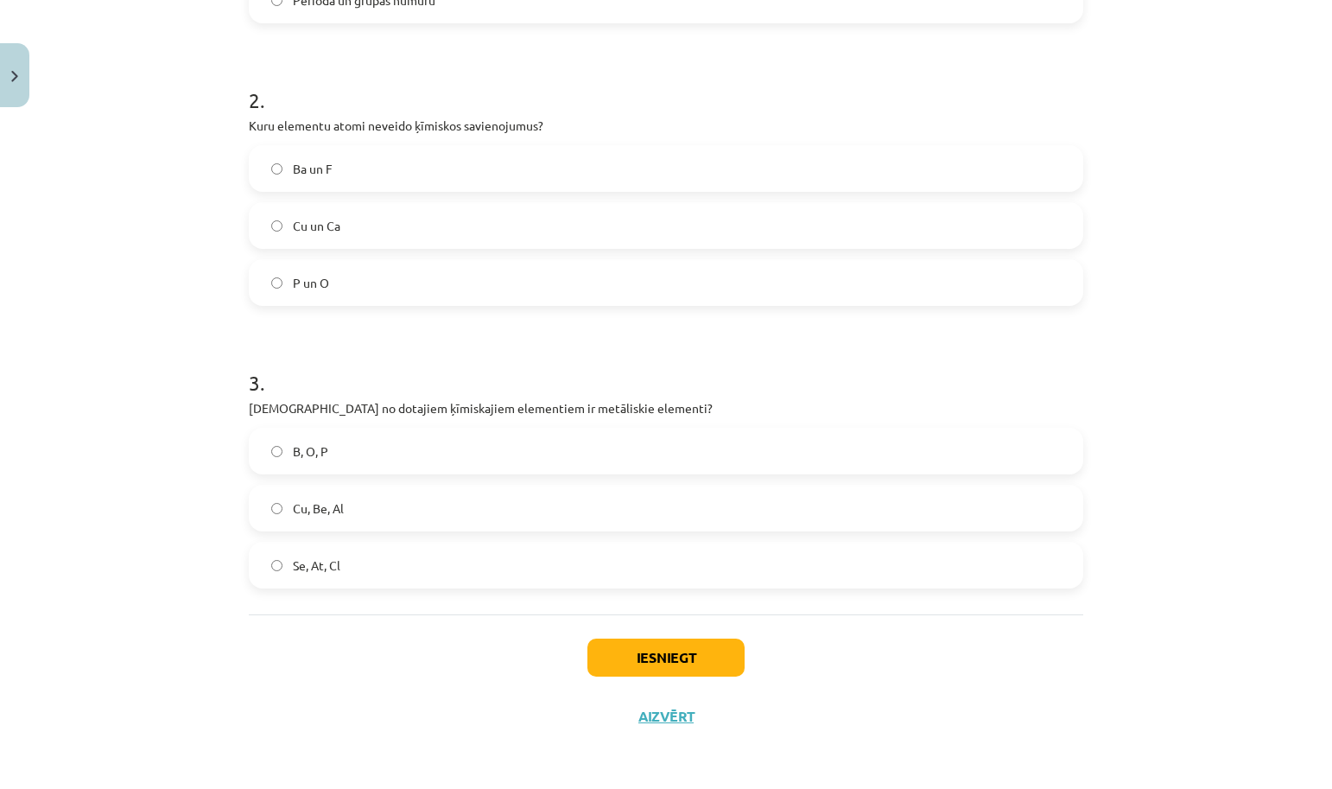
scroll to position [61, 0]
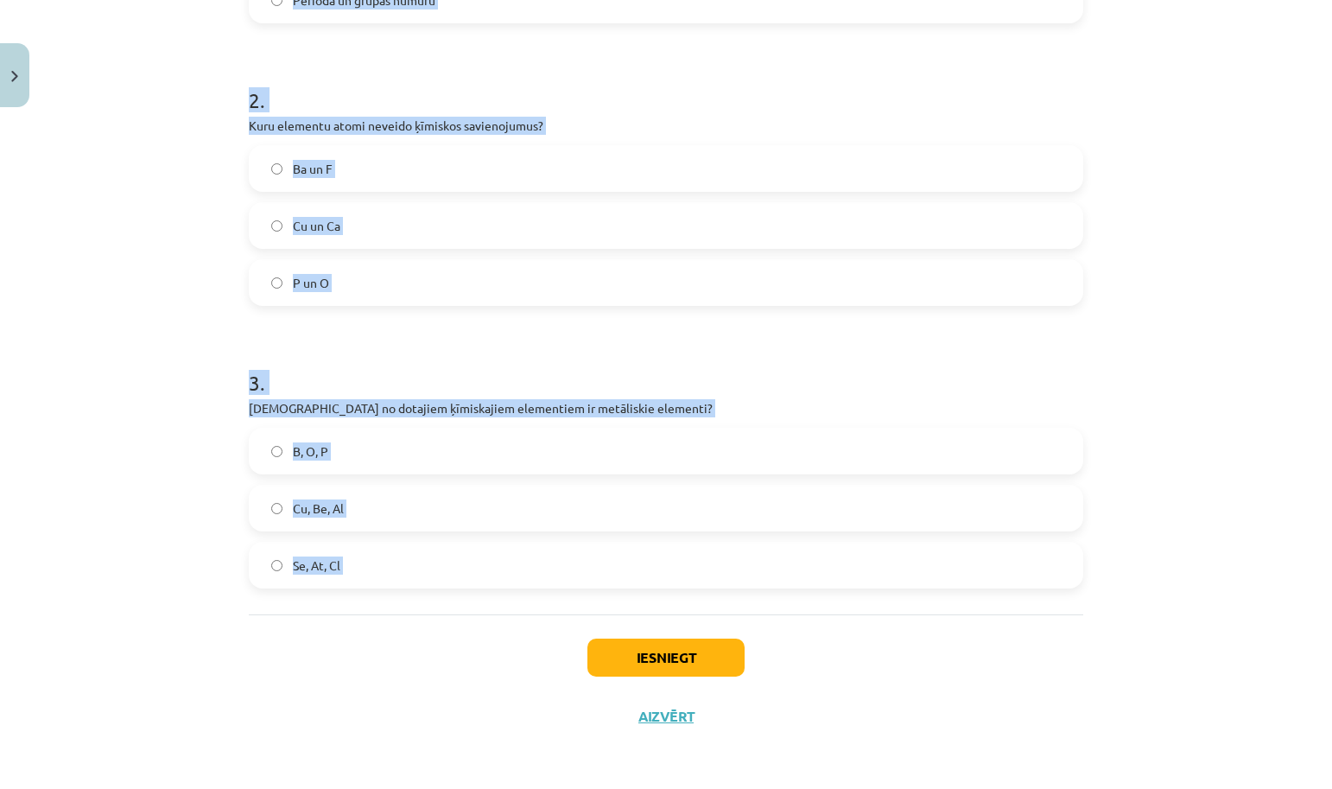
drag, startPoint x: 249, startPoint y: 150, endPoint x: 572, endPoint y: 621, distance: 570.9
click at [572, 621] on div "15 XP Saņemsi Viegls 146 pilda Apraksts Uzdevums Palīdzība 1 . Ķīmisko elementu…" at bounding box center [665, 146] width 855 height 1199
copy form "1 . Ķīmisko elementu ārējā enerģijas līmeņa elektronu skaits ir vienāds ar Peri…"
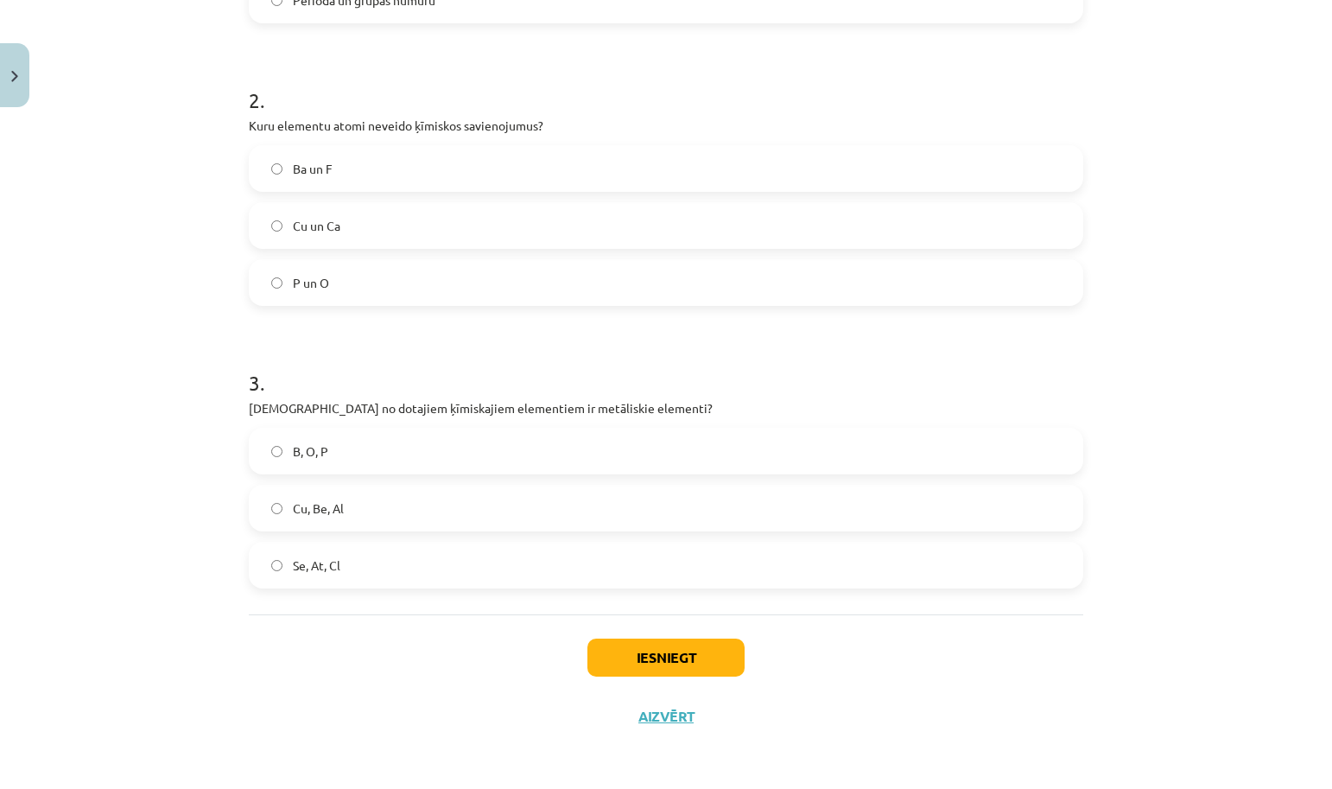
click at [184, 124] on div "Mācību tēma: Ķīmijas 9. klases 1. ieskaites mācību materiāls #2 Metālisko un ne…" at bounding box center [666, 394] width 1332 height 789
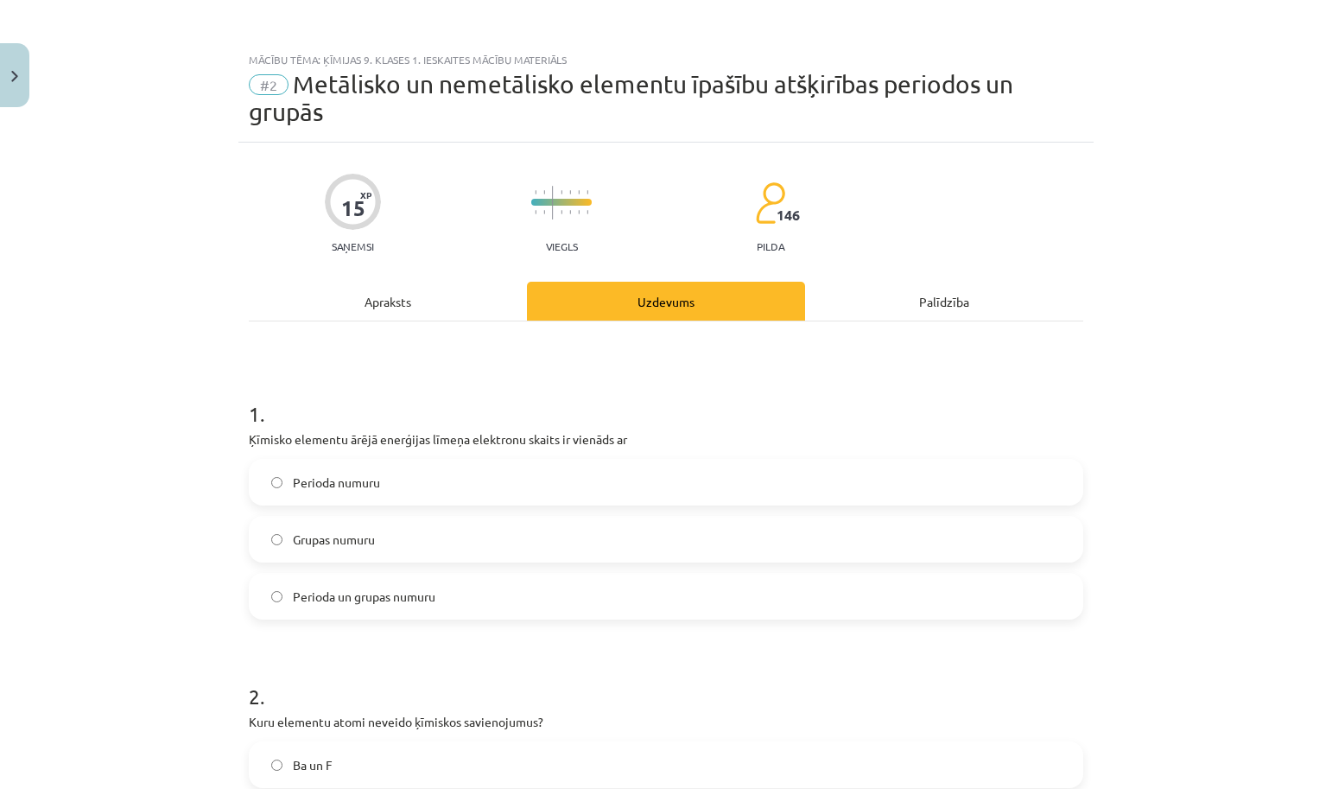
scroll to position [0, 0]
click at [372, 293] on div "Apraksts" at bounding box center [388, 301] width 278 height 39
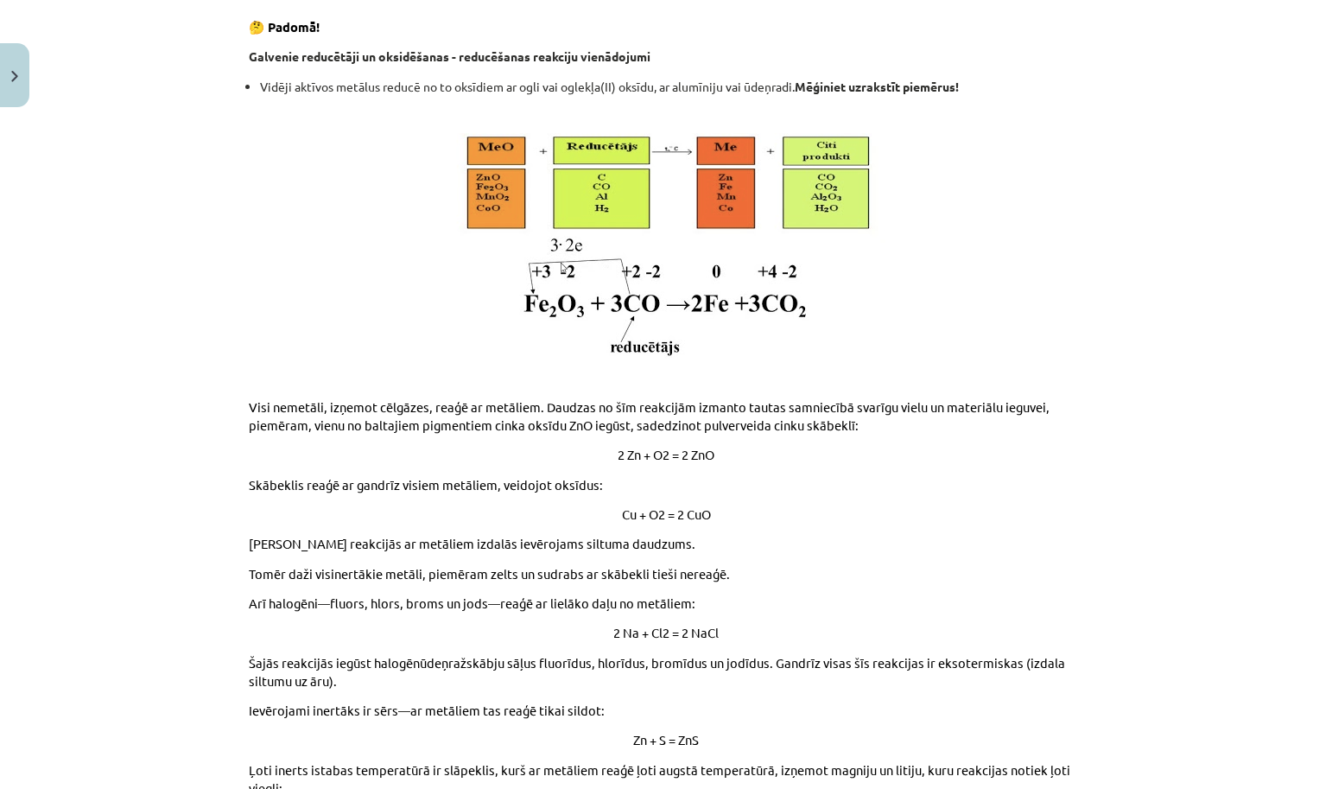
scroll to position [4240, 0]
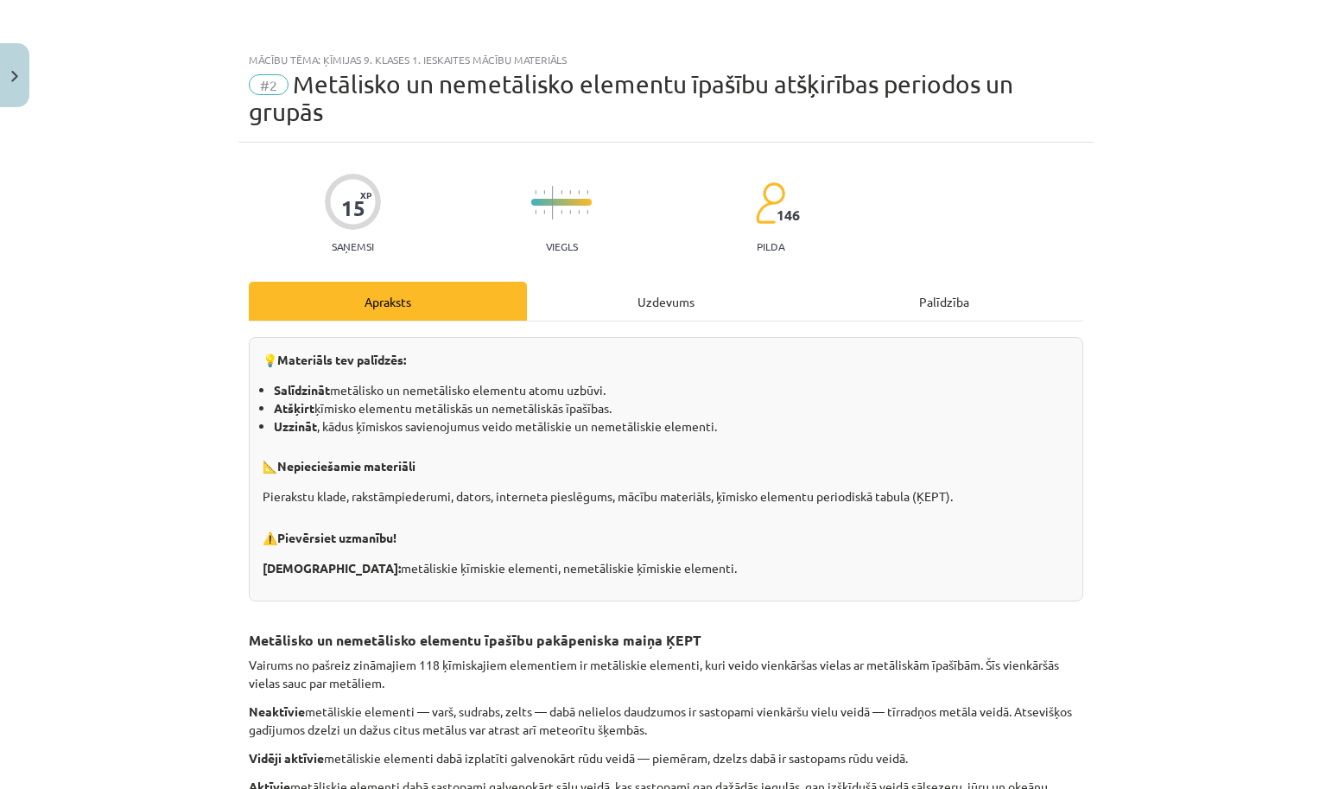
click at [608, 291] on div "Uzdevums" at bounding box center [666, 301] width 278 height 39
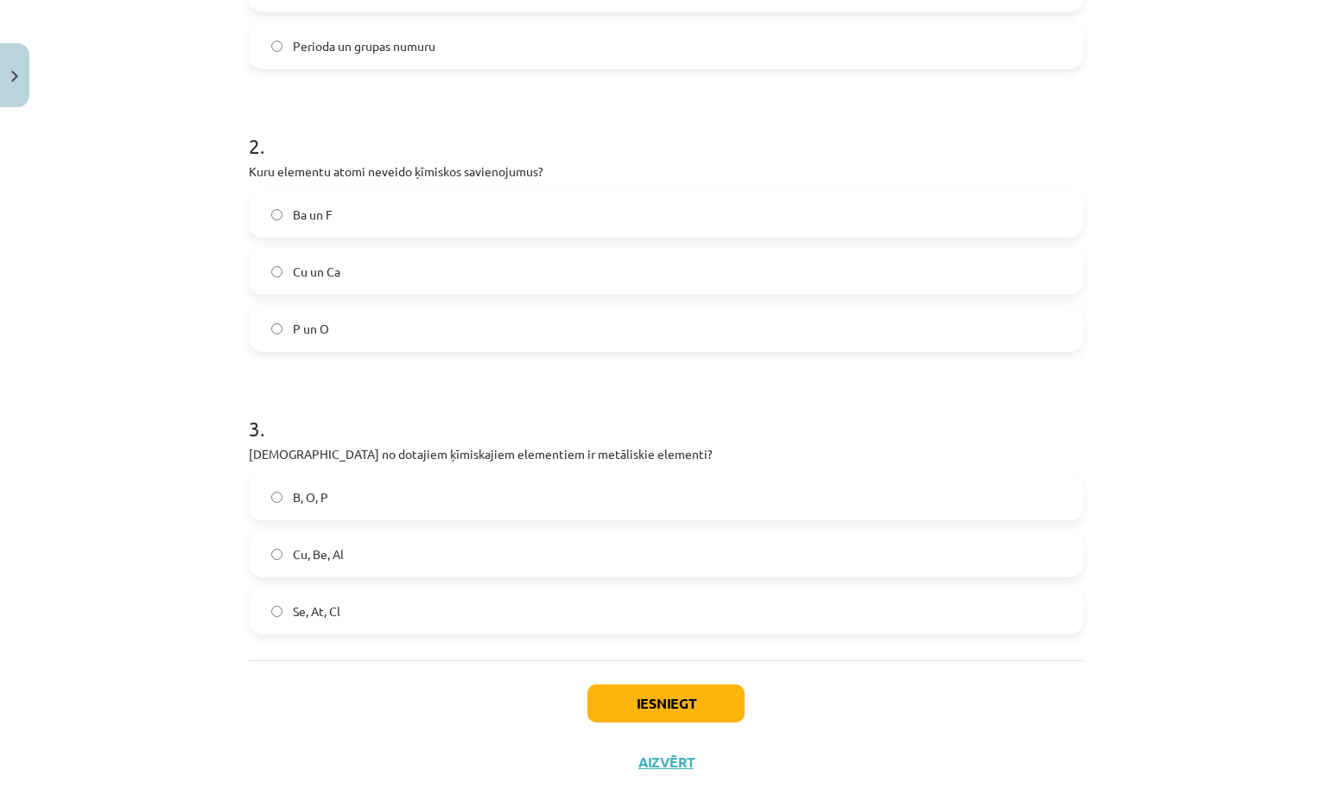
scroll to position [0, 0]
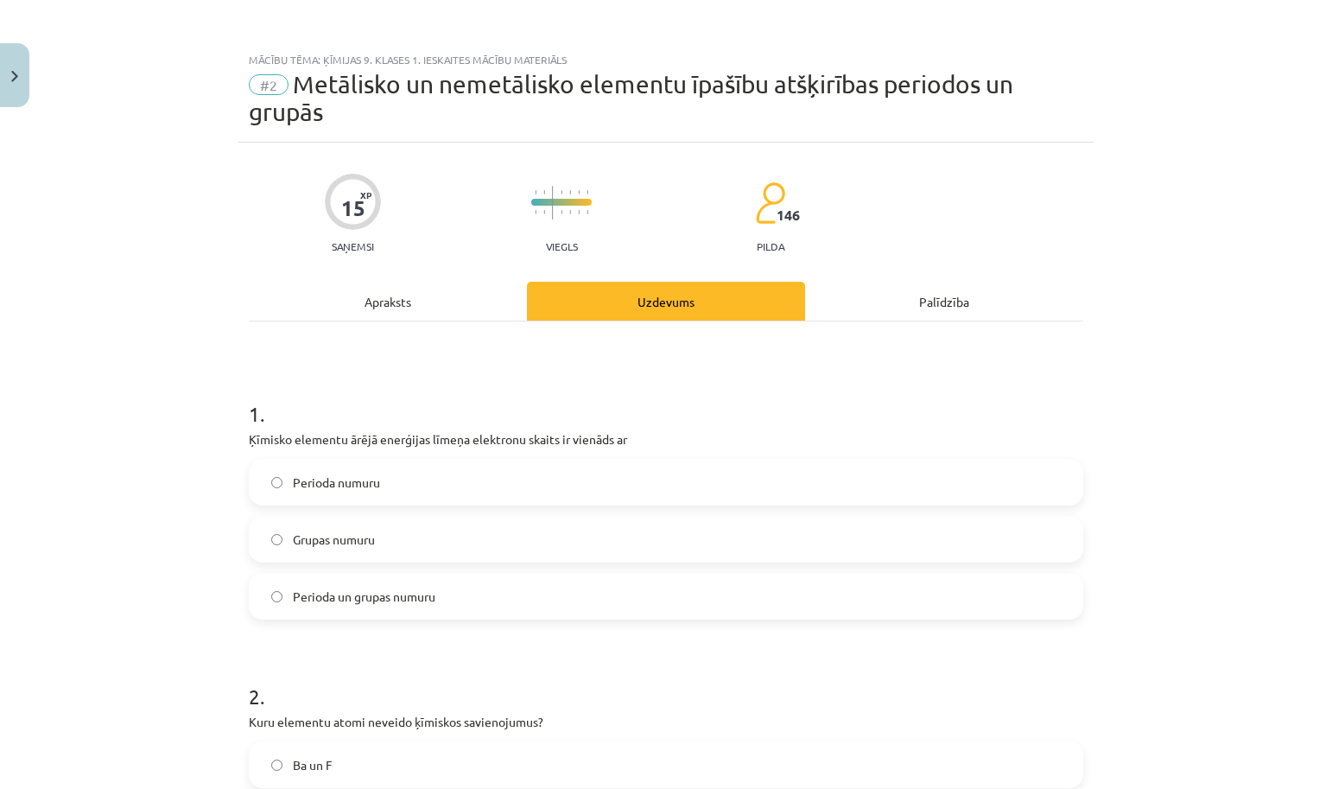
click at [405, 301] on div "Apraksts" at bounding box center [388, 301] width 278 height 39
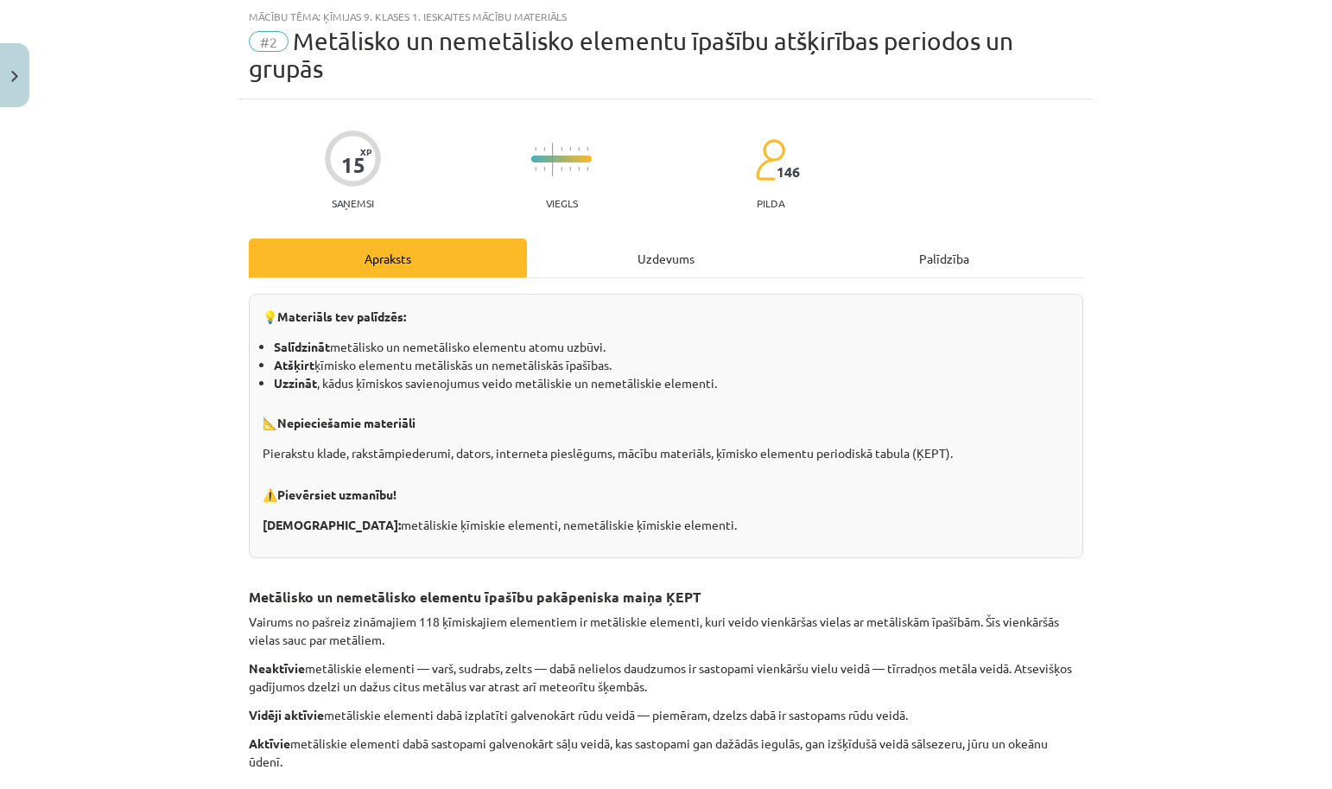
click at [675, 263] on div "Uzdevums" at bounding box center [666, 257] width 278 height 39
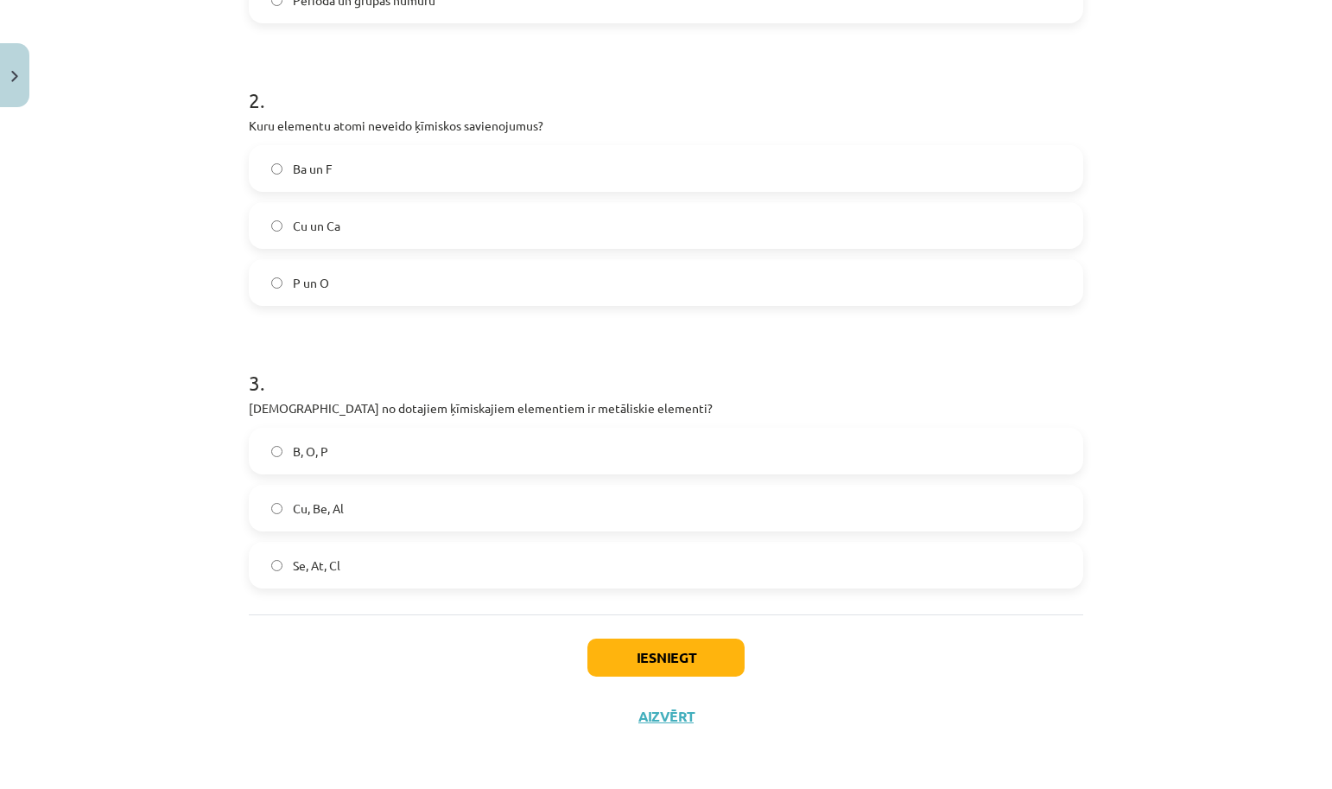
scroll to position [599, 0]
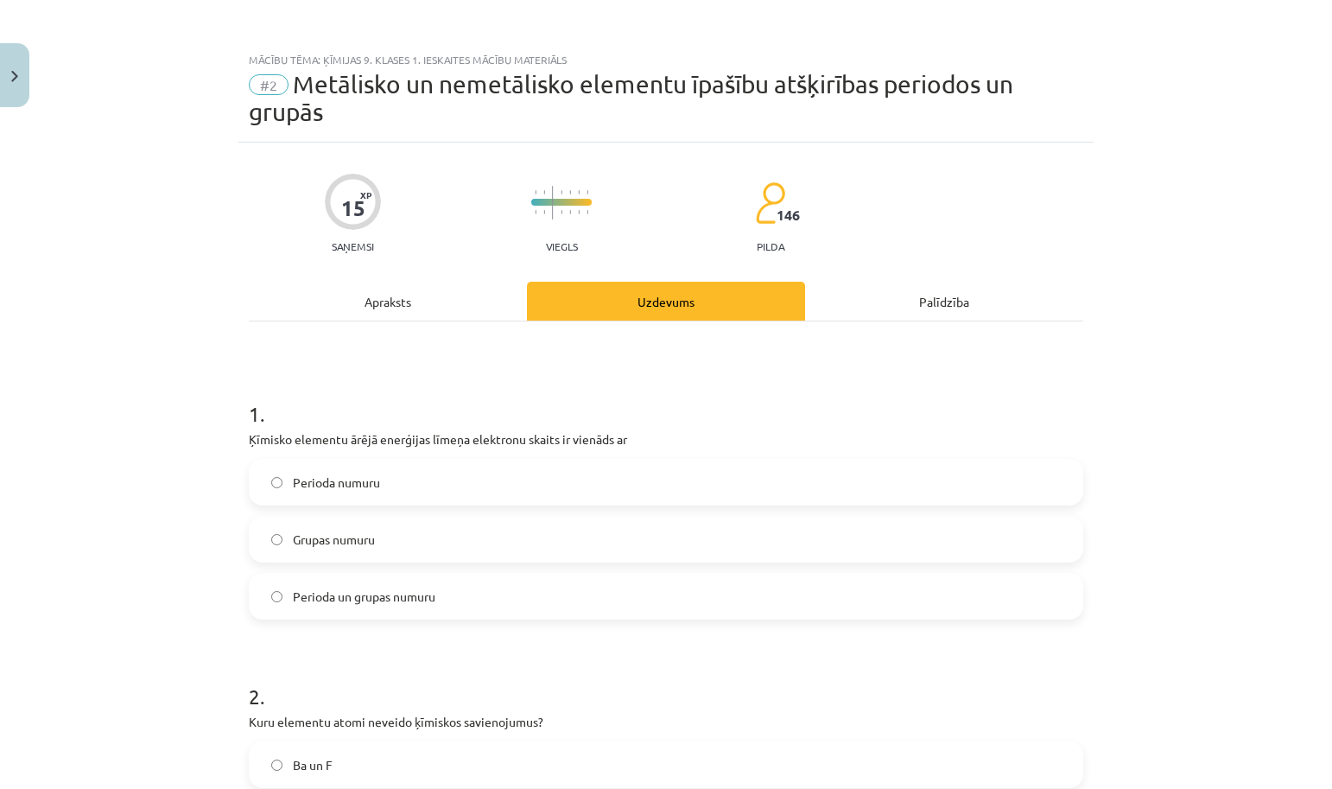
click at [401, 303] on div "Apraksts" at bounding box center [388, 301] width 278 height 39
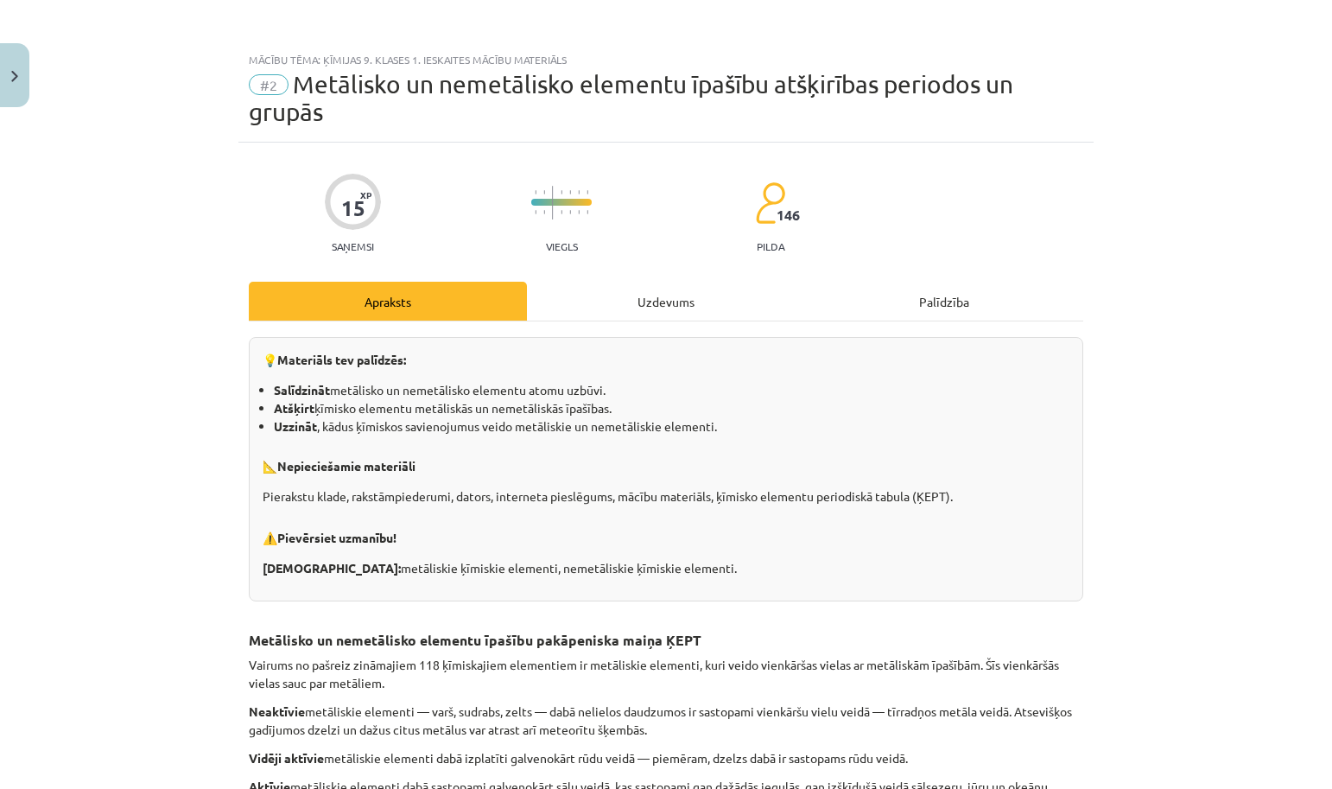
scroll to position [0, 0]
click at [672, 289] on div "Uzdevums" at bounding box center [666, 301] width 278 height 39
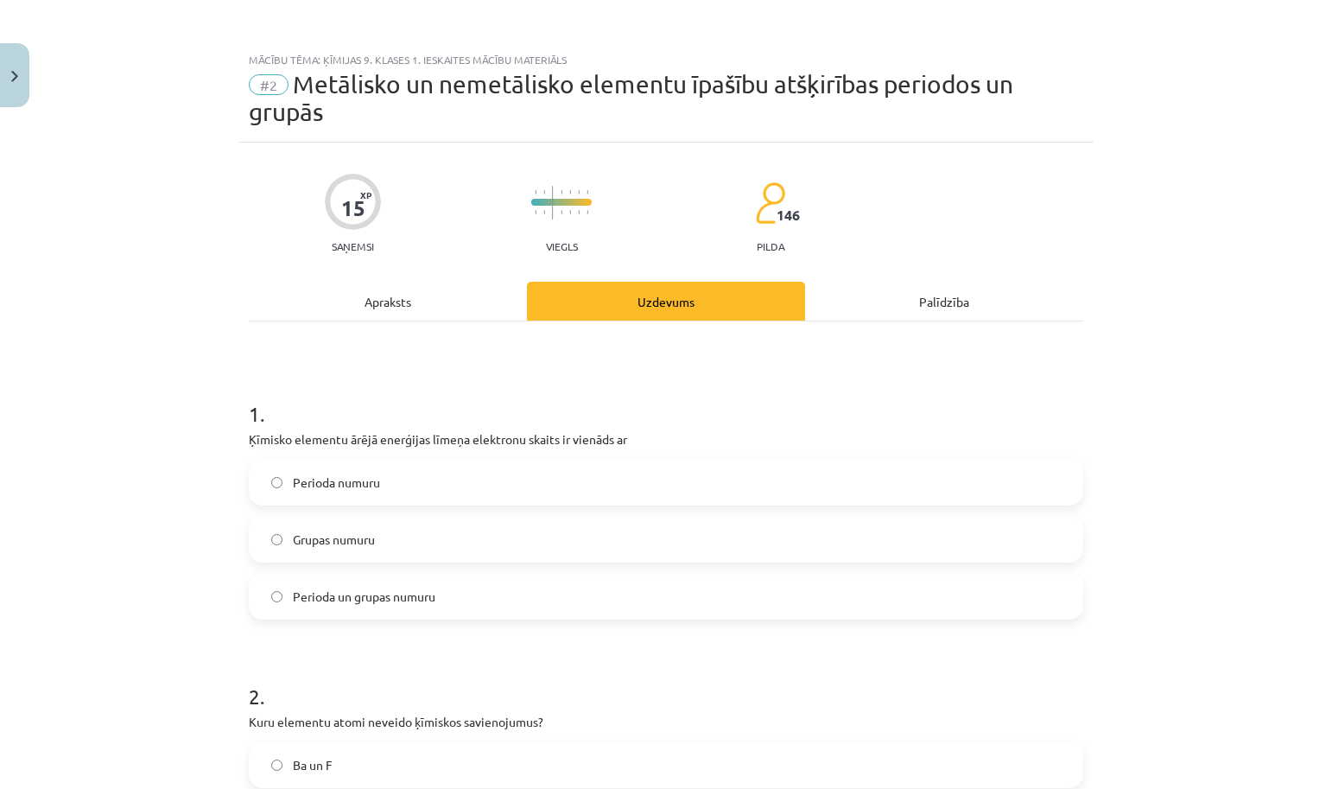
click at [441, 309] on div "Apraksts" at bounding box center [388, 301] width 278 height 39
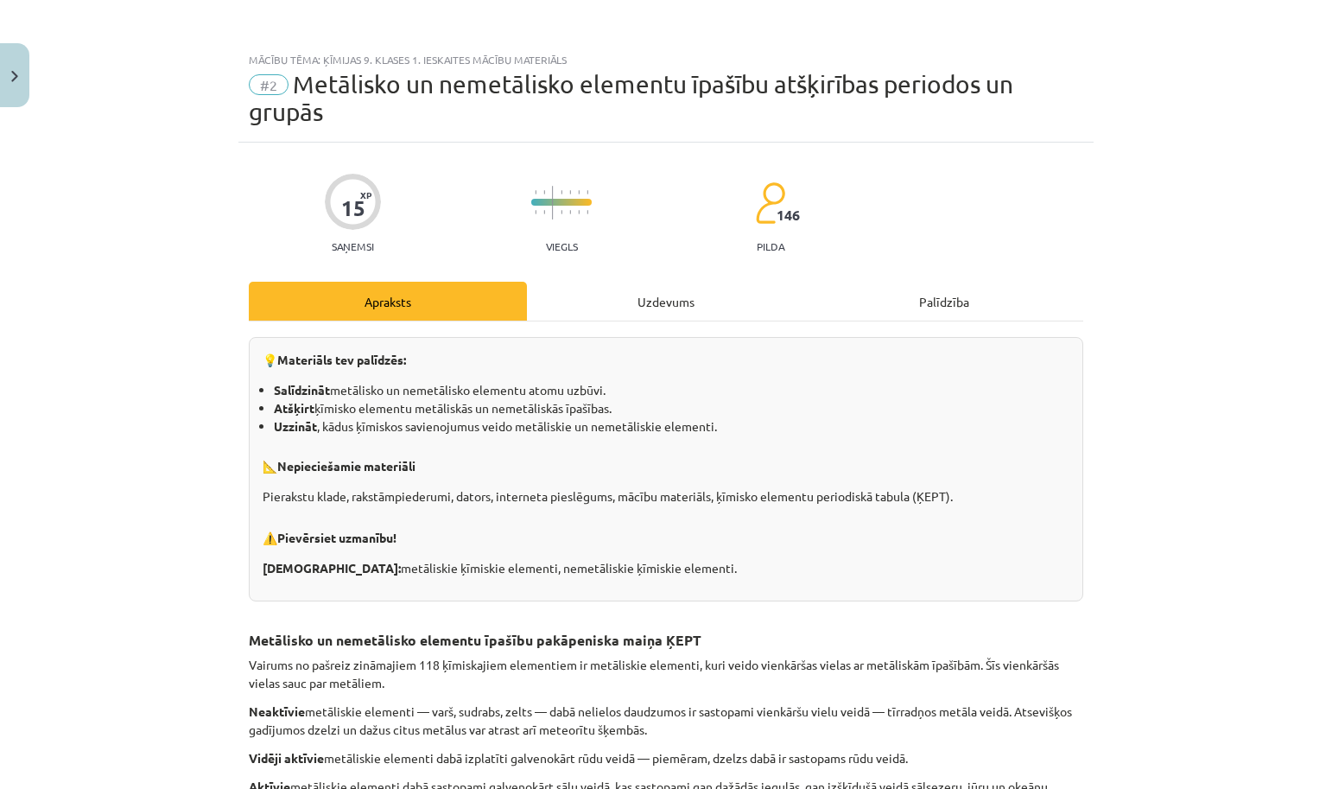
click at [644, 288] on div "Uzdevums" at bounding box center [666, 301] width 278 height 39
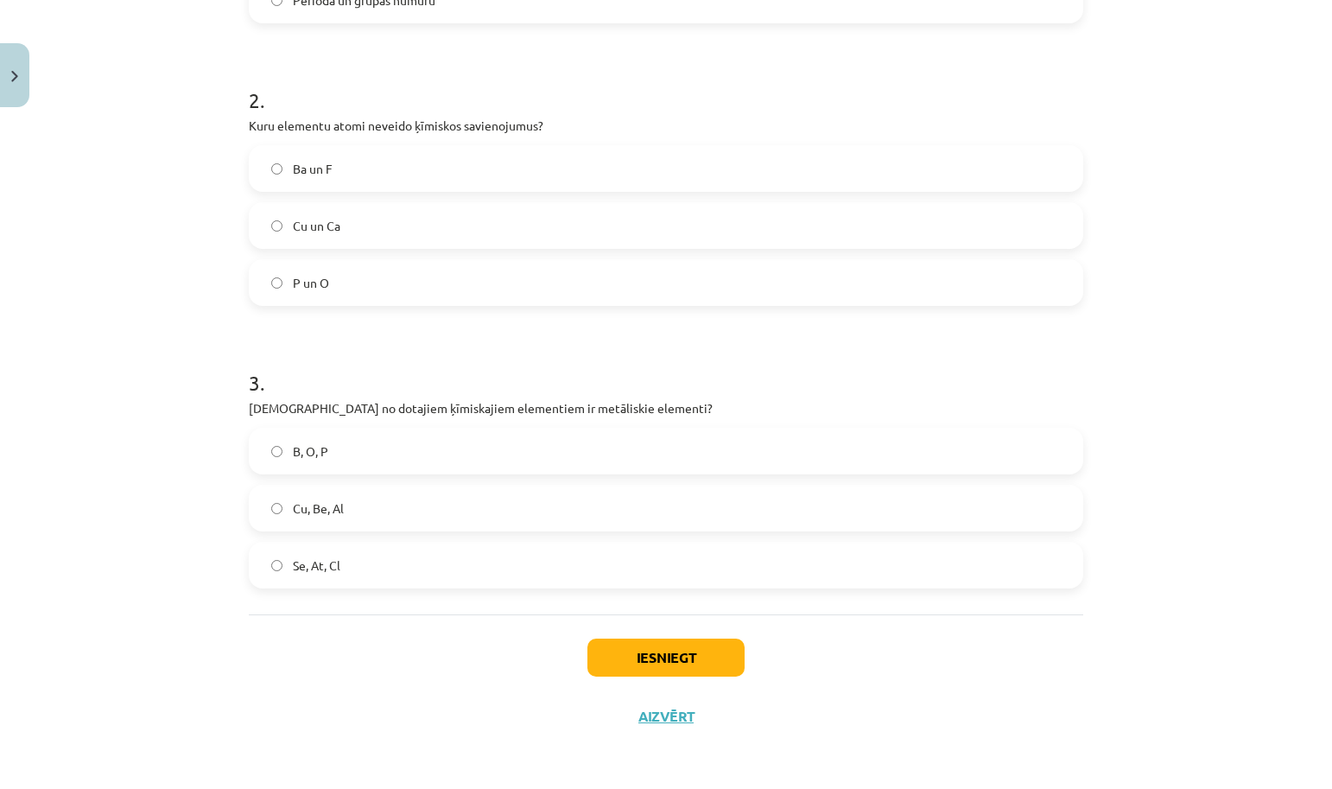
click at [399, 501] on label "Cu, Be, Al" at bounding box center [665, 507] width 831 height 43
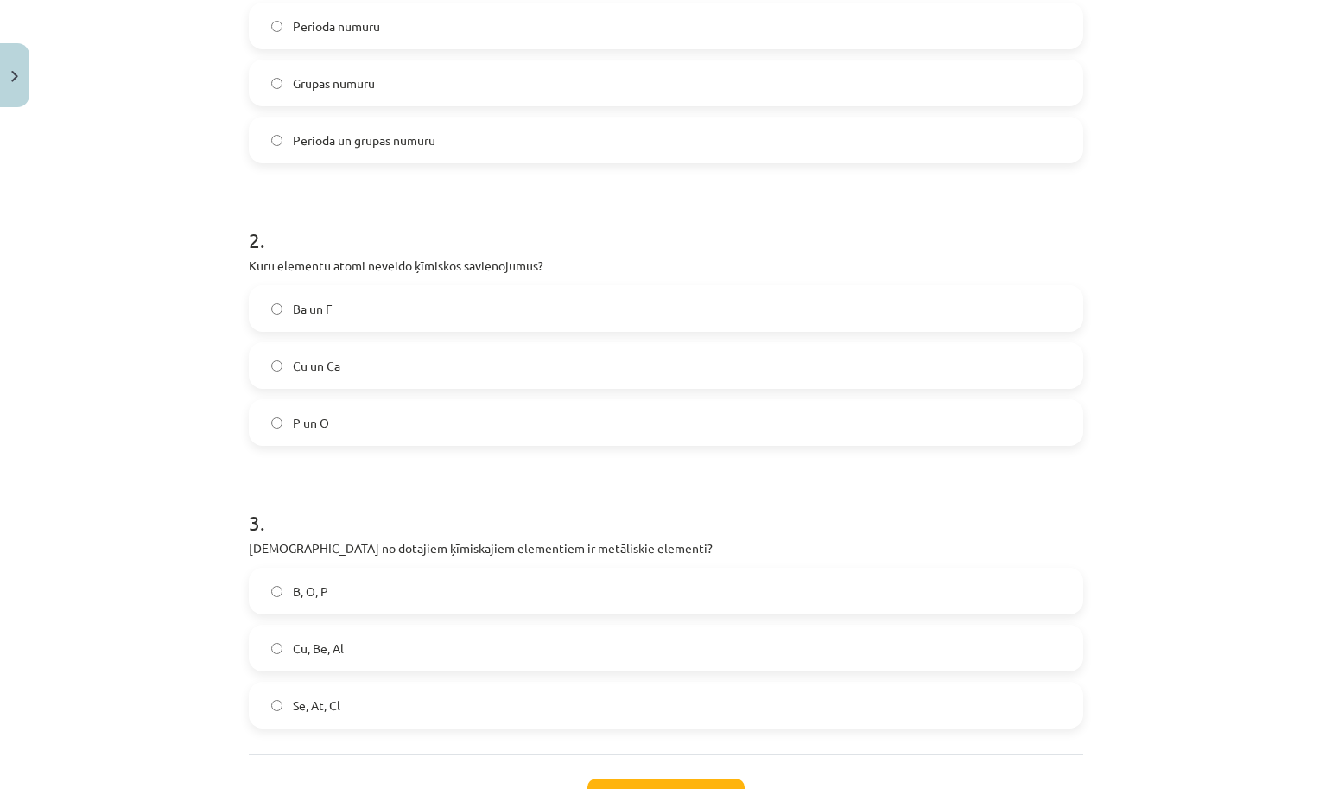
scroll to position [455, 0]
click at [376, 365] on label "Cu un Ca" at bounding box center [665, 366] width 831 height 43
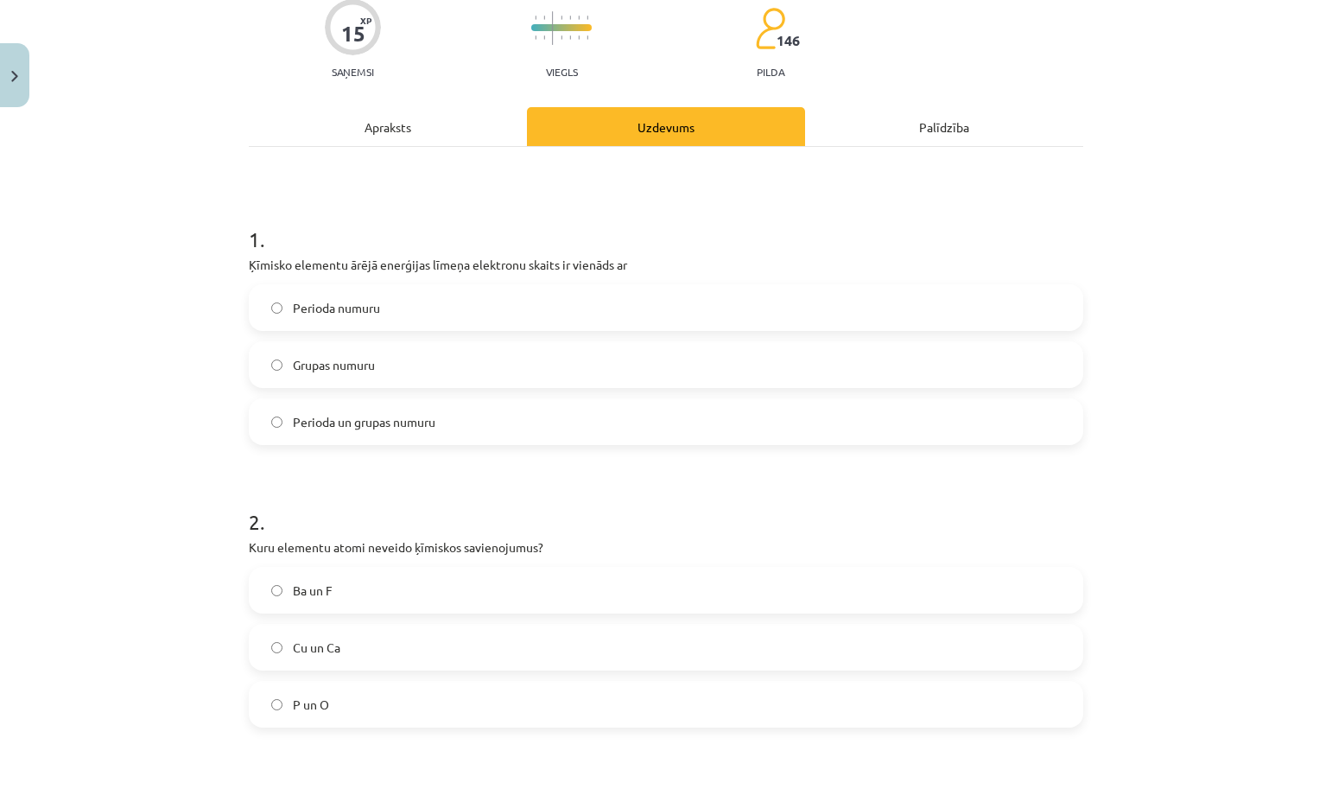
click at [352, 357] on span "Grupas numuru" at bounding box center [334, 365] width 82 height 18
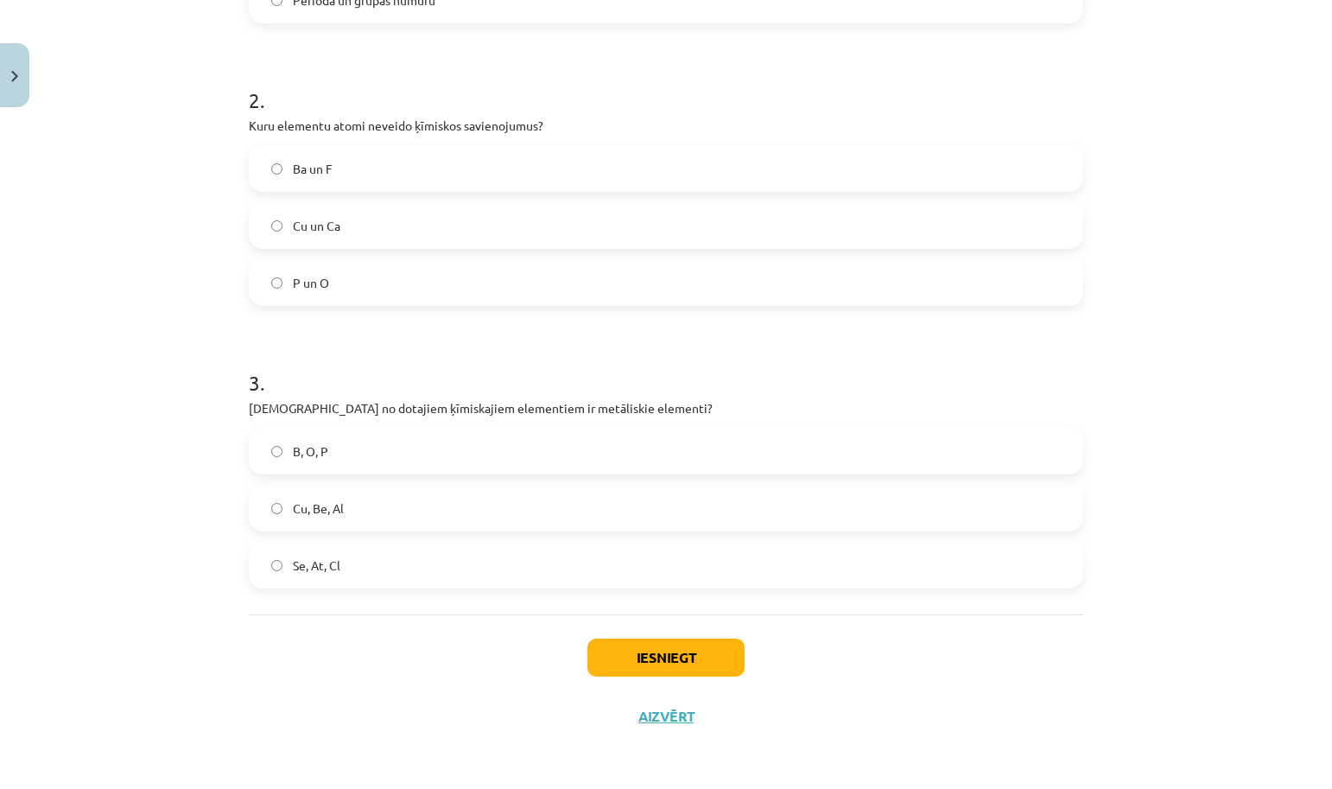
scroll to position [599, 0]
click at [647, 663] on button "Iesniegt" at bounding box center [665, 657] width 157 height 38
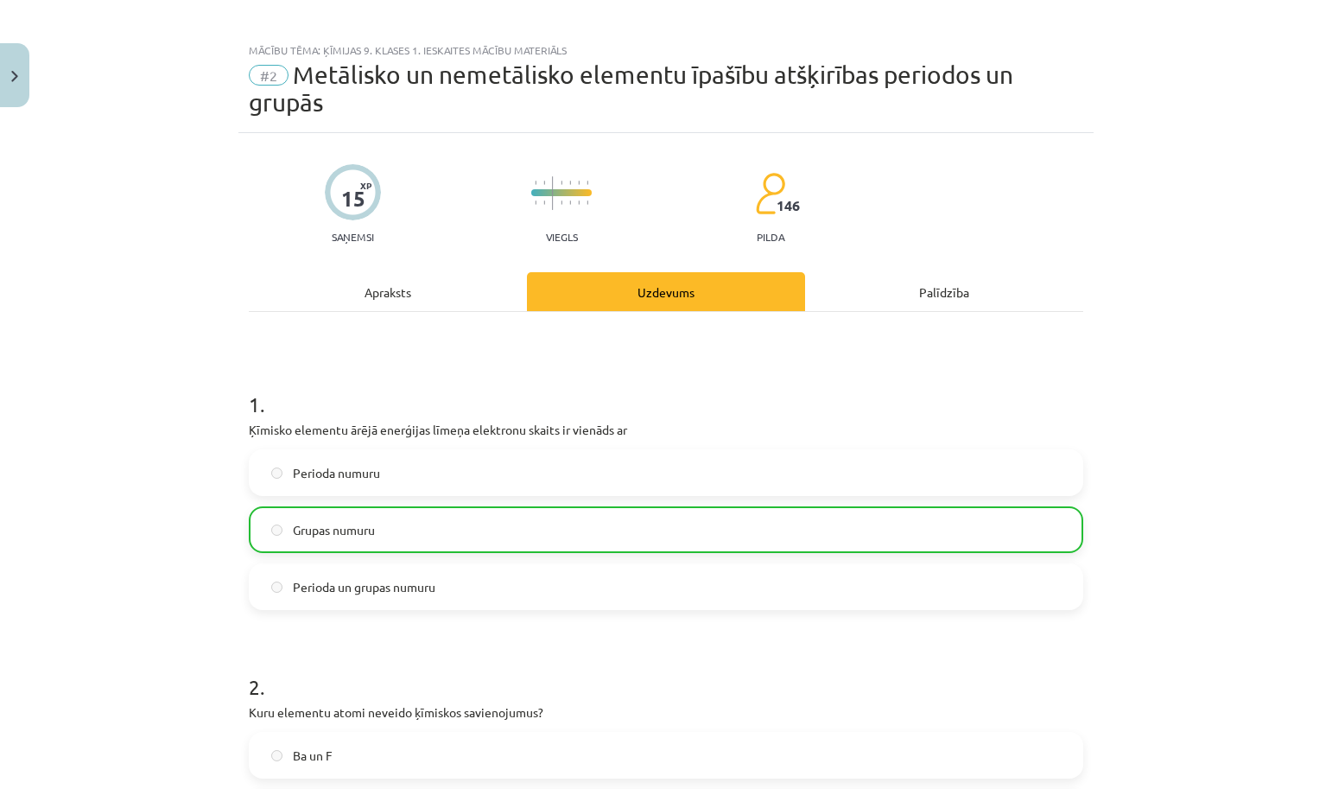
scroll to position [9, 0]
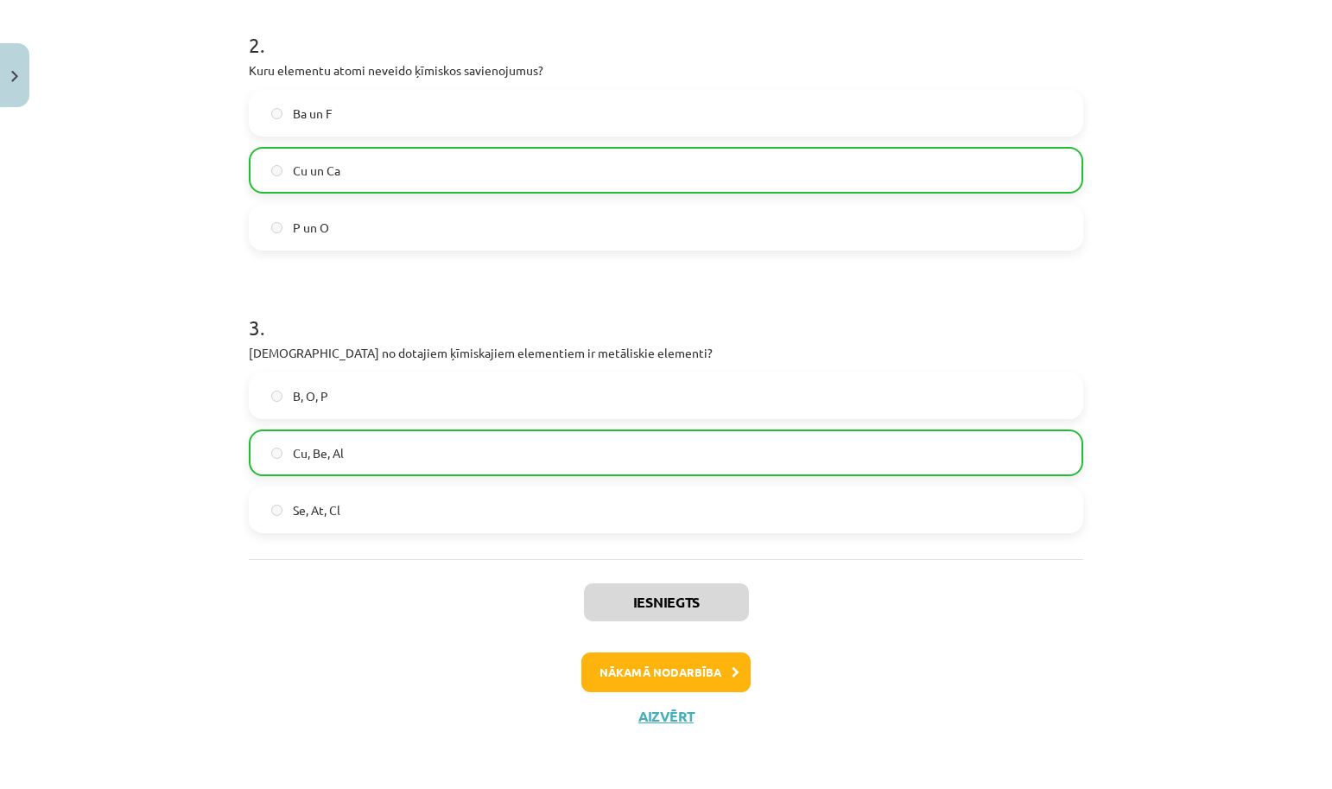
click at [653, 653] on button "Nākamā nodarbība" at bounding box center [665, 672] width 169 height 40
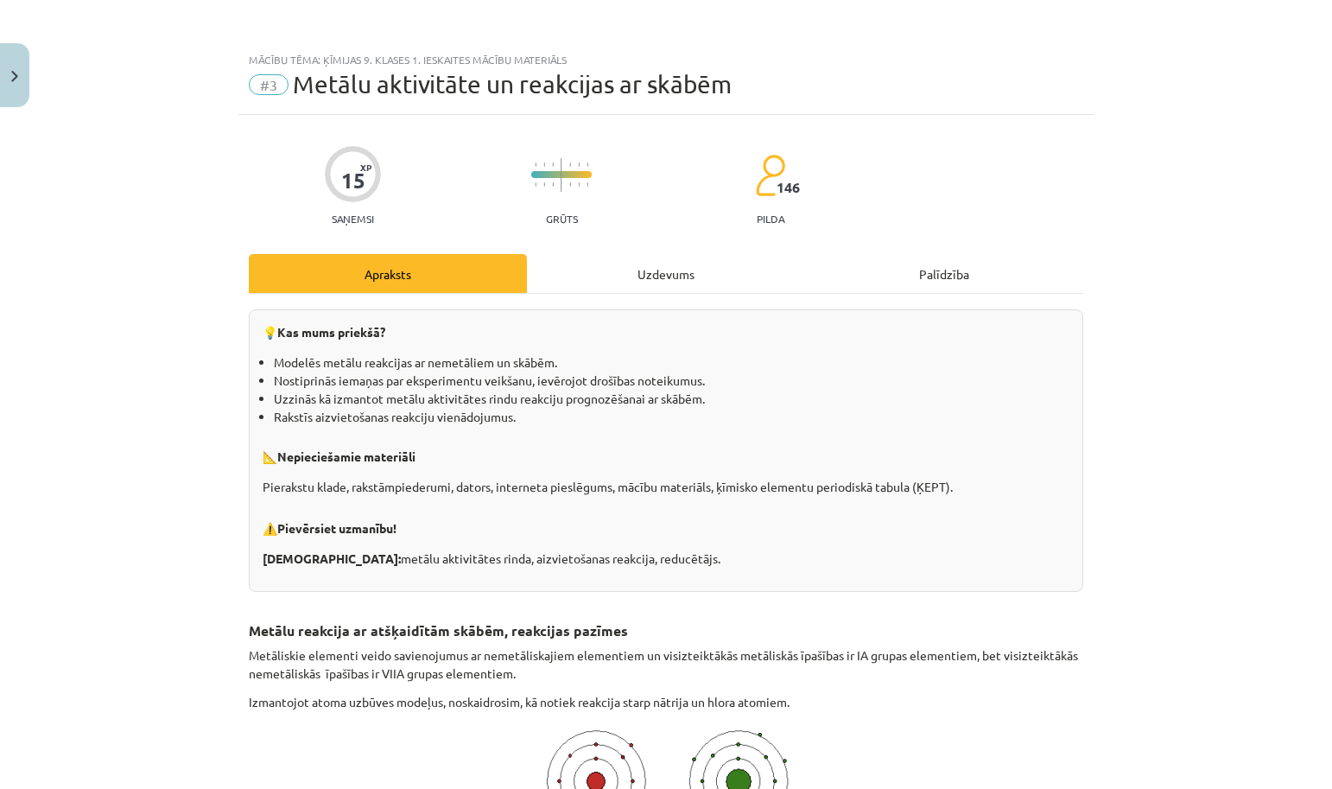
scroll to position [0, 0]
click at [29, 80] on div "Mācību tēma: Ķīmijas 9. klases 1. ieskaites mācību materiāls #3 Metālu aktivitā…" at bounding box center [666, 394] width 1332 height 789
click at [10, 69] on button "Close" at bounding box center [14, 75] width 29 height 64
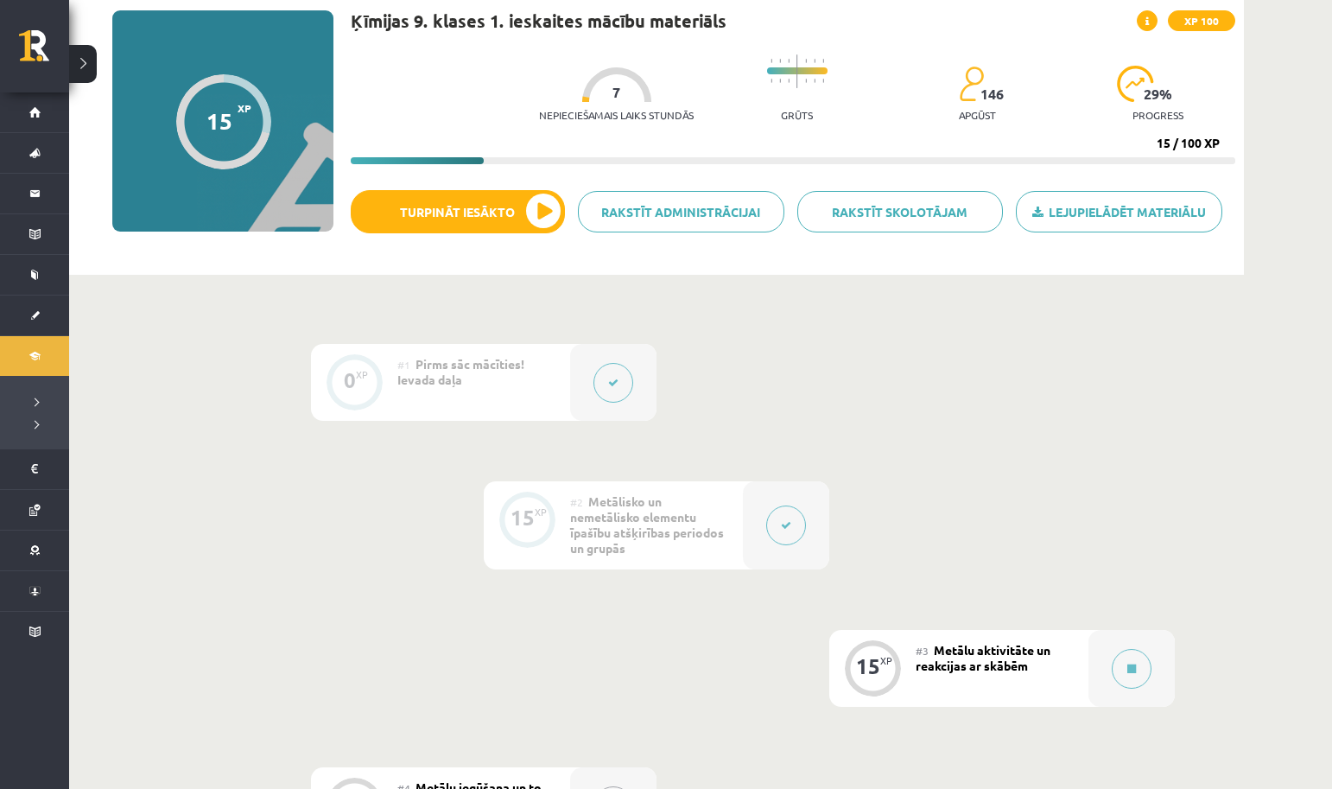
scroll to position [97, 0]
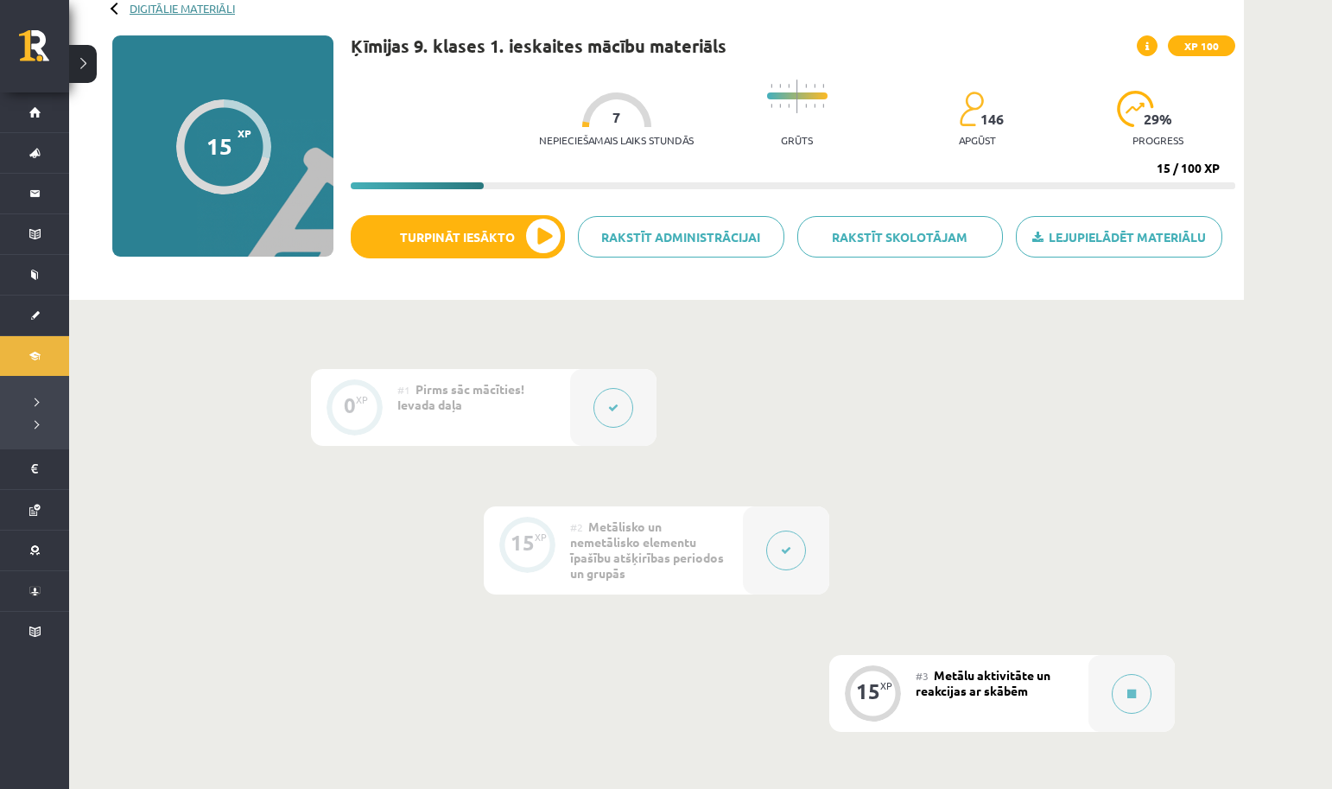
click at [225, 10] on link "Digitālie materiāli" at bounding box center [182, 8] width 105 height 13
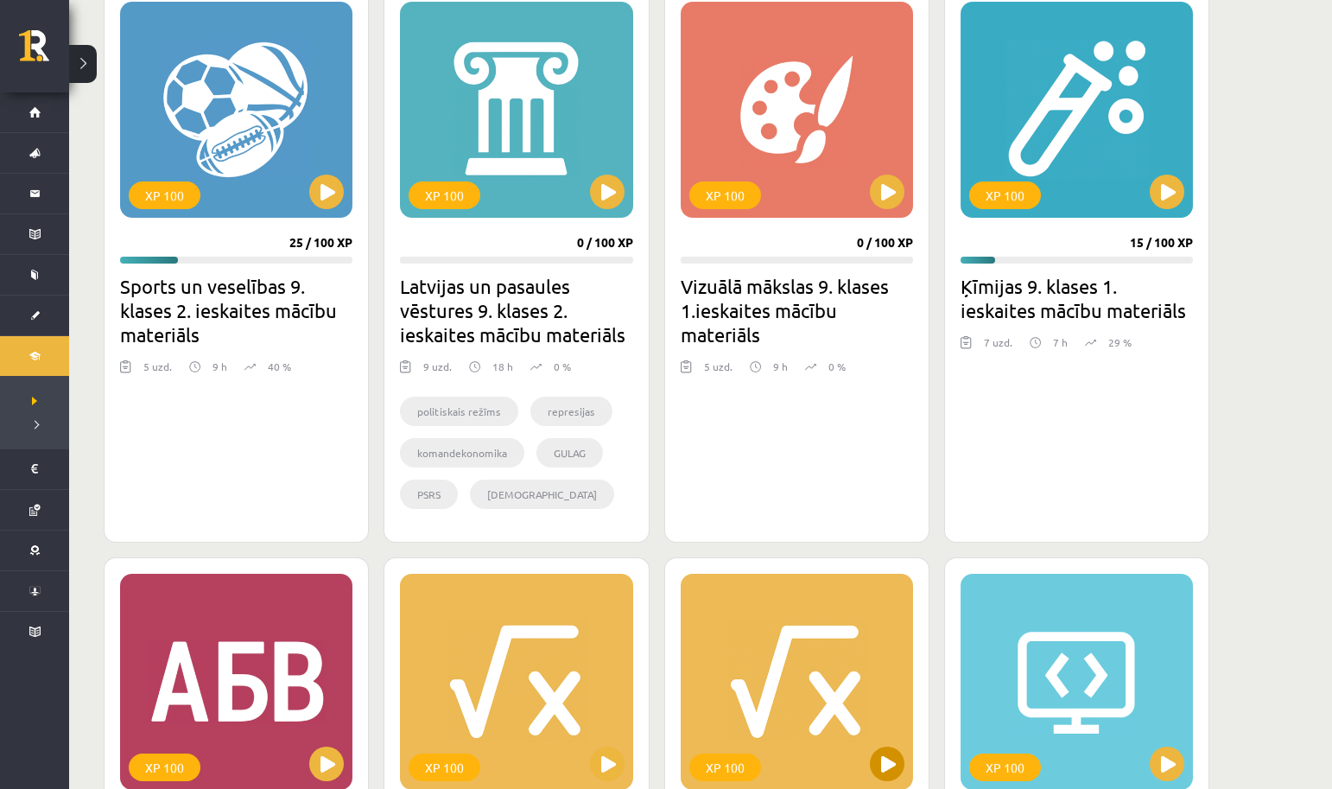
scroll to position [505, 0]
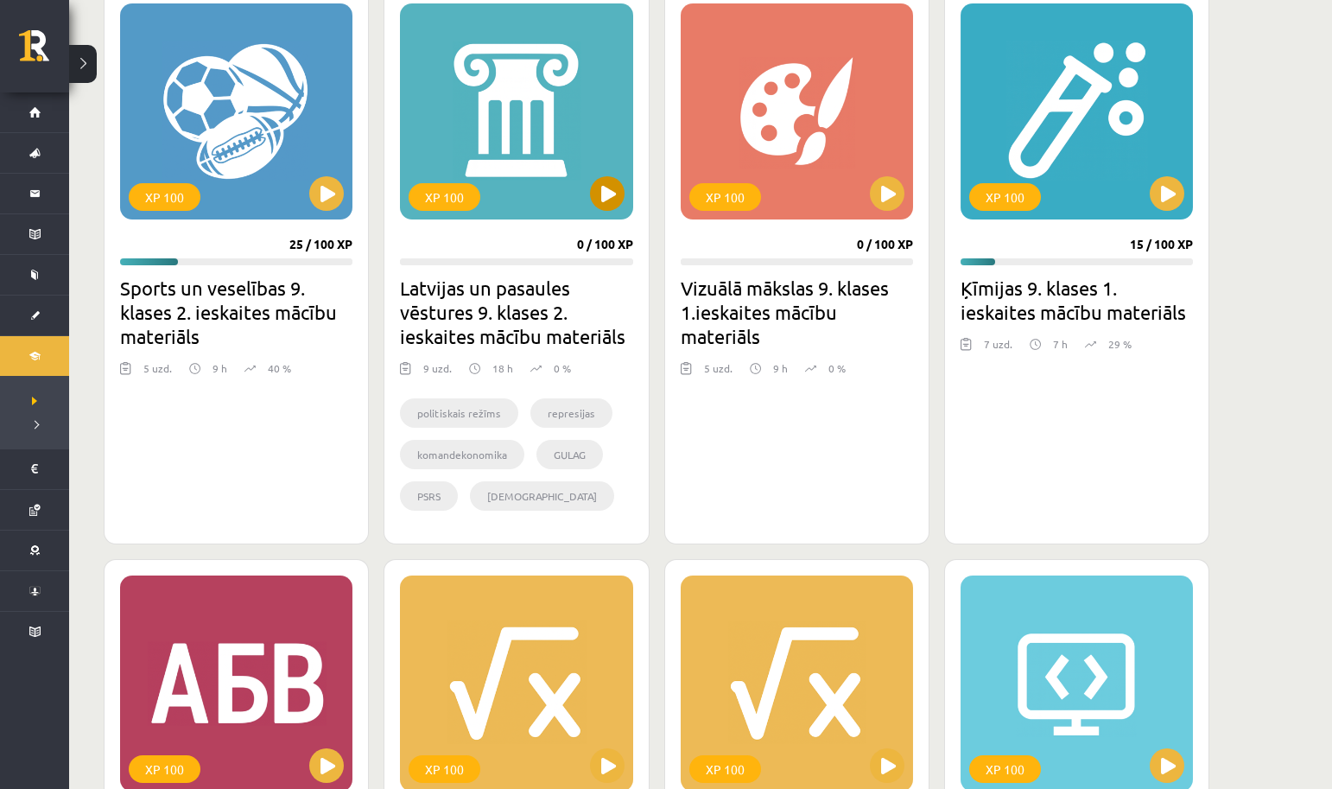
click at [586, 193] on div "XP 100" at bounding box center [516, 111] width 232 height 216
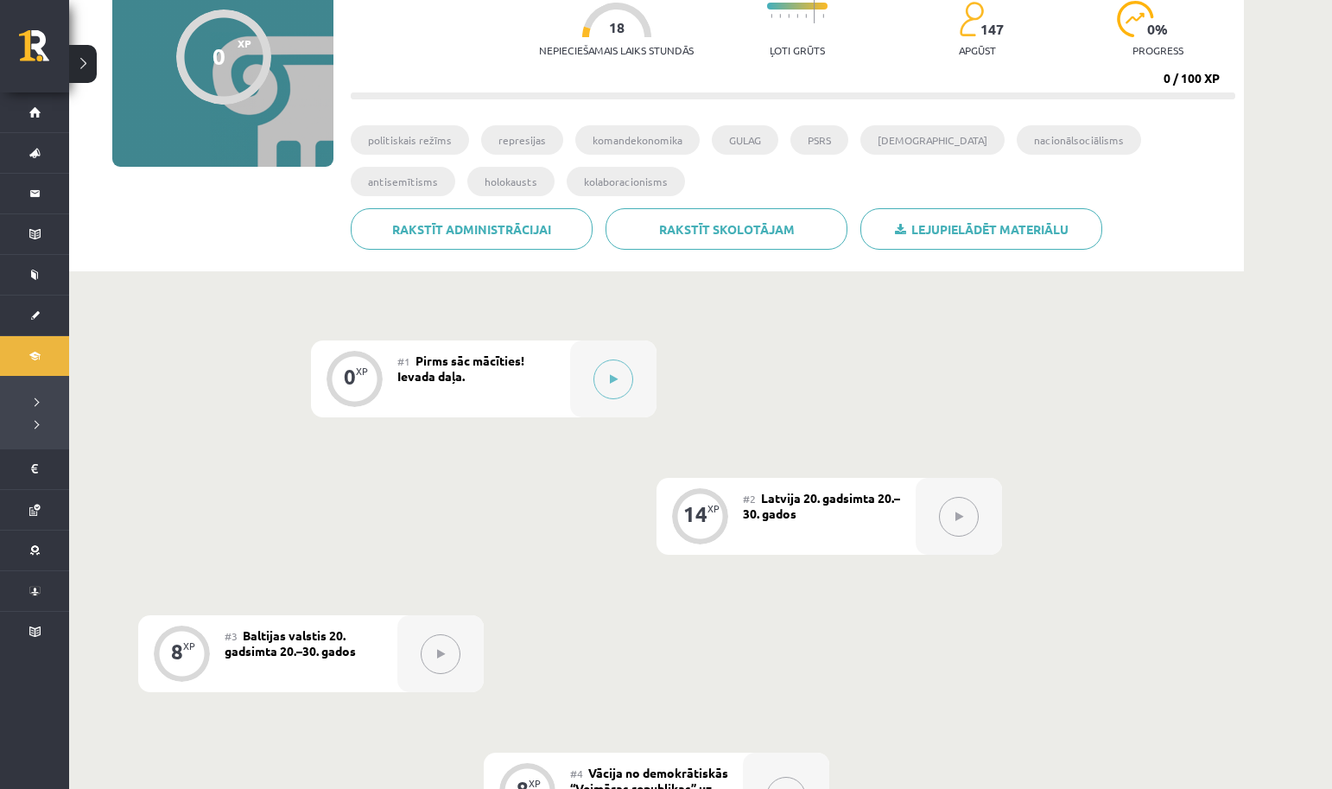
scroll to position [187, 0]
click at [610, 382] on icon at bounding box center [614, 378] width 8 height 10
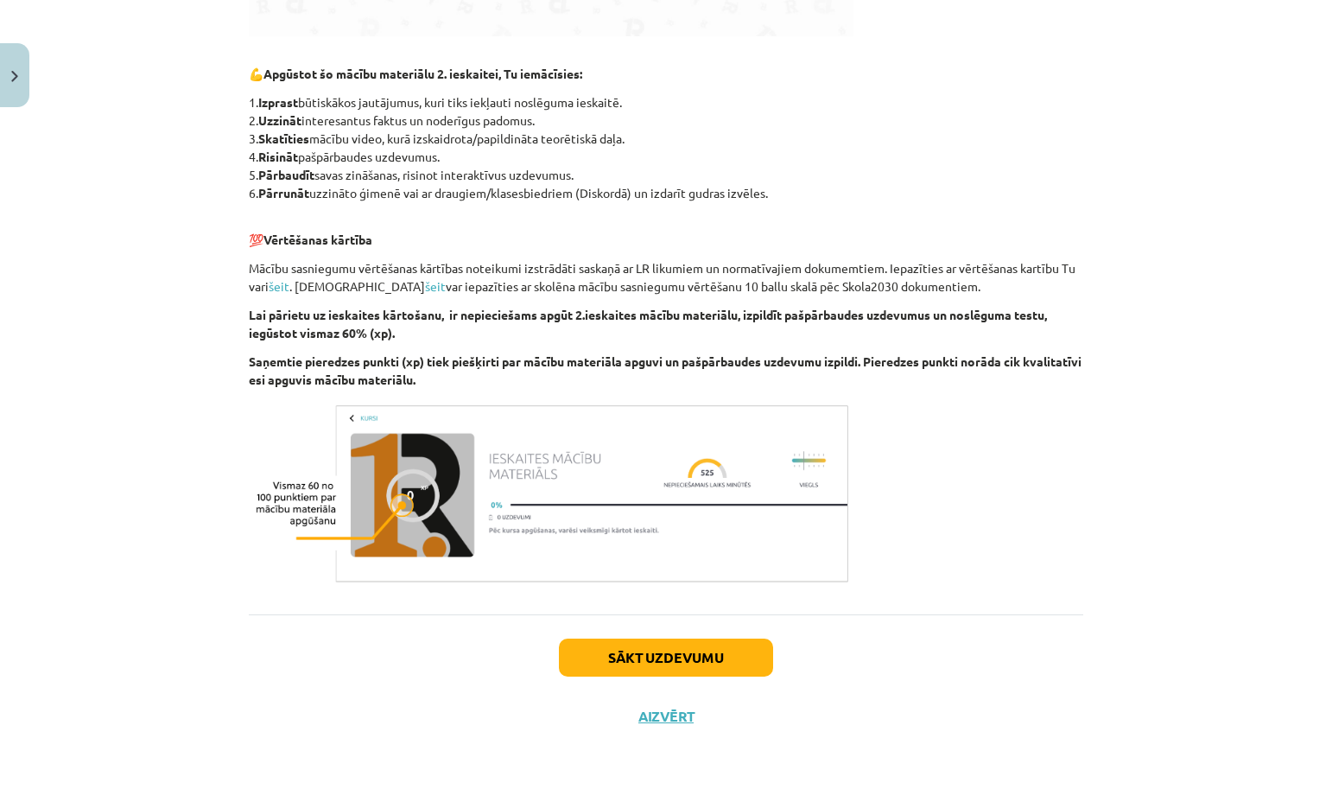
scroll to position [853, 0]
click at [677, 659] on button "Sākt uzdevumu" at bounding box center [666, 657] width 214 height 38
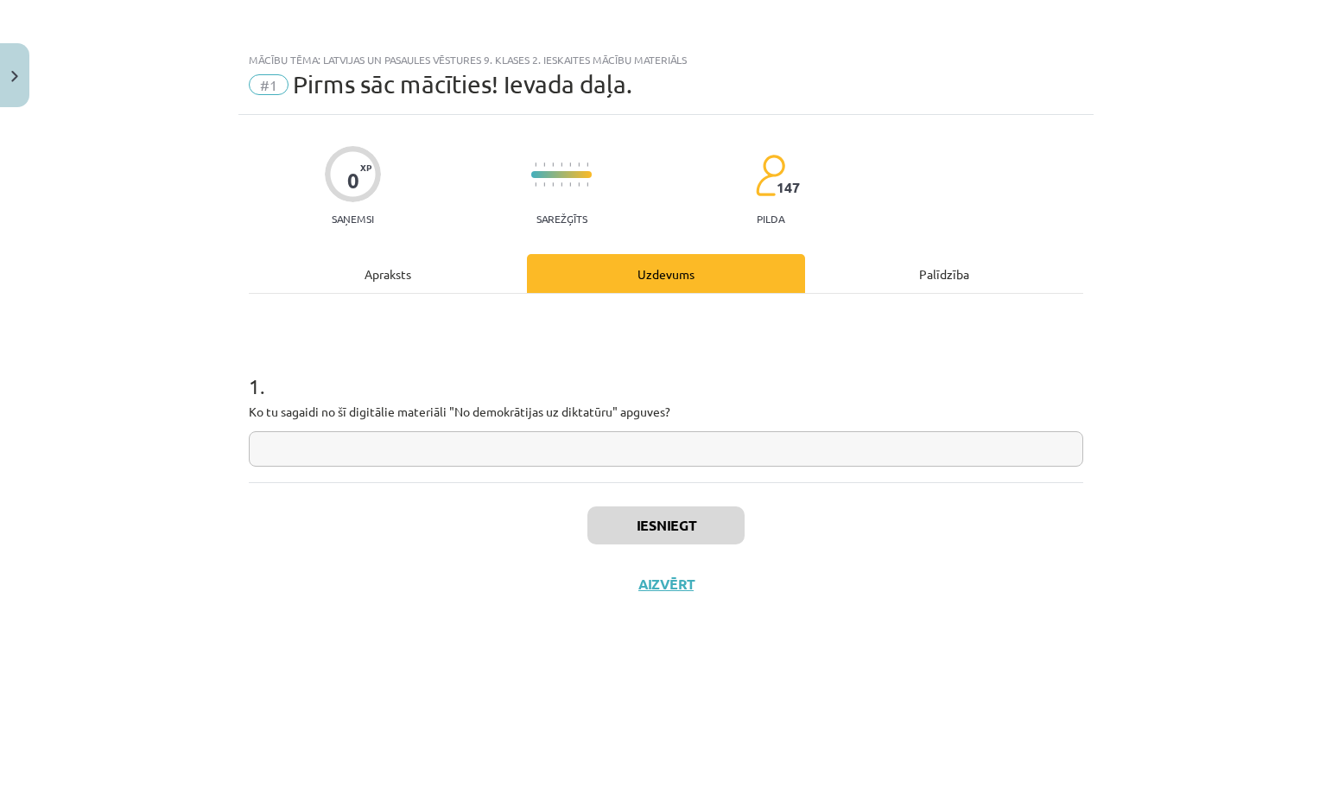
click at [659, 444] on input "text" at bounding box center [666, 448] width 834 height 35
paste input "**********"
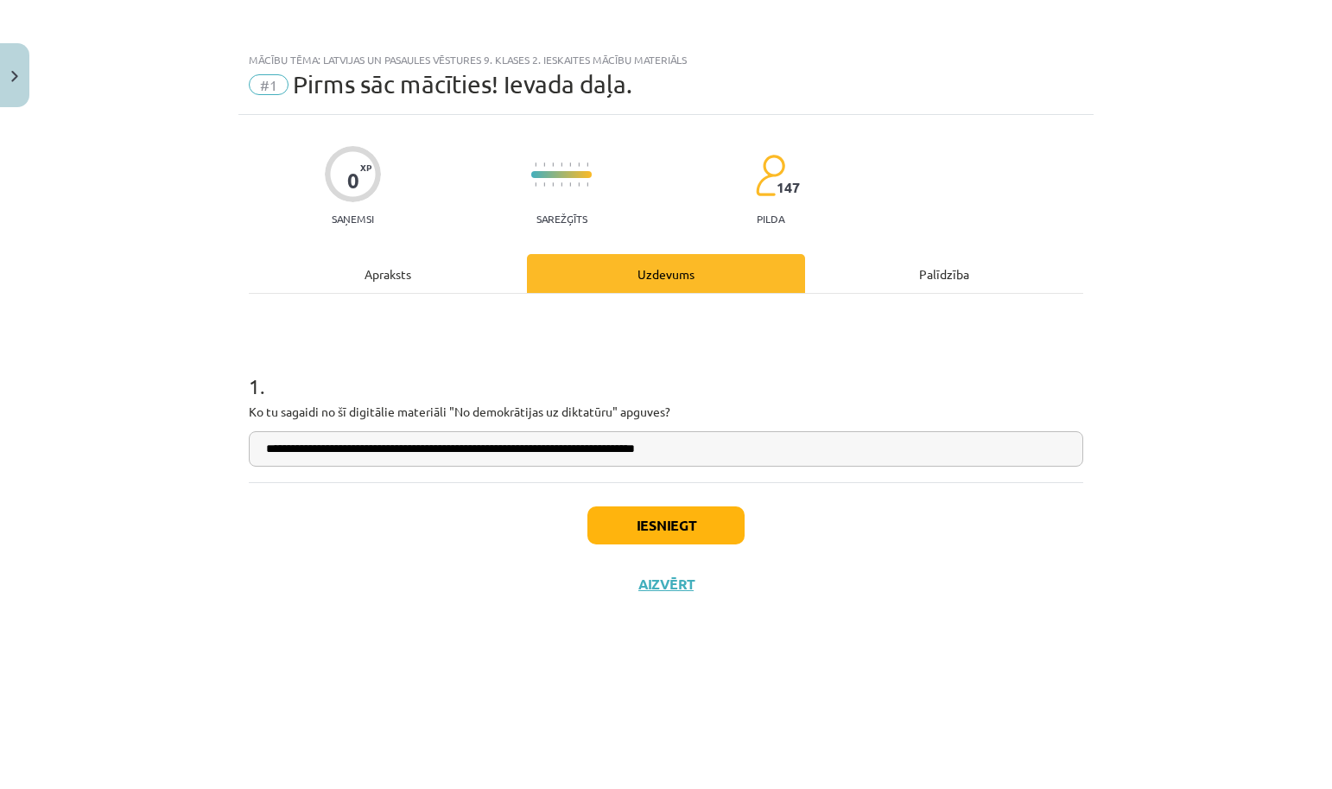
type input "**********"
click at [643, 517] on button "Iesniegt" at bounding box center [665, 525] width 157 height 38
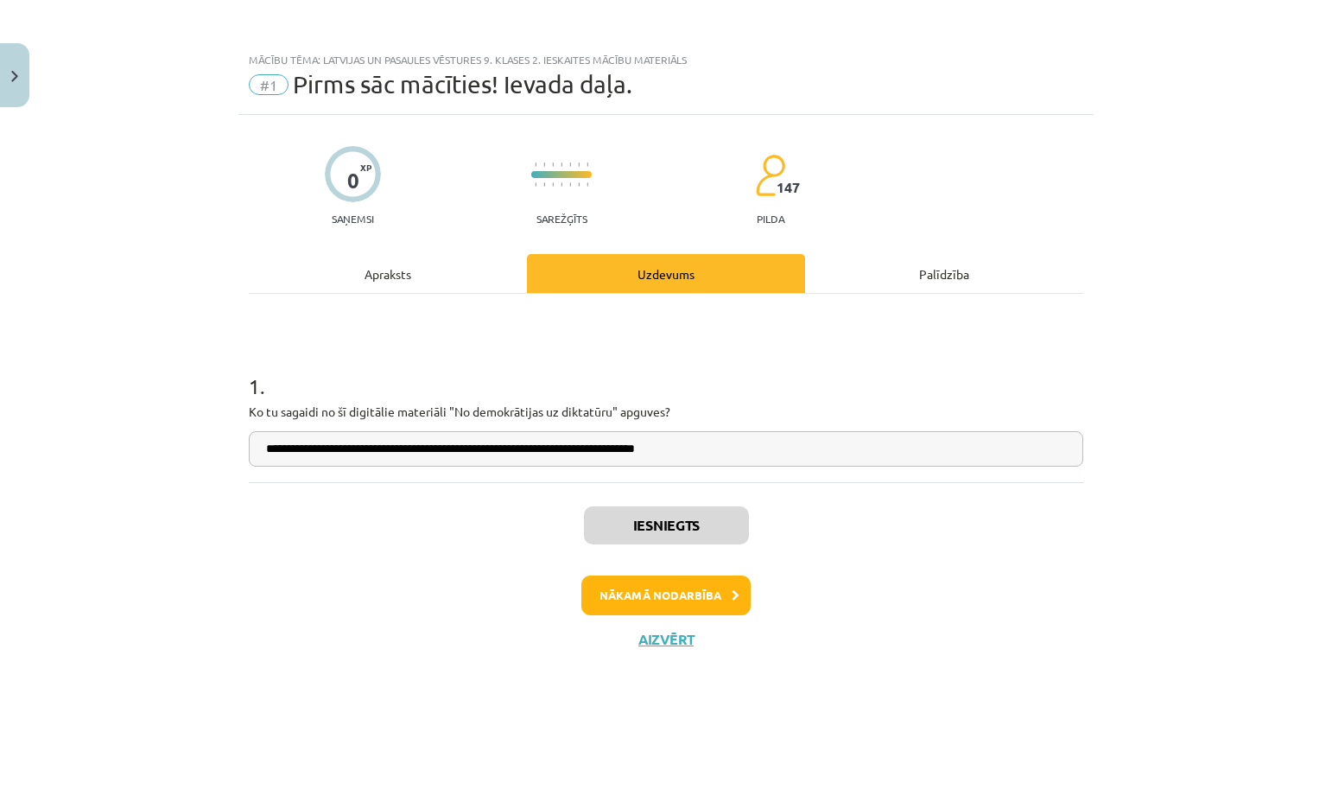
click at [640, 587] on button "Nākamā nodarbība" at bounding box center [665, 595] width 169 height 40
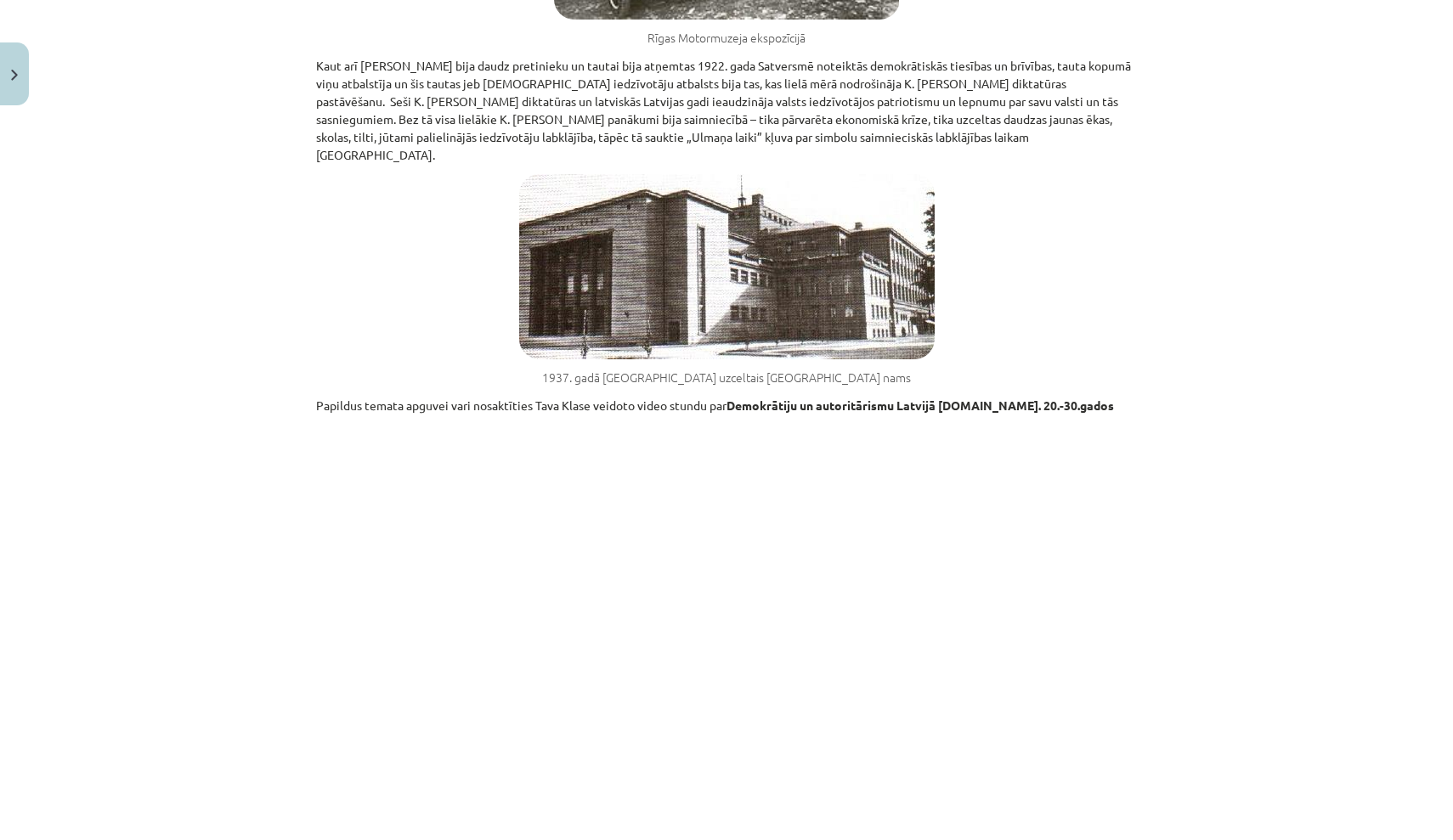
scroll to position [8605, 0]
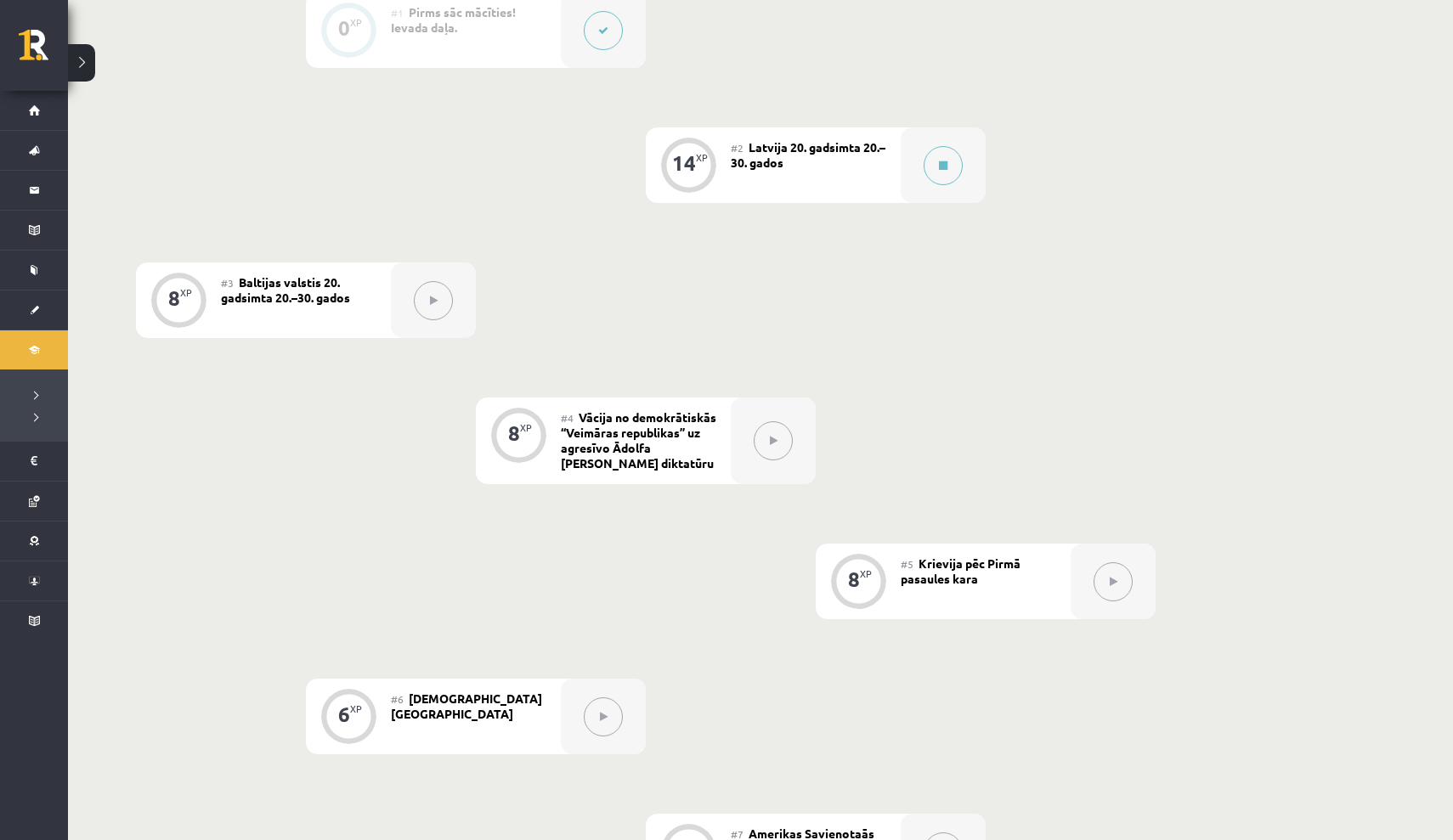
scroll to position [549, 0]
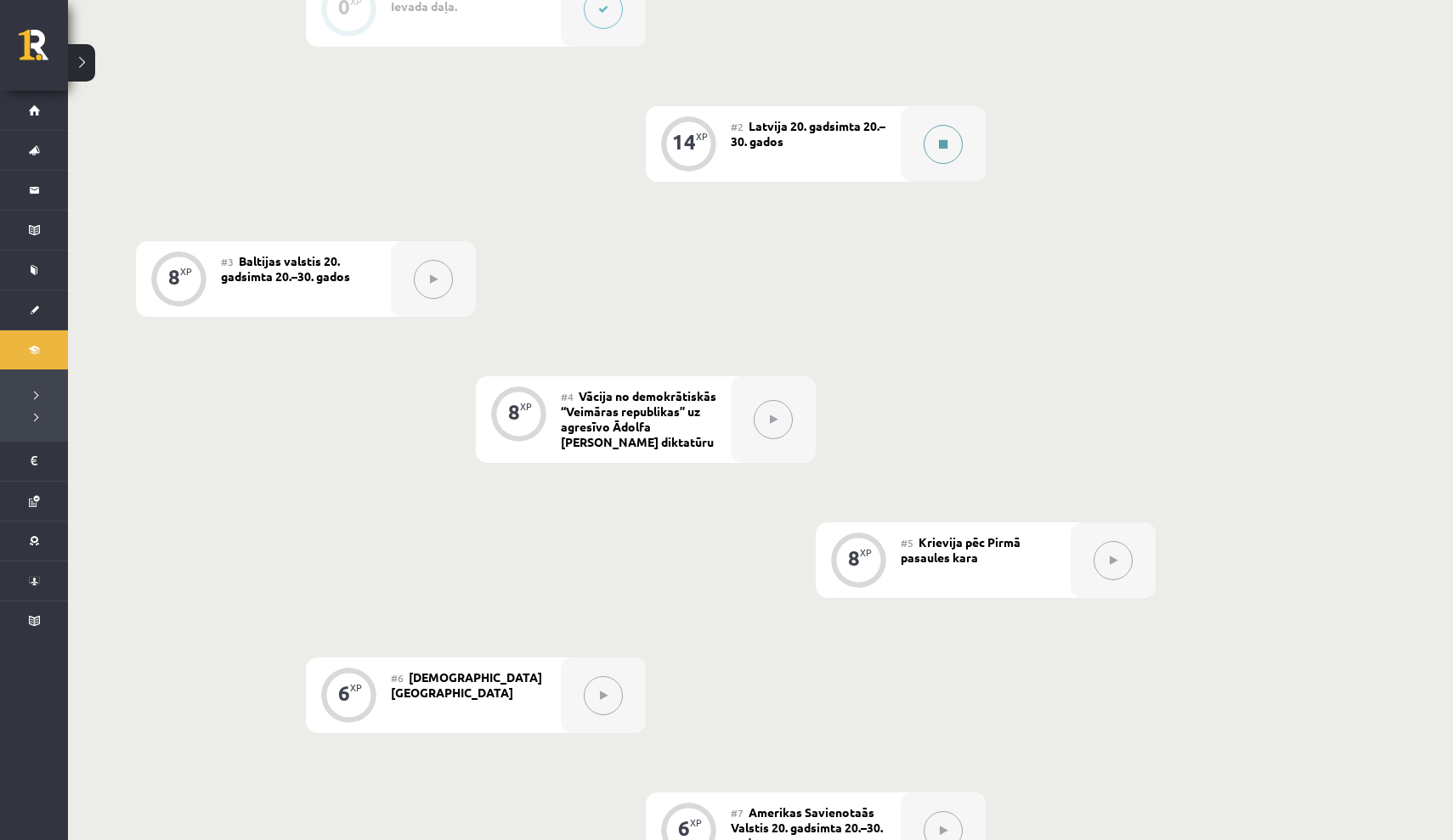
click at [936, 165] on div at bounding box center [943, 144] width 85 height 76
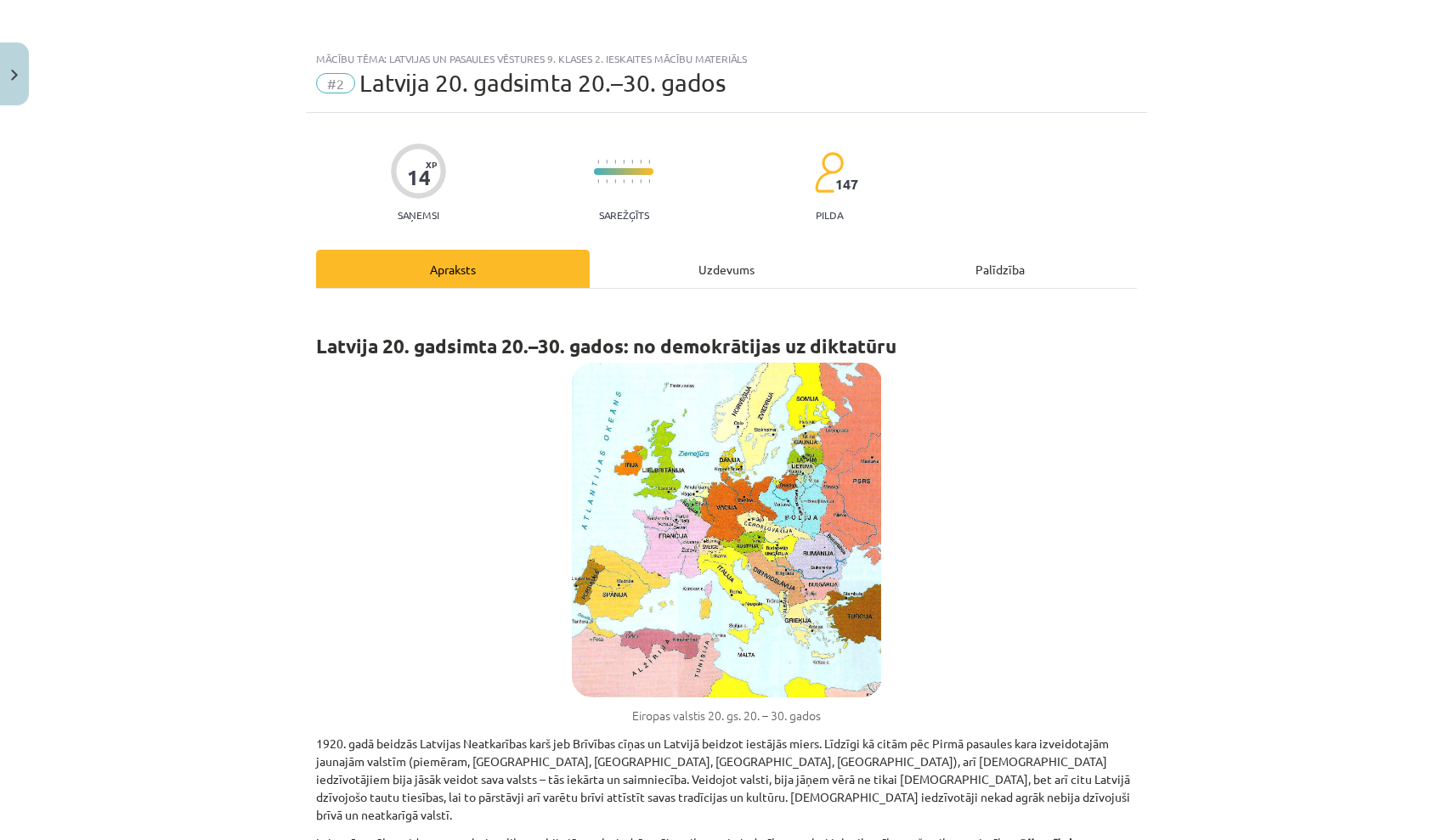
scroll to position [0, 0]
click at [724, 258] on div "Uzdevums" at bounding box center [726, 269] width 273 height 38
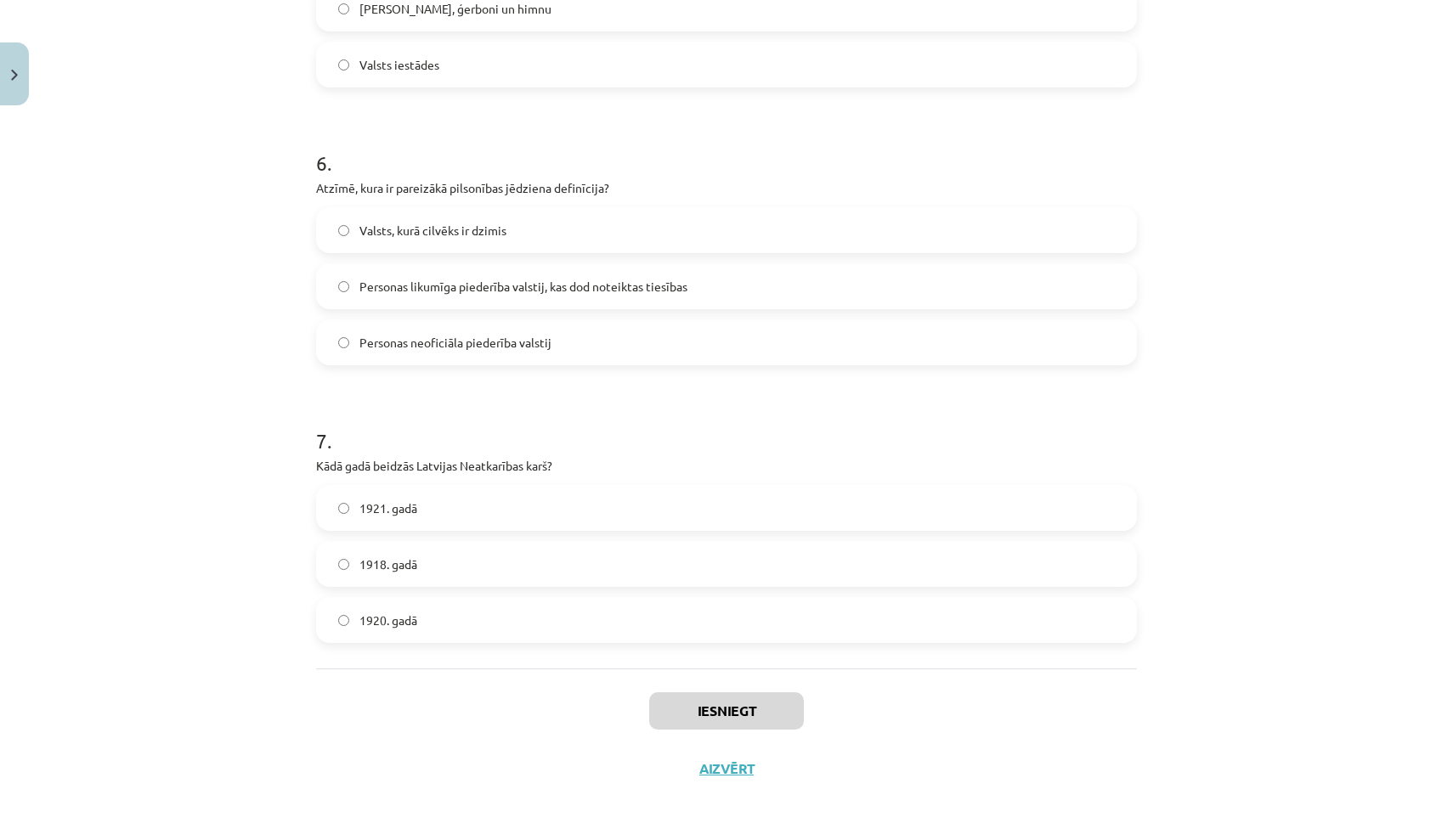
scroll to position [433, 0]
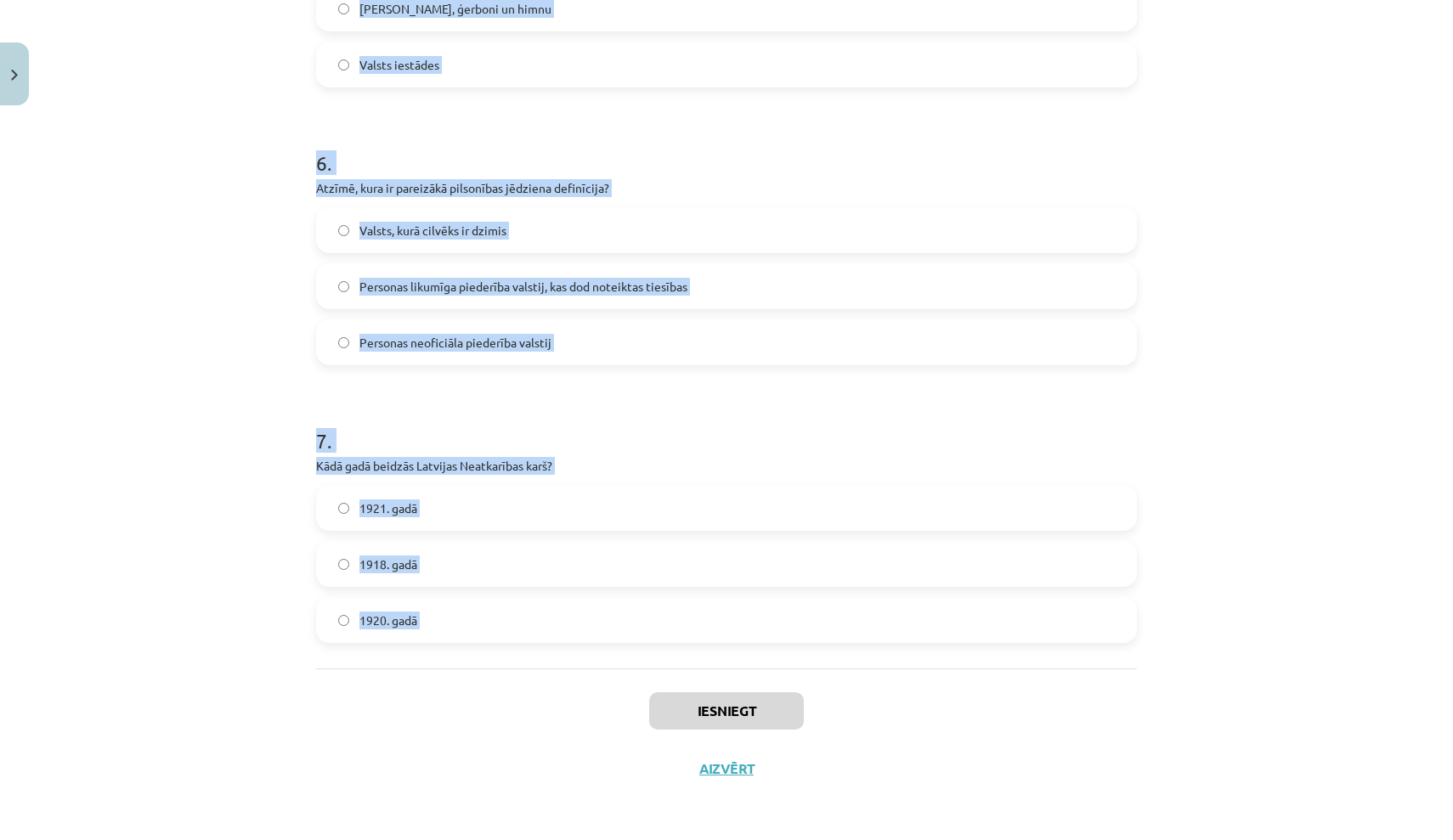
drag, startPoint x: 317, startPoint y: 48, endPoint x: 589, endPoint y: 690, distance: 697.2
copy form "1 . Kura nozarē Latvija bija visnozīmīgākā pēc Pirmā pasaules kara? Lauksaimnie…"
click at [636, 404] on h1 "7 ." at bounding box center [726, 426] width 820 height 53
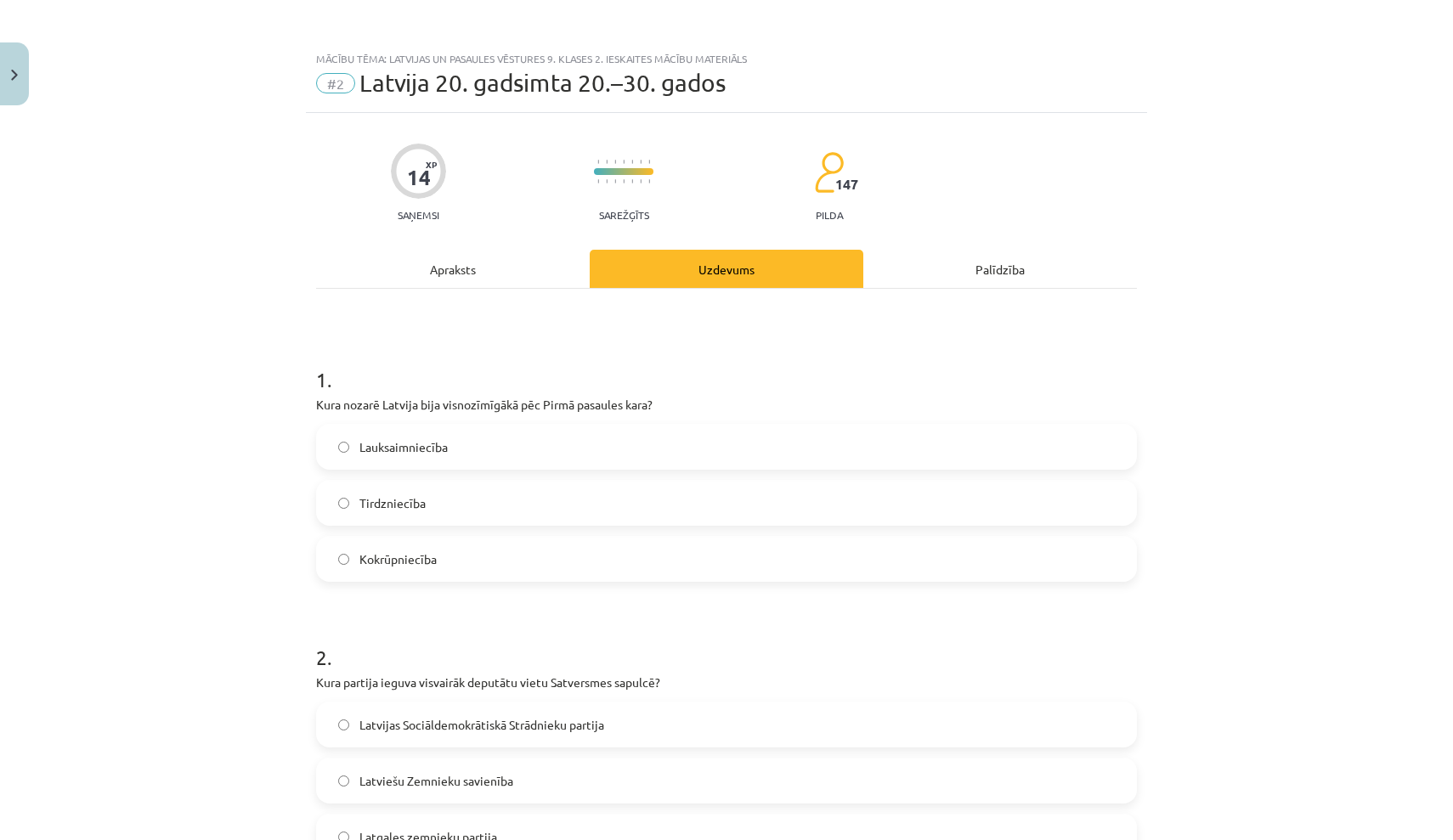
scroll to position [40, 0]
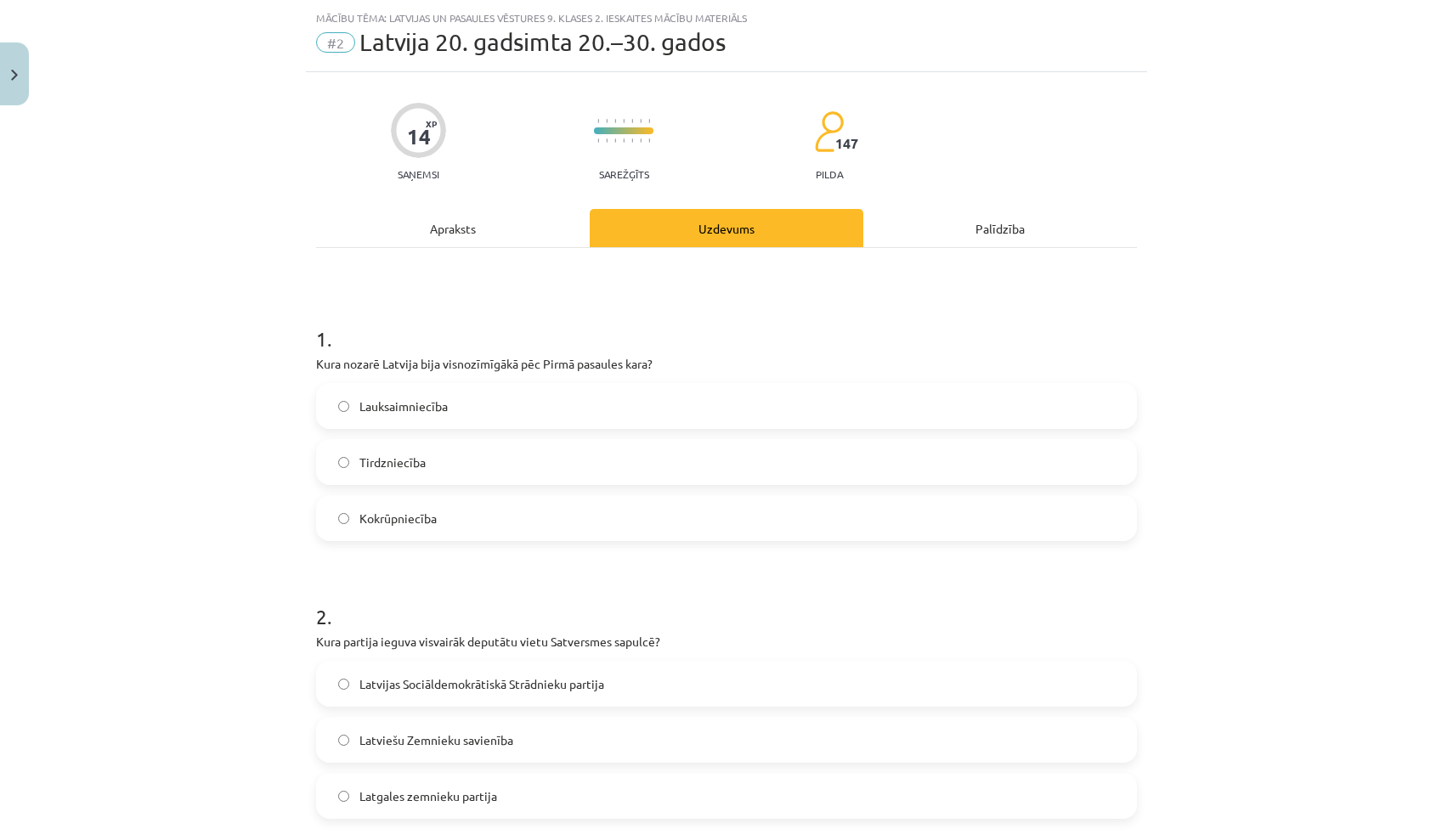
click at [426, 416] on label "Lauksaimniecība" at bounding box center [726, 405] width 817 height 42
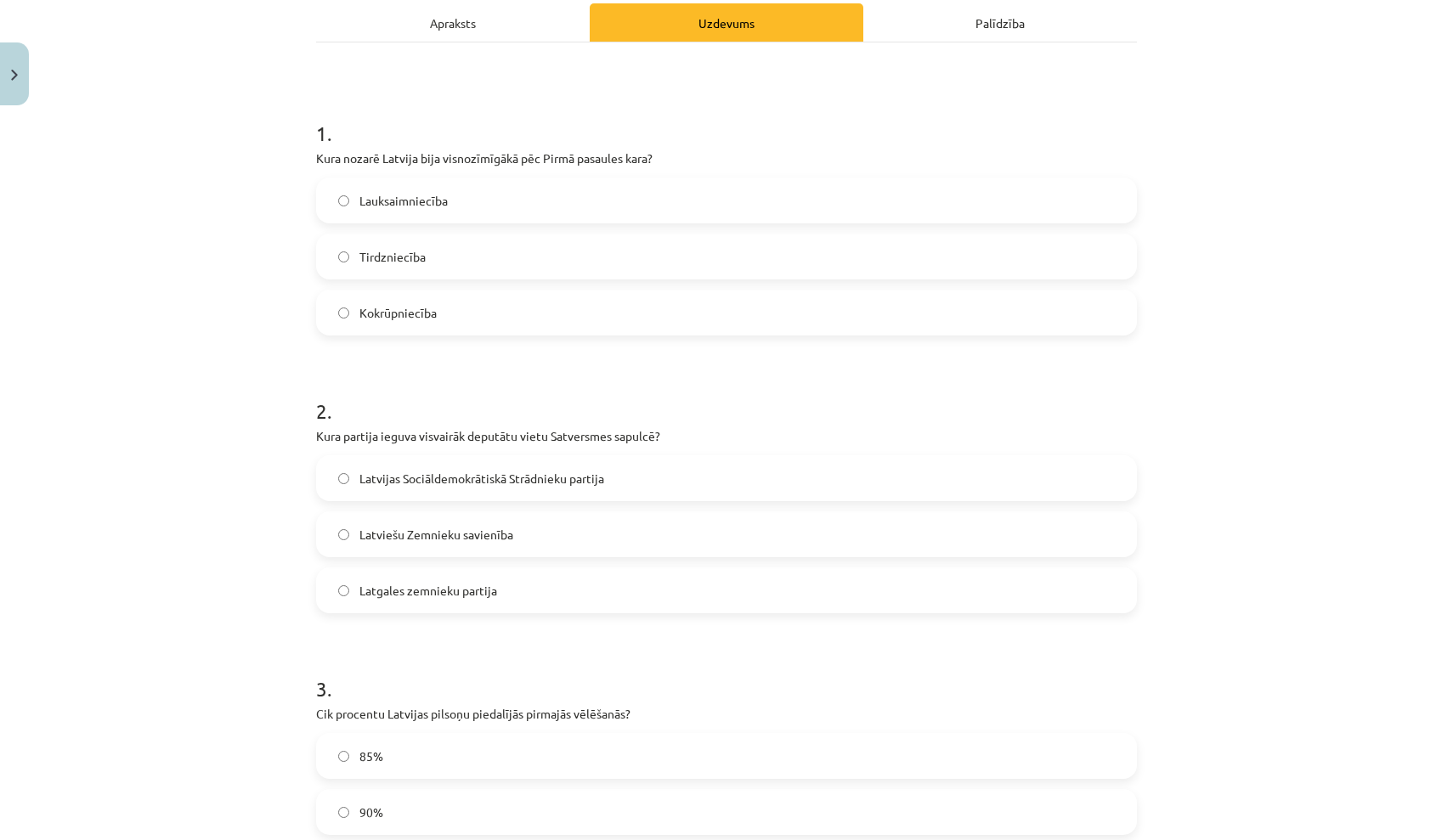
scroll to position [309, 0]
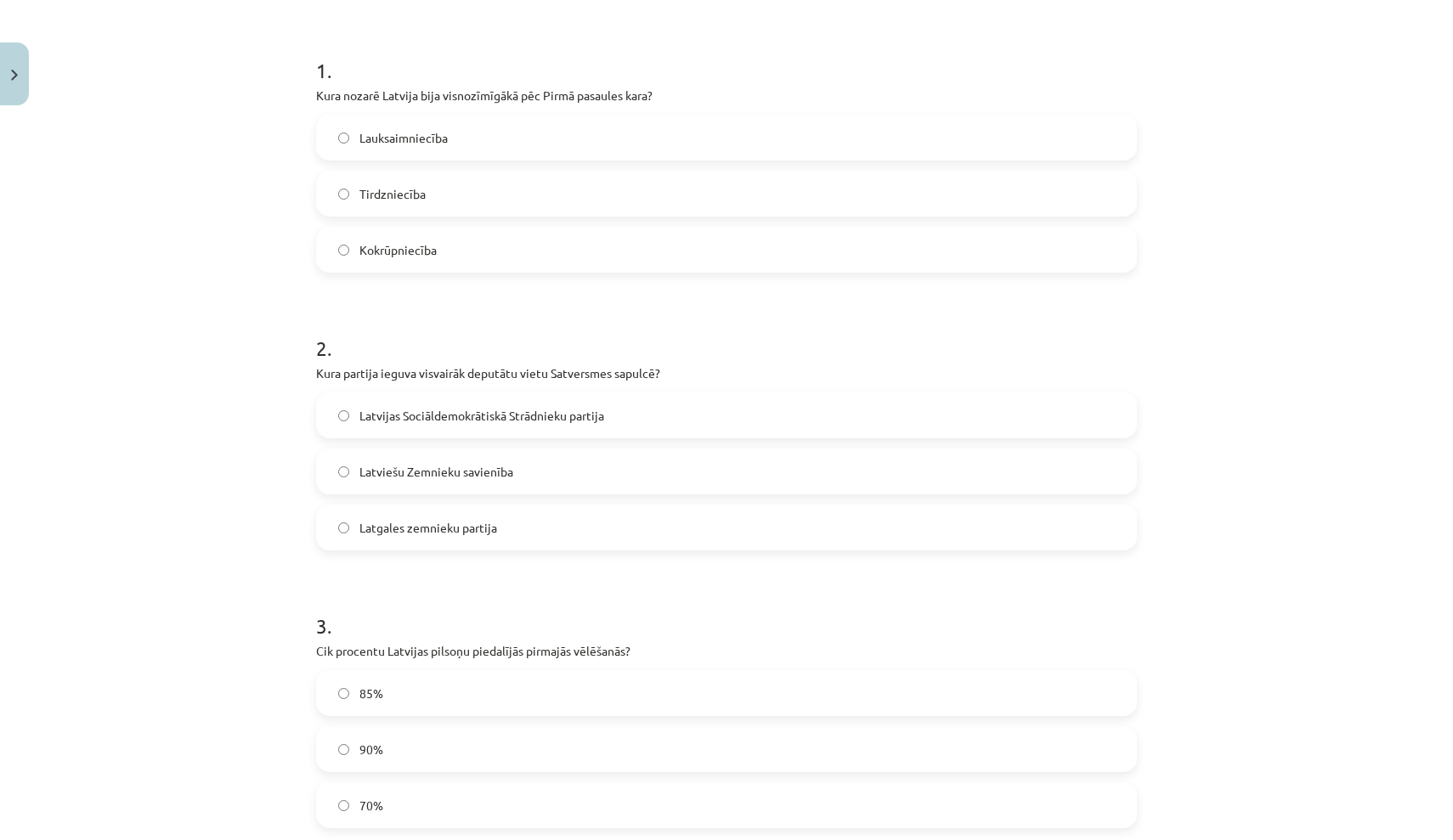
click at [437, 415] on span "Latvijas Sociāldemokrātiskā Strādnieku partija" at bounding box center [481, 416] width 245 height 18
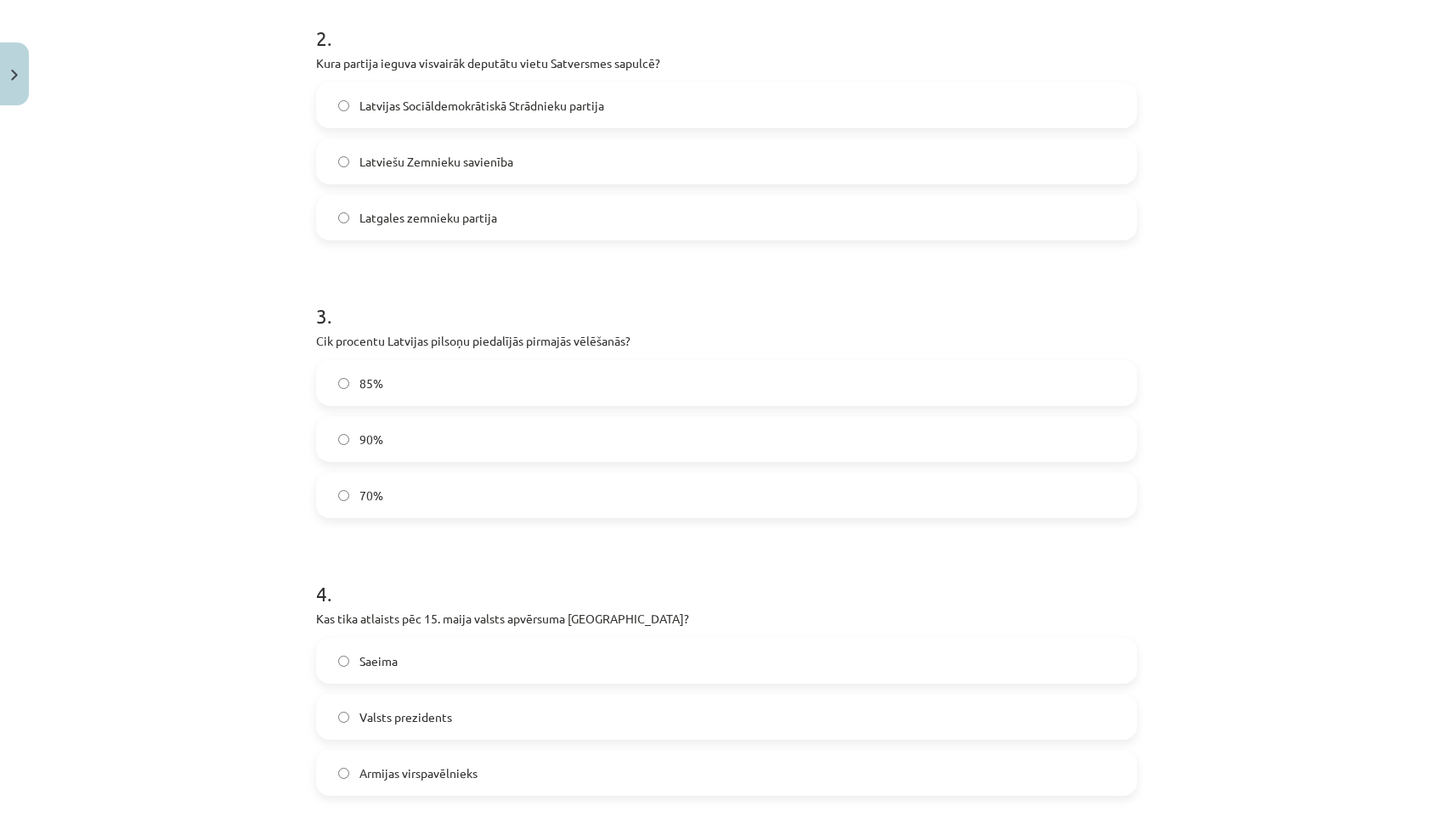
scroll to position [621, 0]
click at [423, 388] on label "85%" at bounding box center [726, 381] width 817 height 42
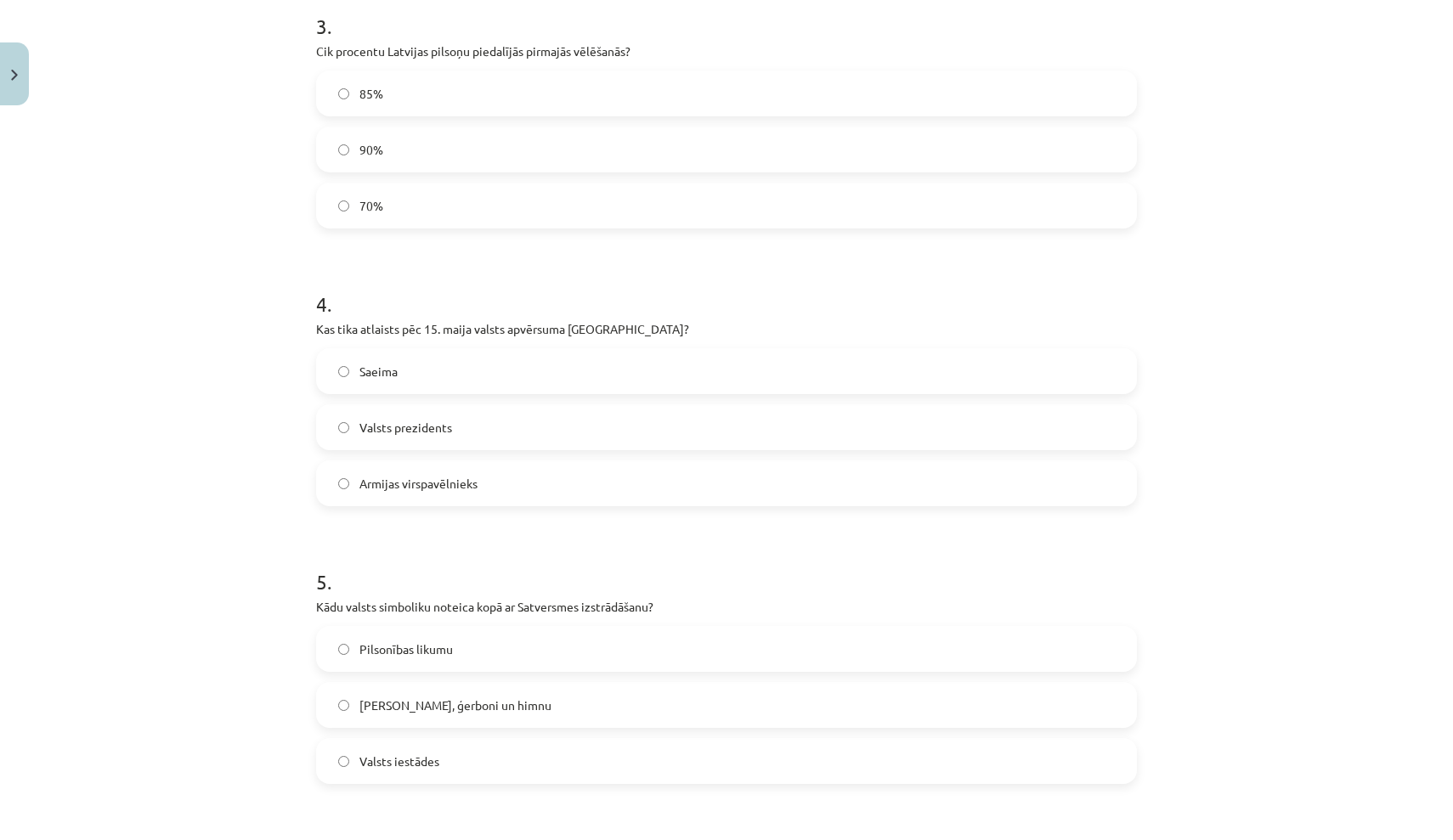
scroll to position [938, 0]
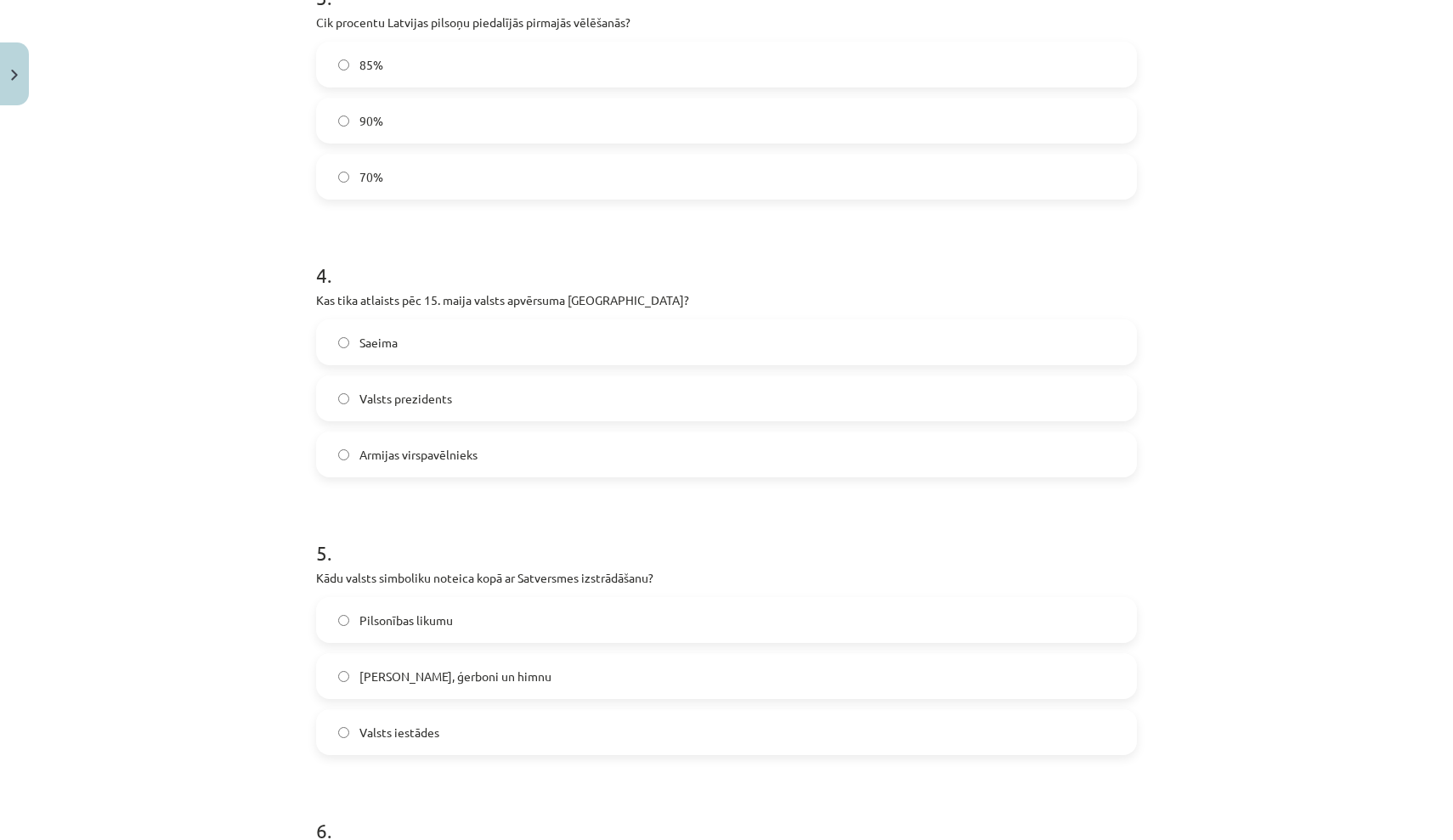
click at [402, 346] on label "Saeima" at bounding box center [726, 341] width 817 height 42
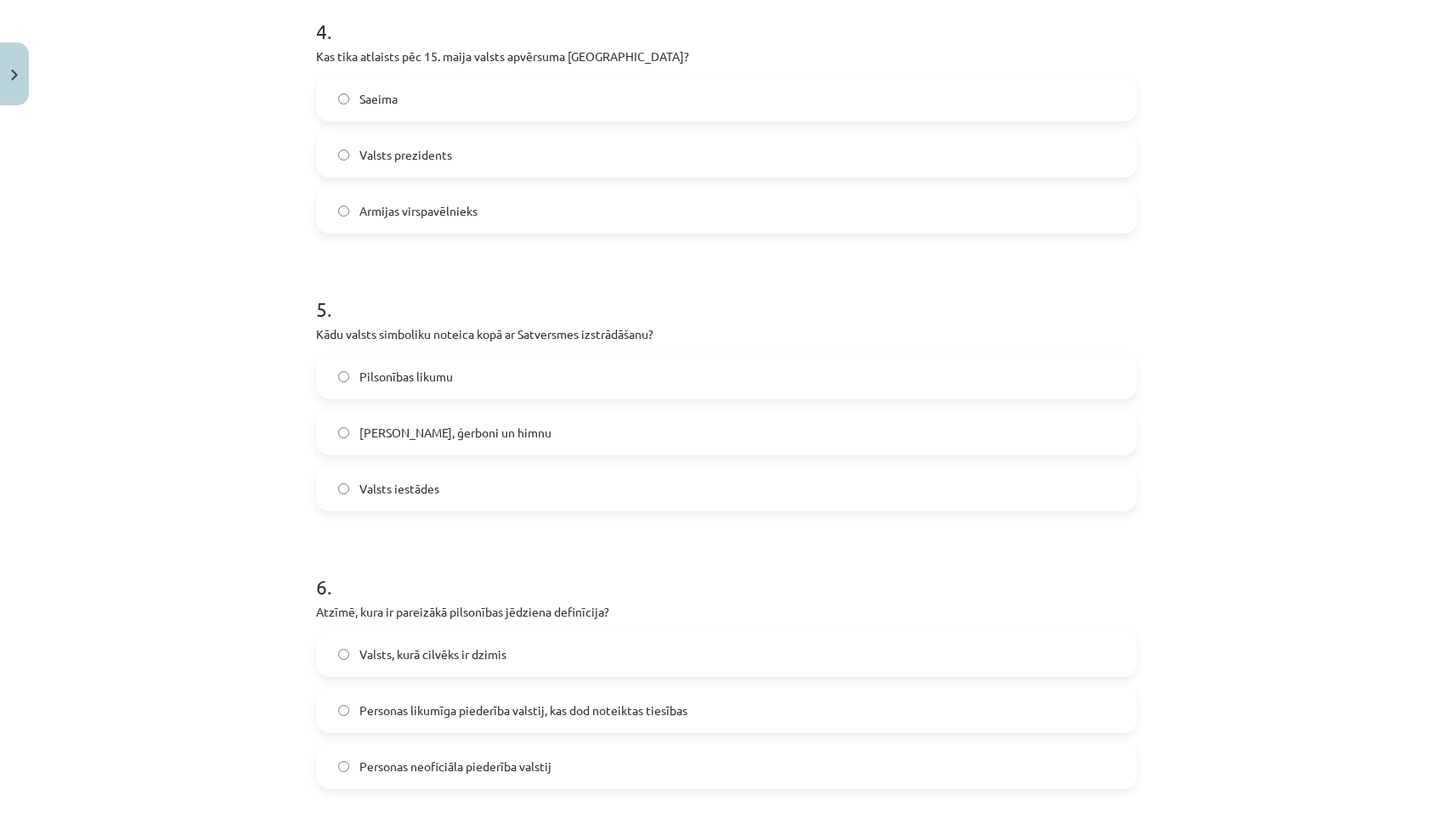
scroll to position [1184, 0]
click at [413, 425] on span "[PERSON_NAME], ģerboni un himnu" at bounding box center [454, 430] width 192 height 18
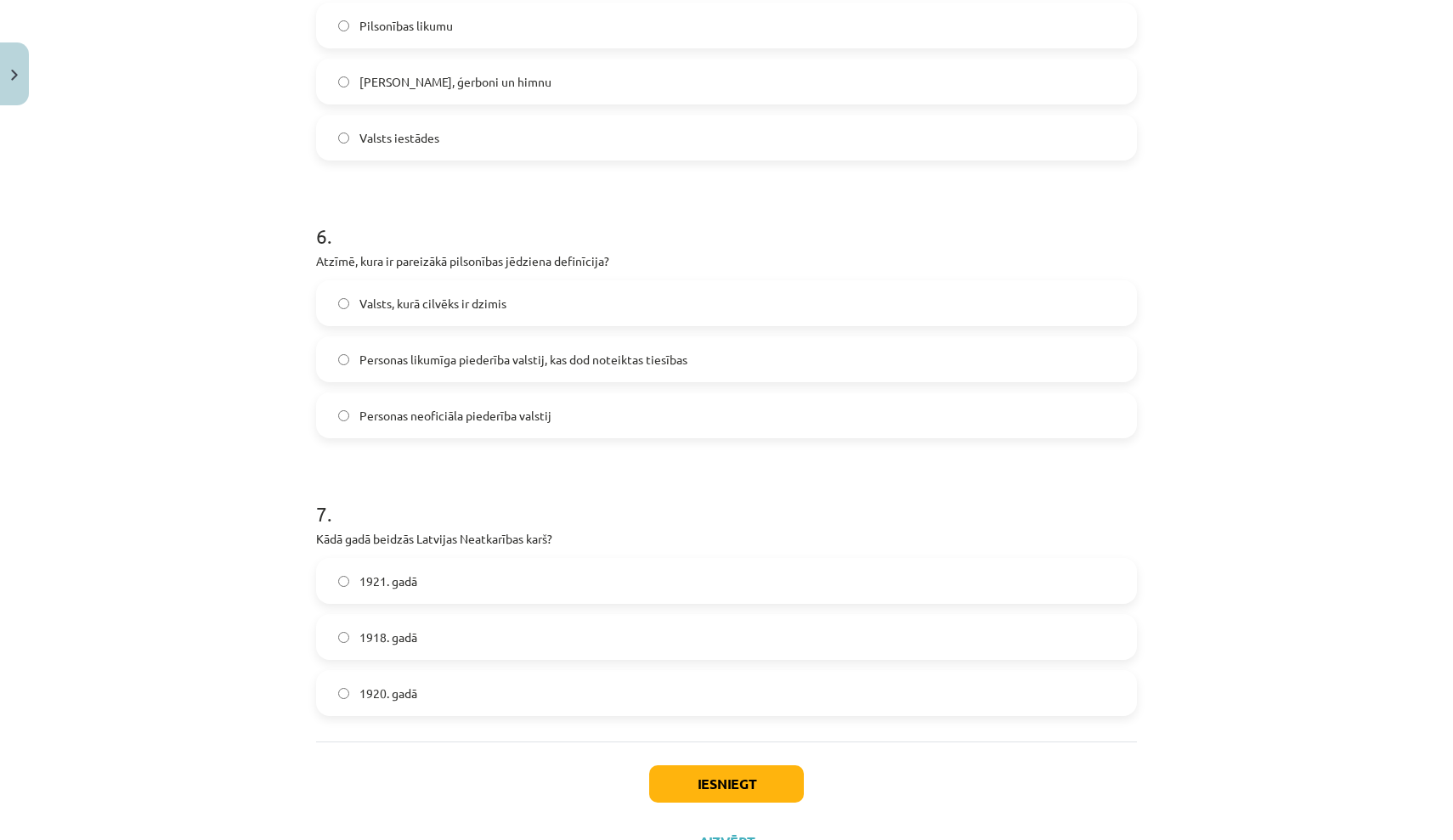
scroll to position [1532, 0]
click at [612, 363] on span "Personas likumīga piederība valstij, kas dod noteiktas tiesības" at bounding box center [522, 360] width 328 height 18
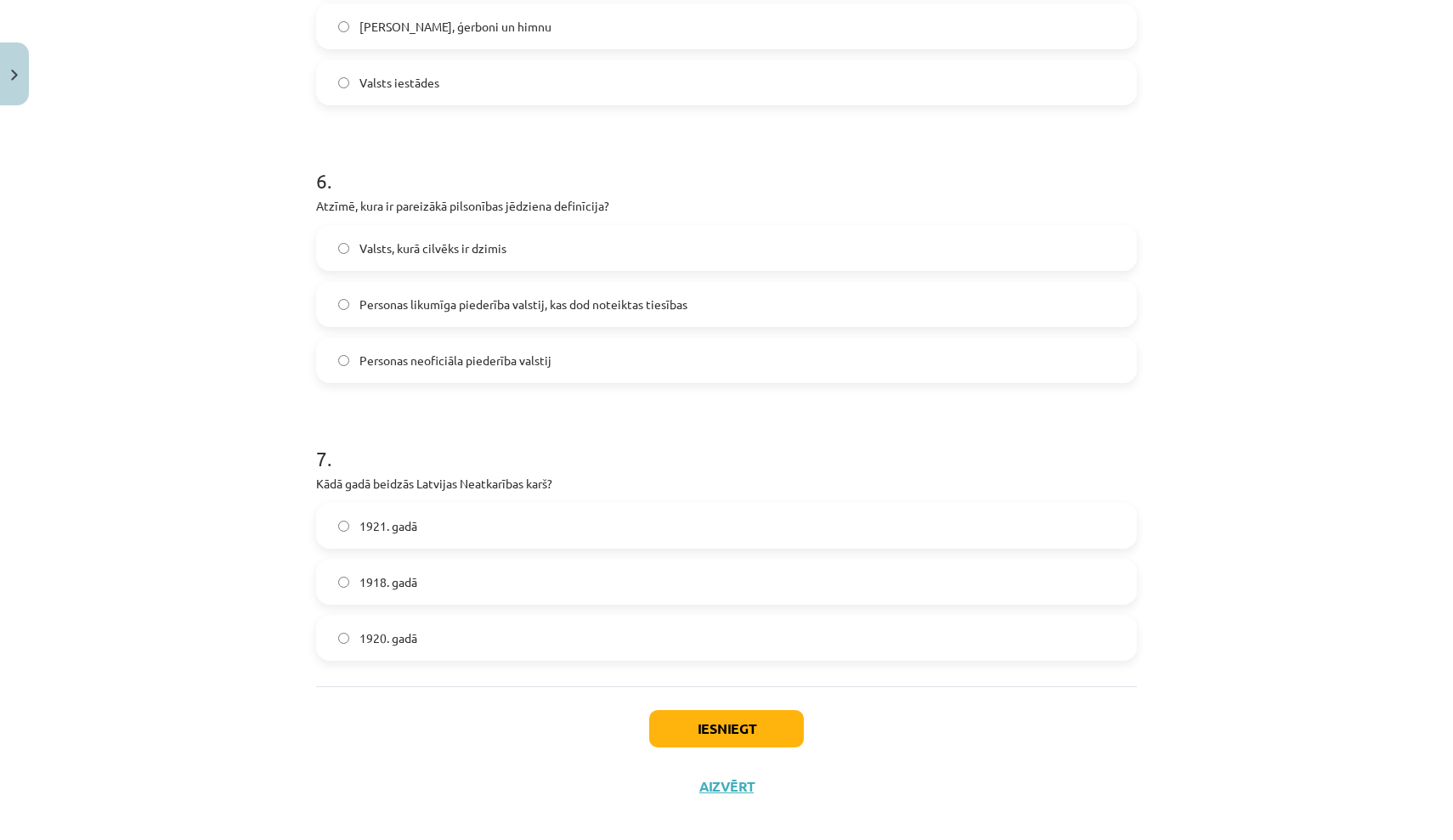
scroll to position [1589, 0]
click at [391, 646] on label "1920. gadā" at bounding box center [726, 636] width 817 height 42
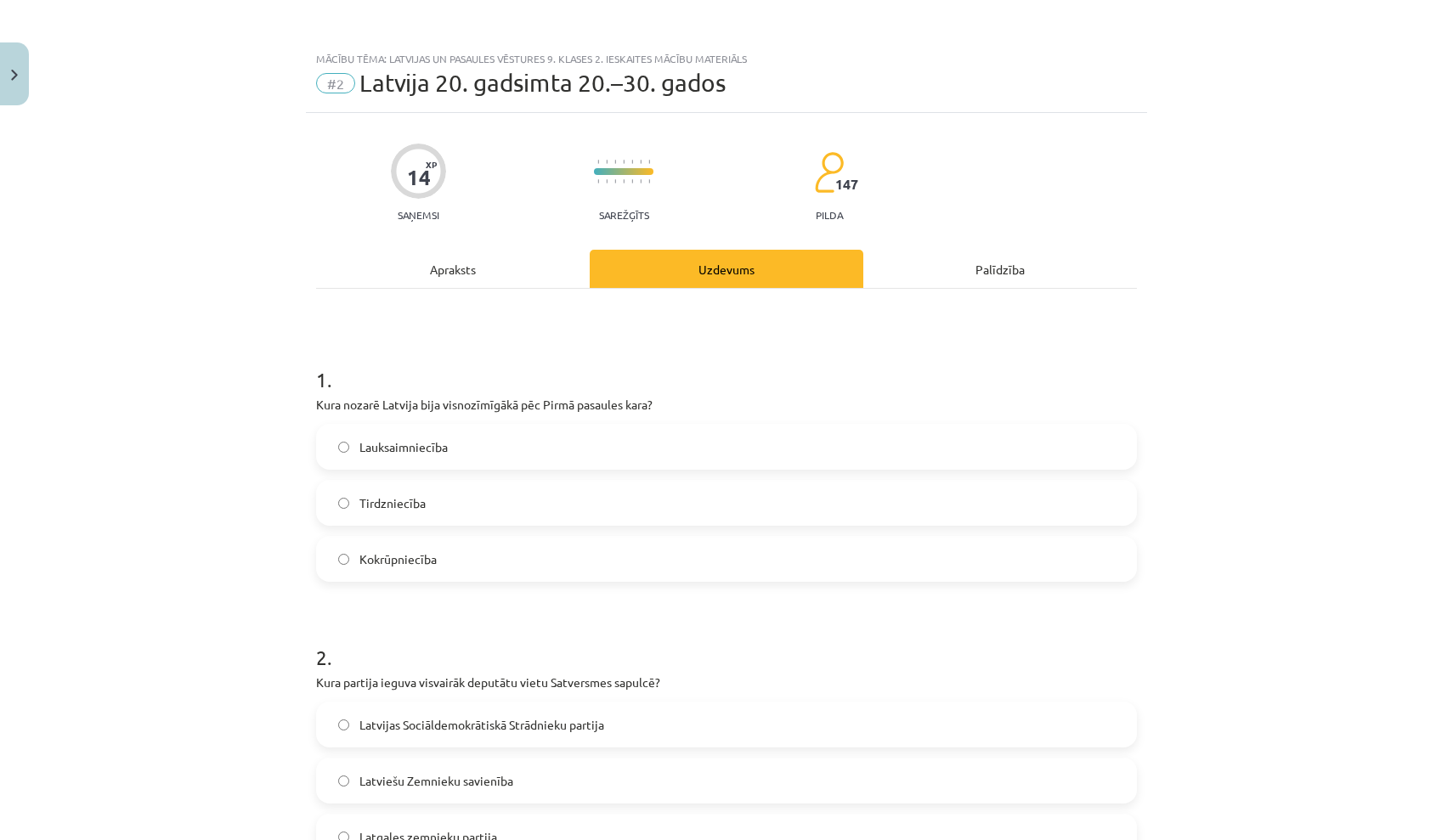
scroll to position [0, 0]
click at [454, 276] on div "Apraksts" at bounding box center [453, 269] width 273 height 38
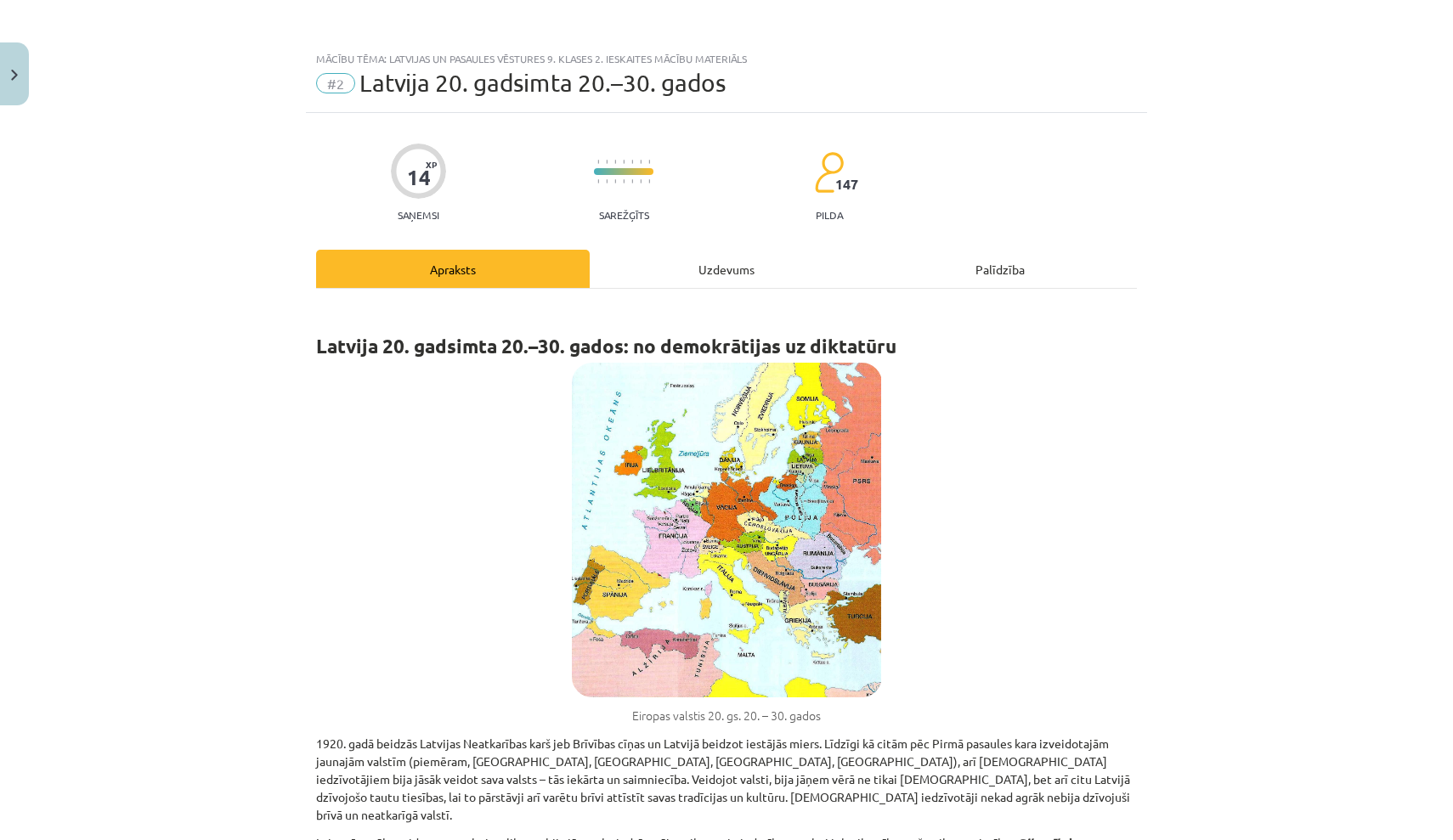
click at [710, 256] on div "Uzdevums" at bounding box center [726, 269] width 273 height 38
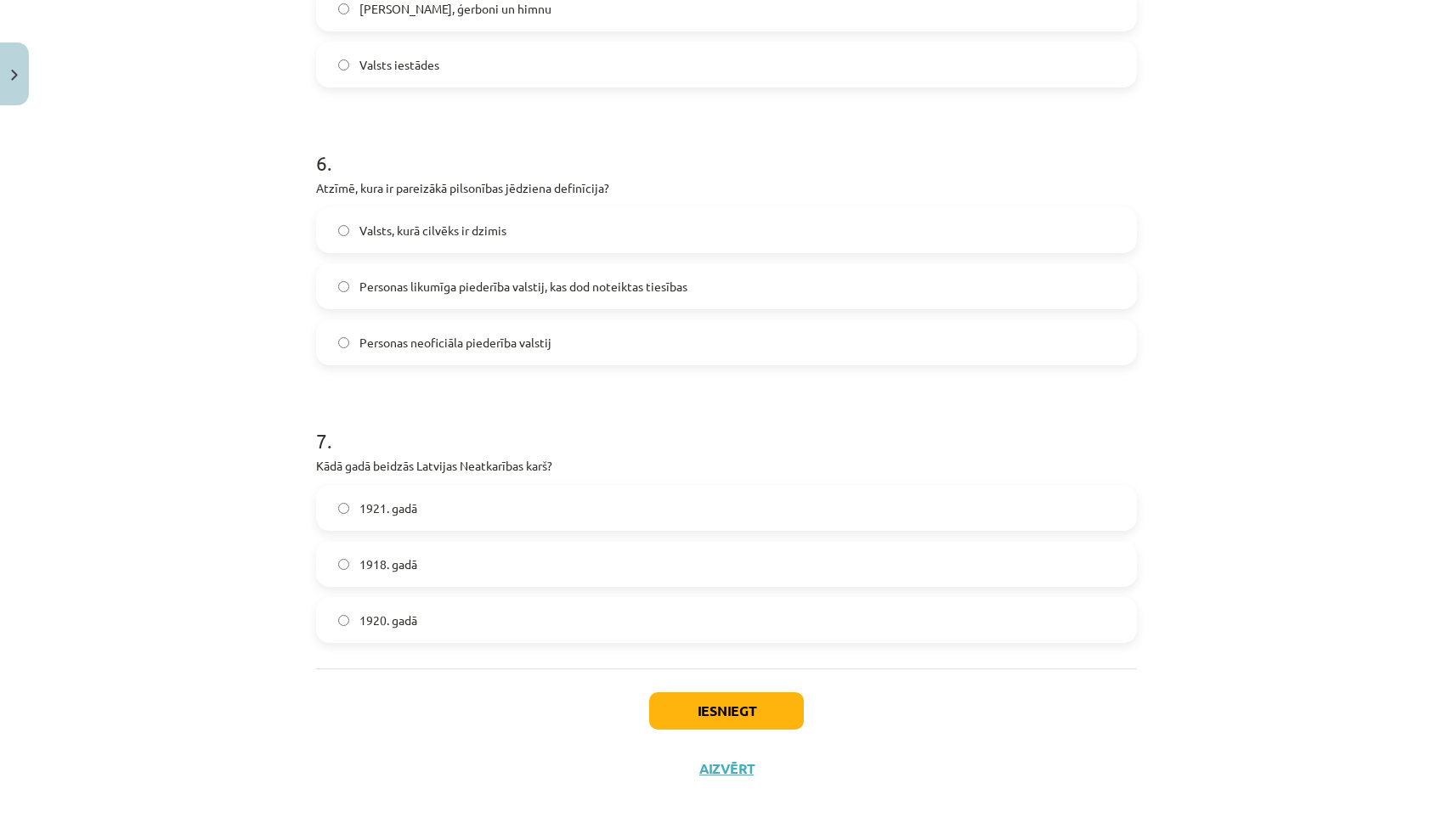
scroll to position [1608, 0]
click at [667, 697] on button "Iesniegt" at bounding box center [726, 711] width 154 height 37
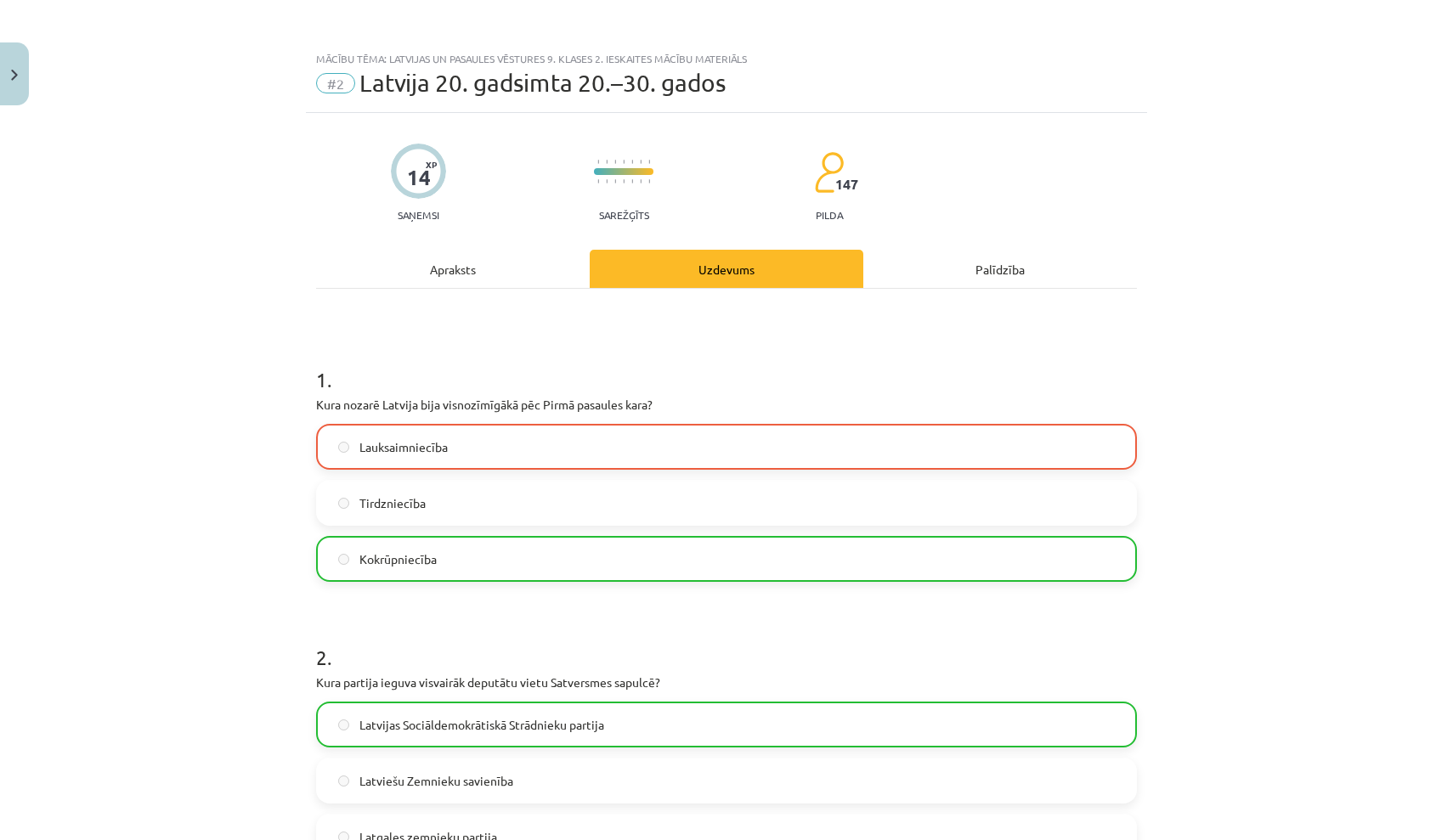
scroll to position [0, 0]
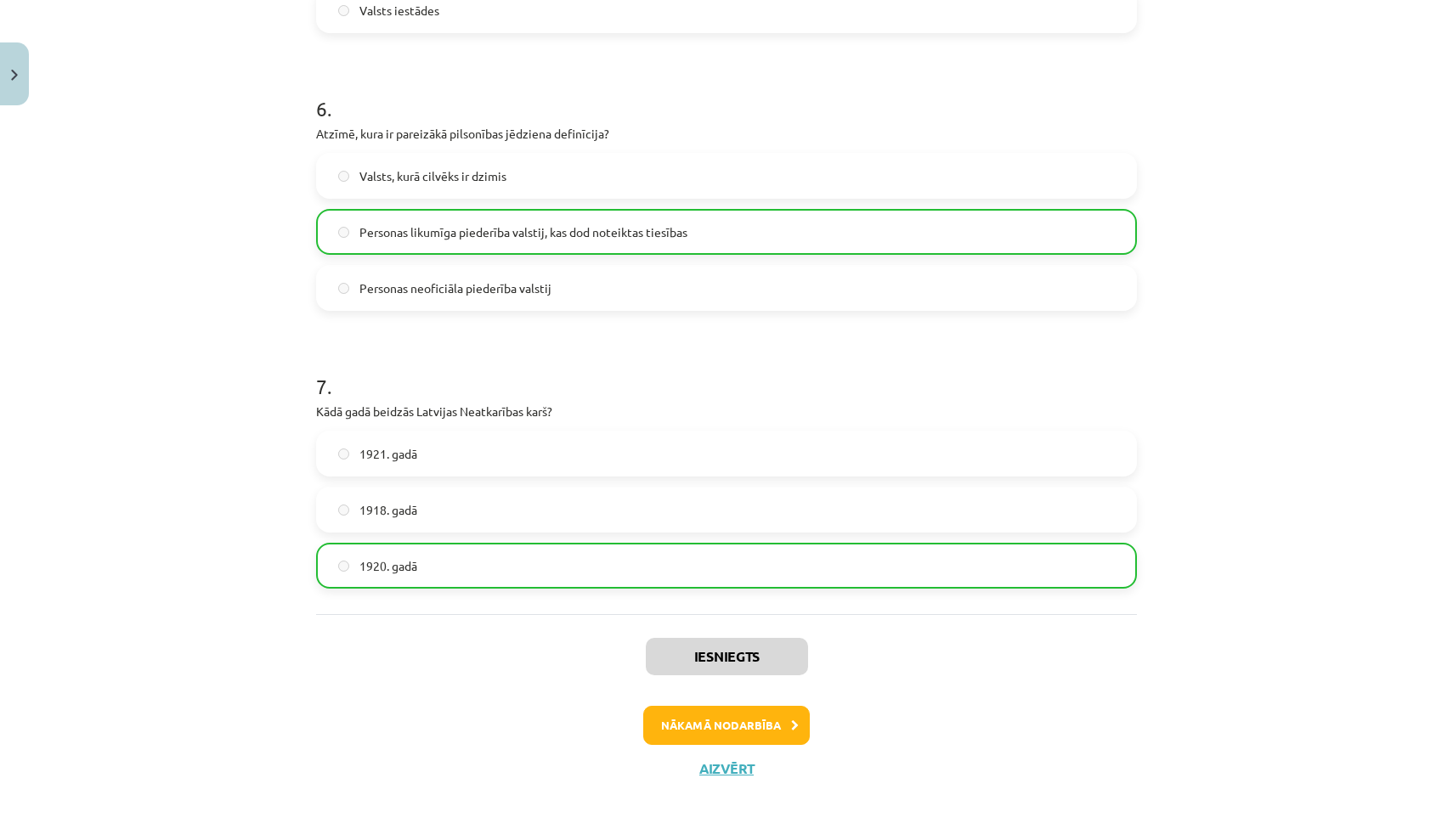
click at [691, 733] on button "Nākamā nodarbība" at bounding box center [726, 726] width 166 height 39
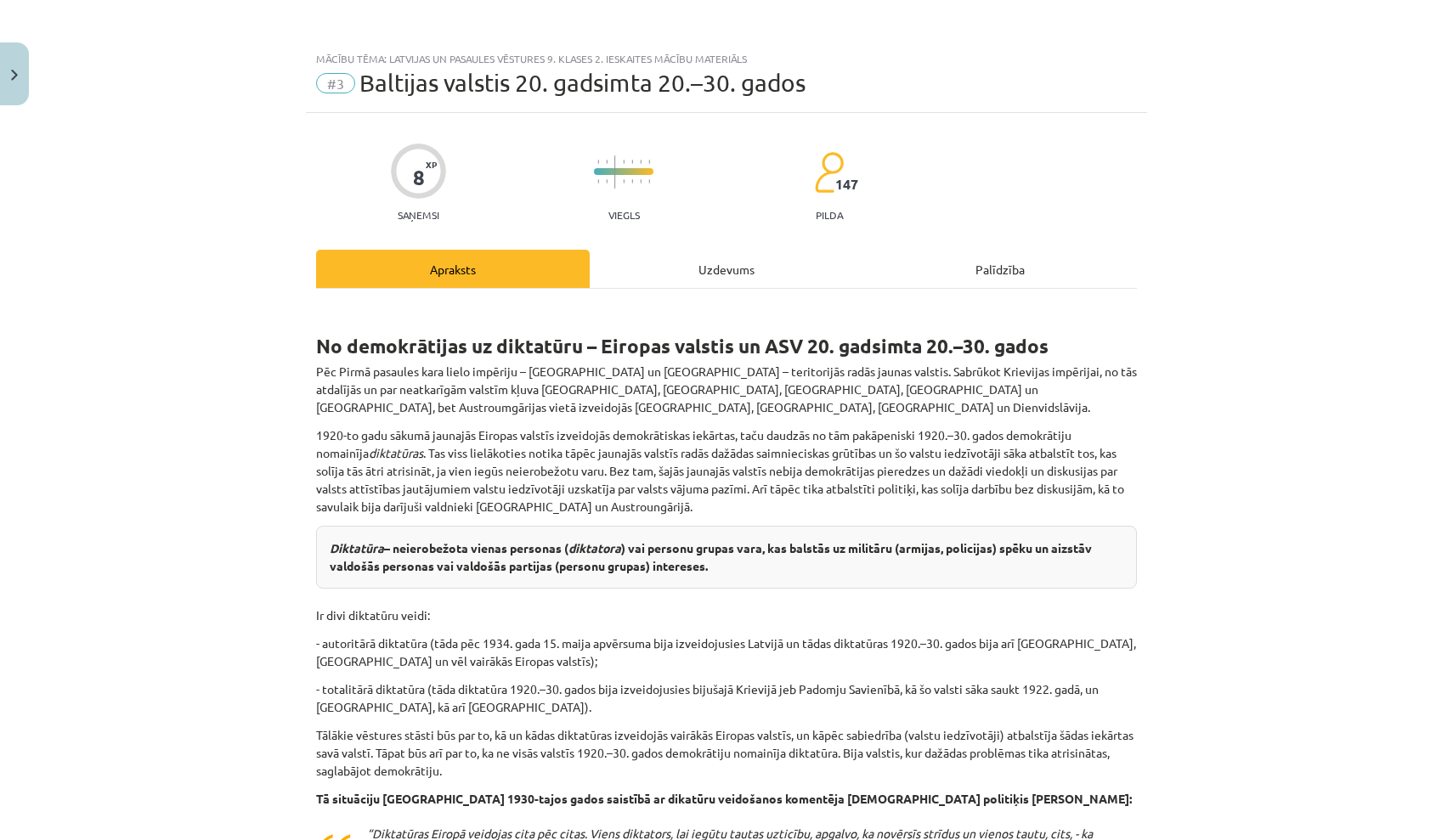
click at [19, 85] on button "Close" at bounding box center [14, 74] width 29 height 63
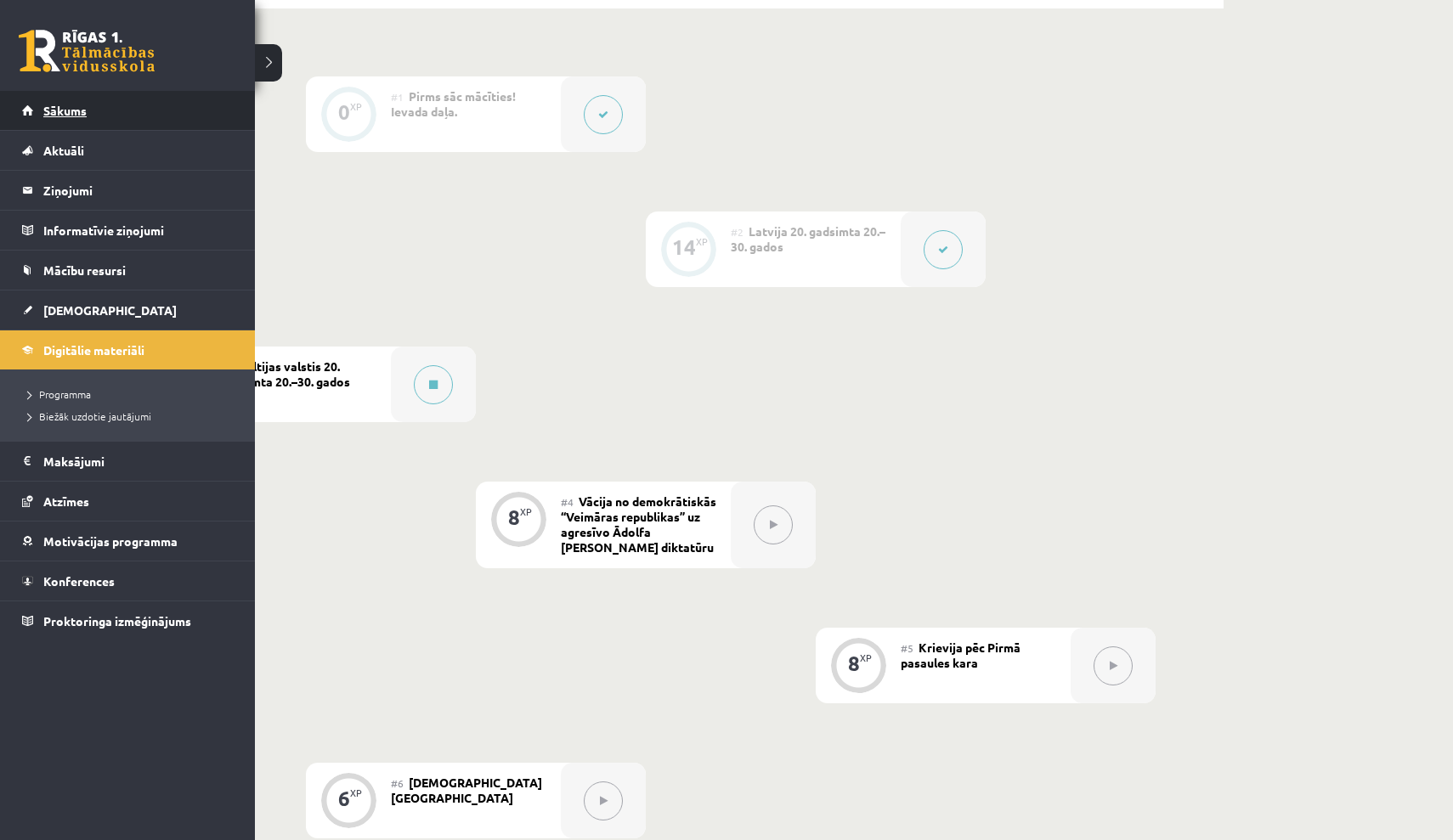
click at [41, 115] on link "Sākums" at bounding box center [127, 110] width 212 height 39
